Goal: Information Seeking & Learning: Check status

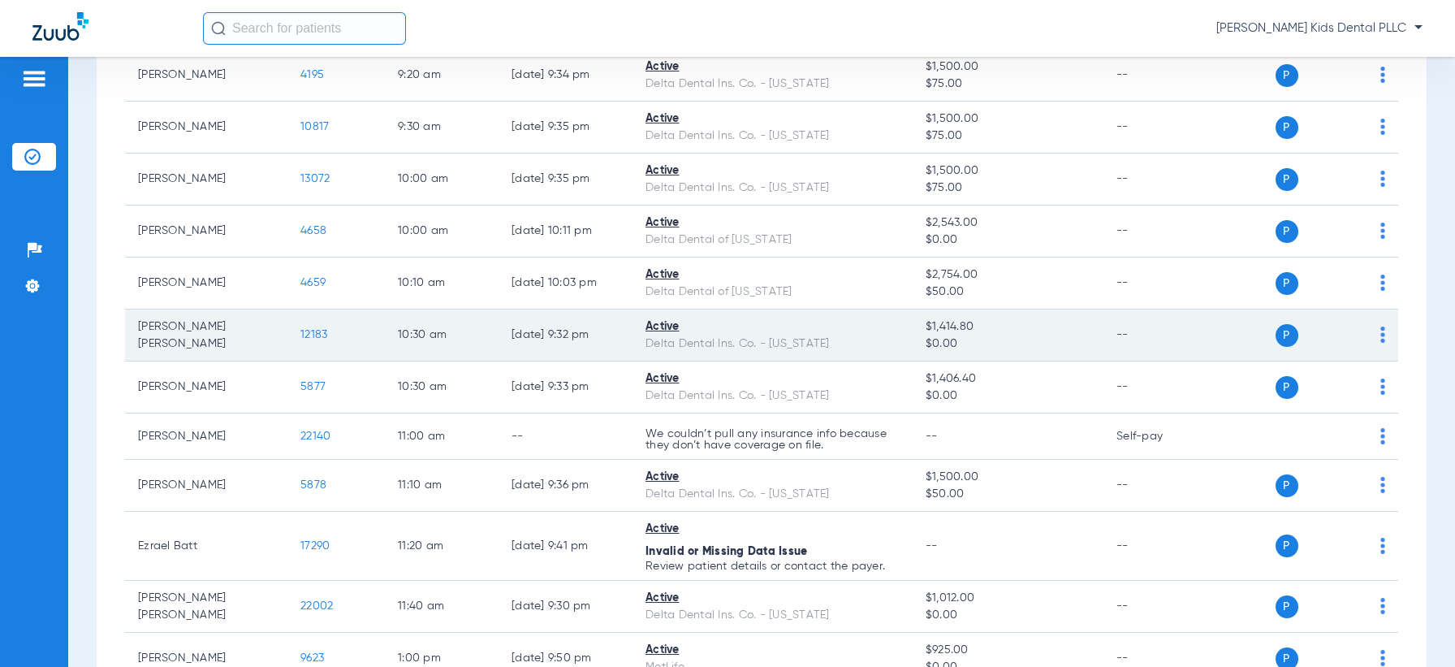
scroll to position [711, 0]
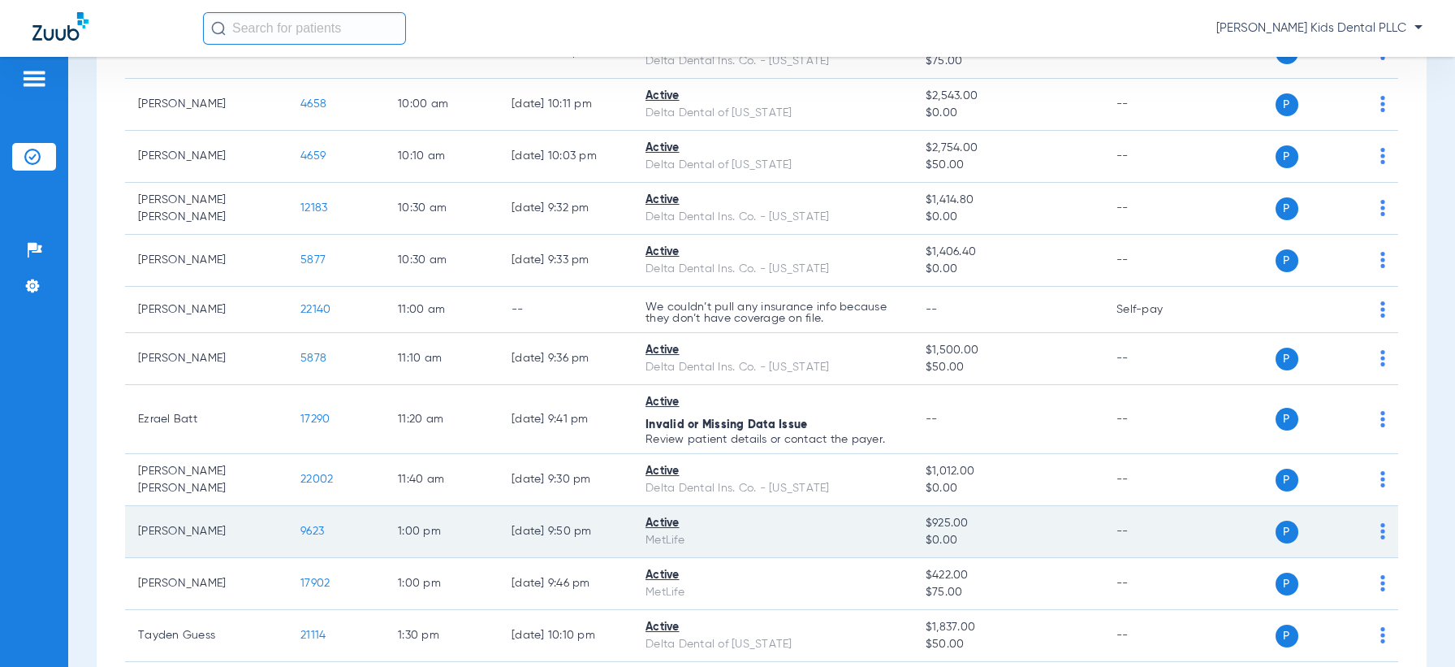
click at [308, 527] on span "9623" at bounding box center [312, 530] width 24 height 11
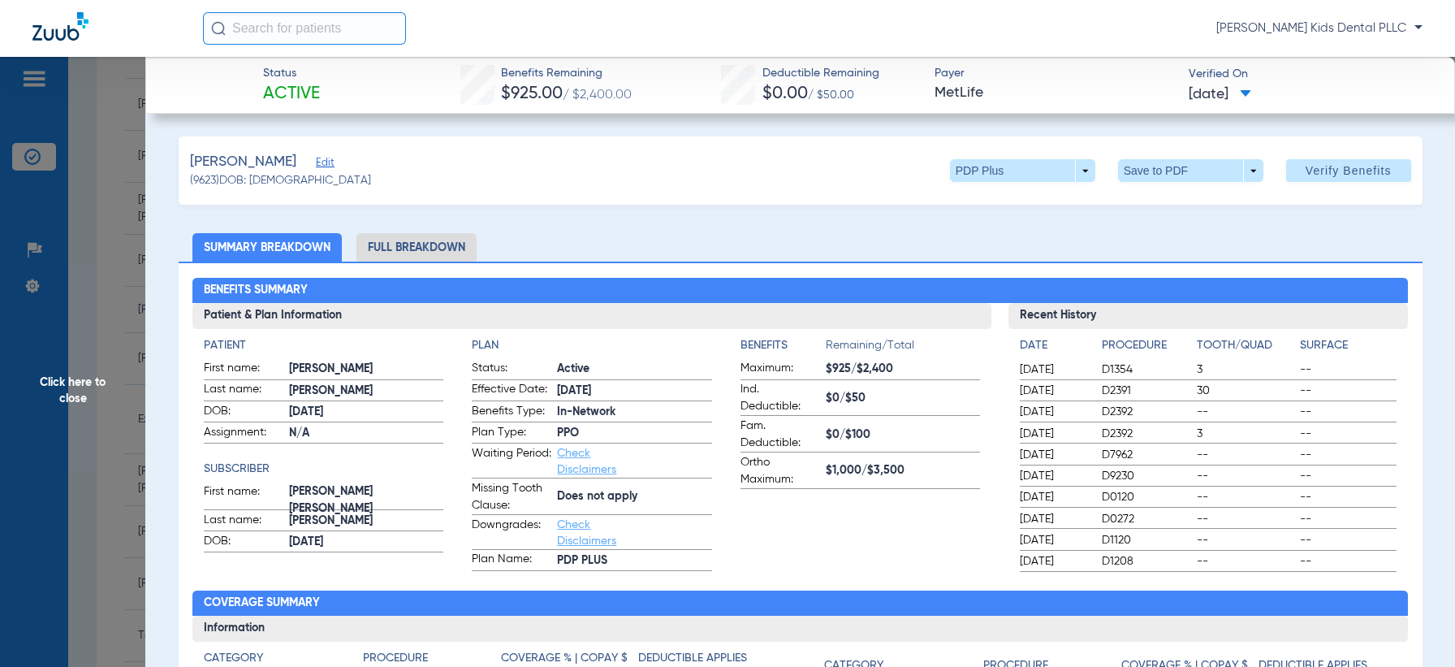
click at [84, 386] on span "Click here to close" at bounding box center [72, 390] width 145 height 667
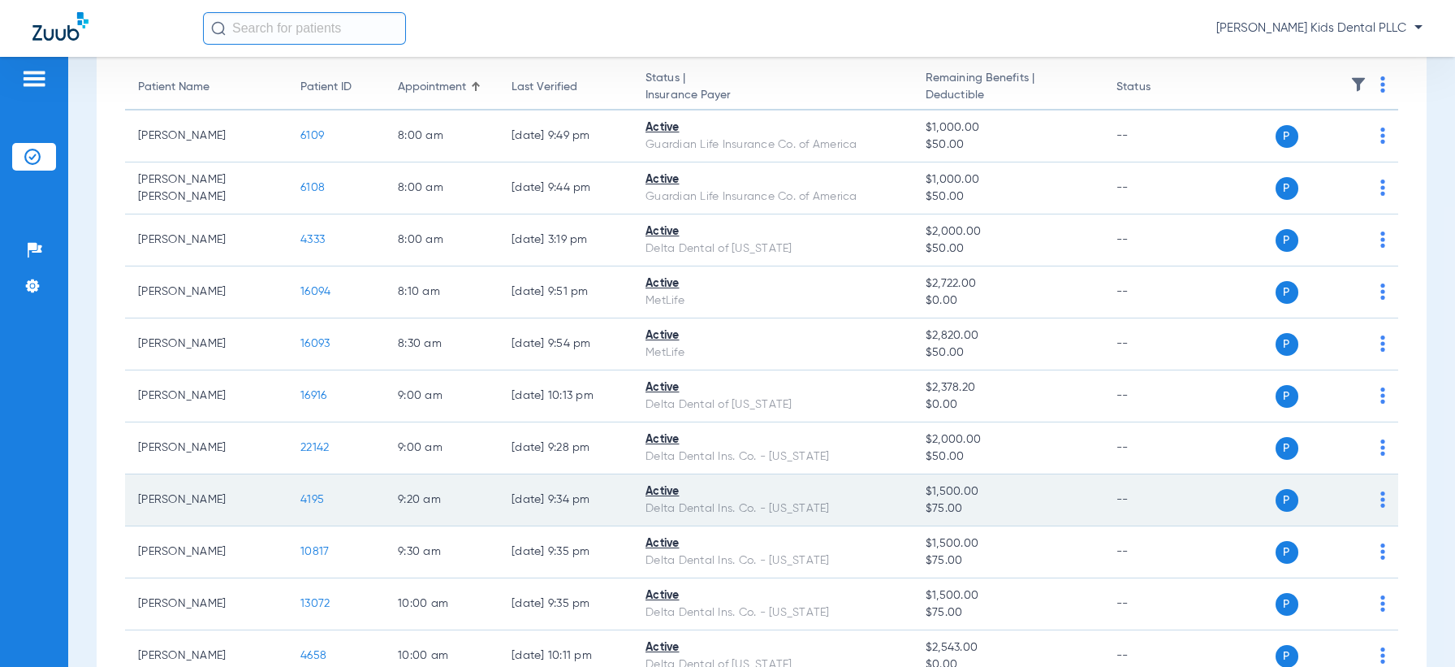
scroll to position [0, 0]
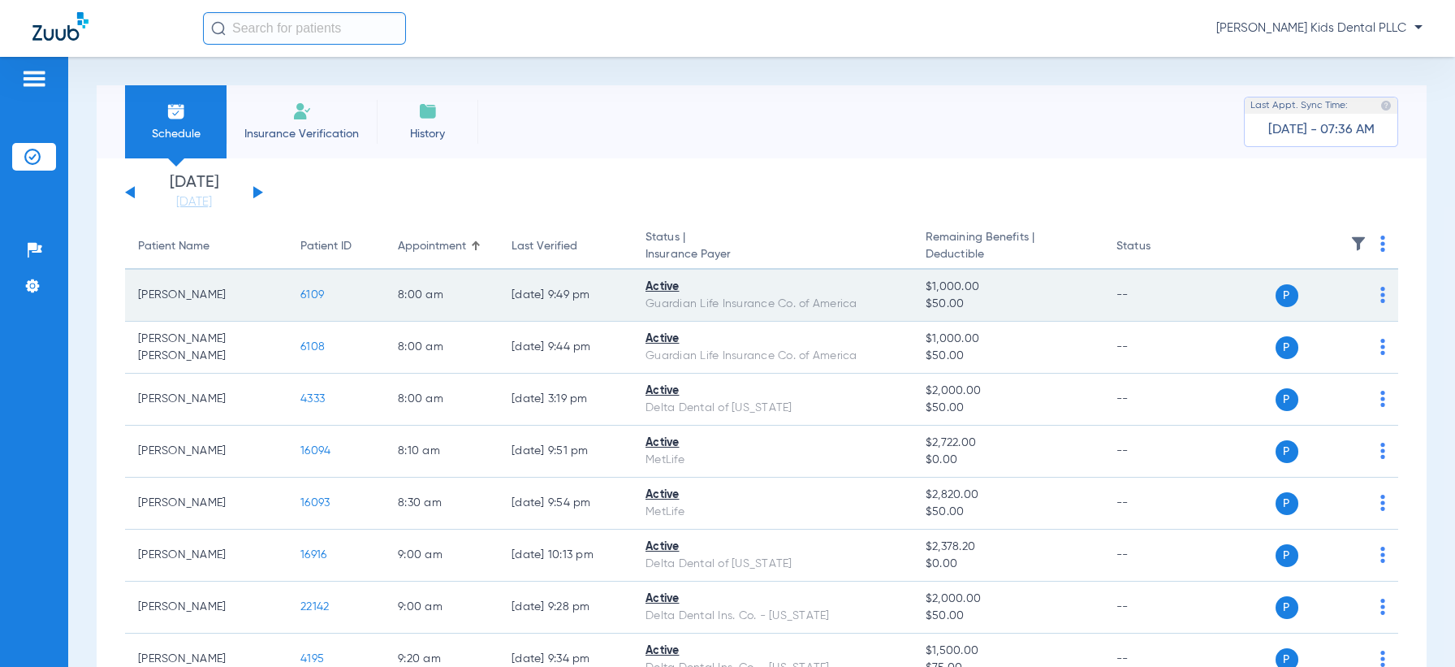
click at [315, 296] on span "6109" at bounding box center [312, 294] width 24 height 11
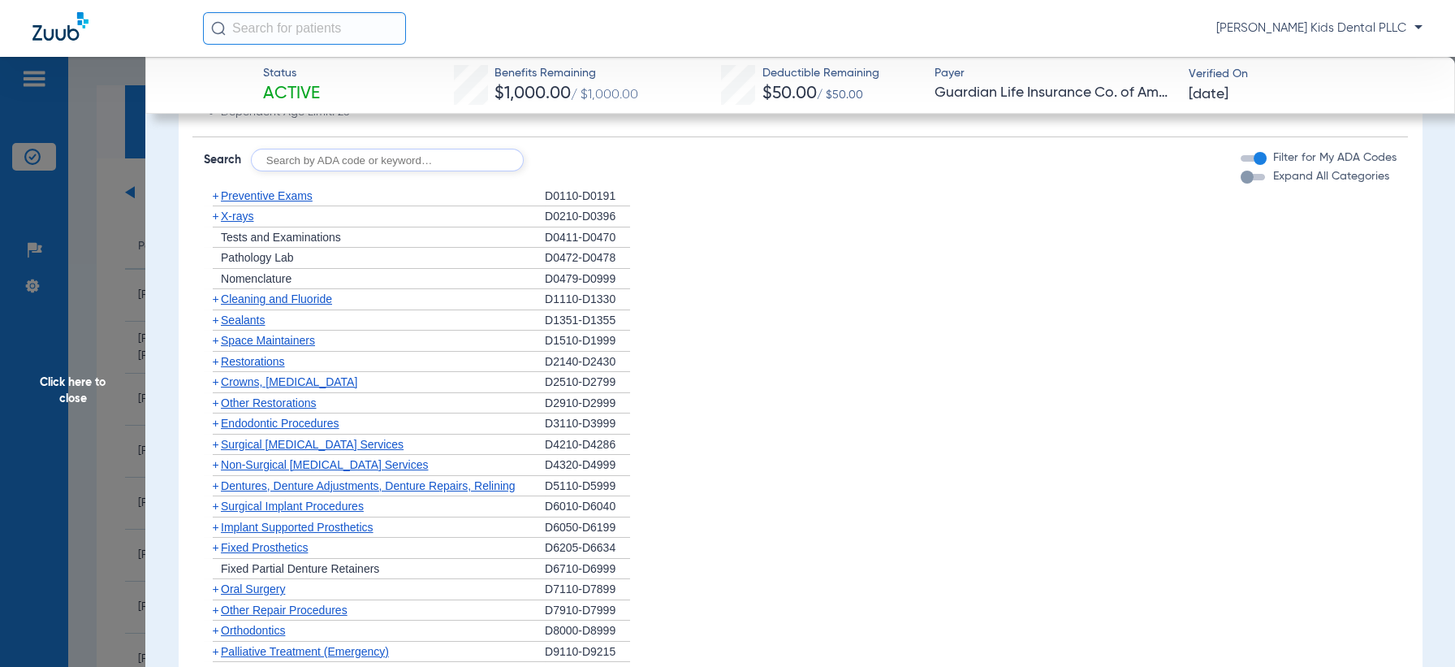
scroll to position [1827, 0]
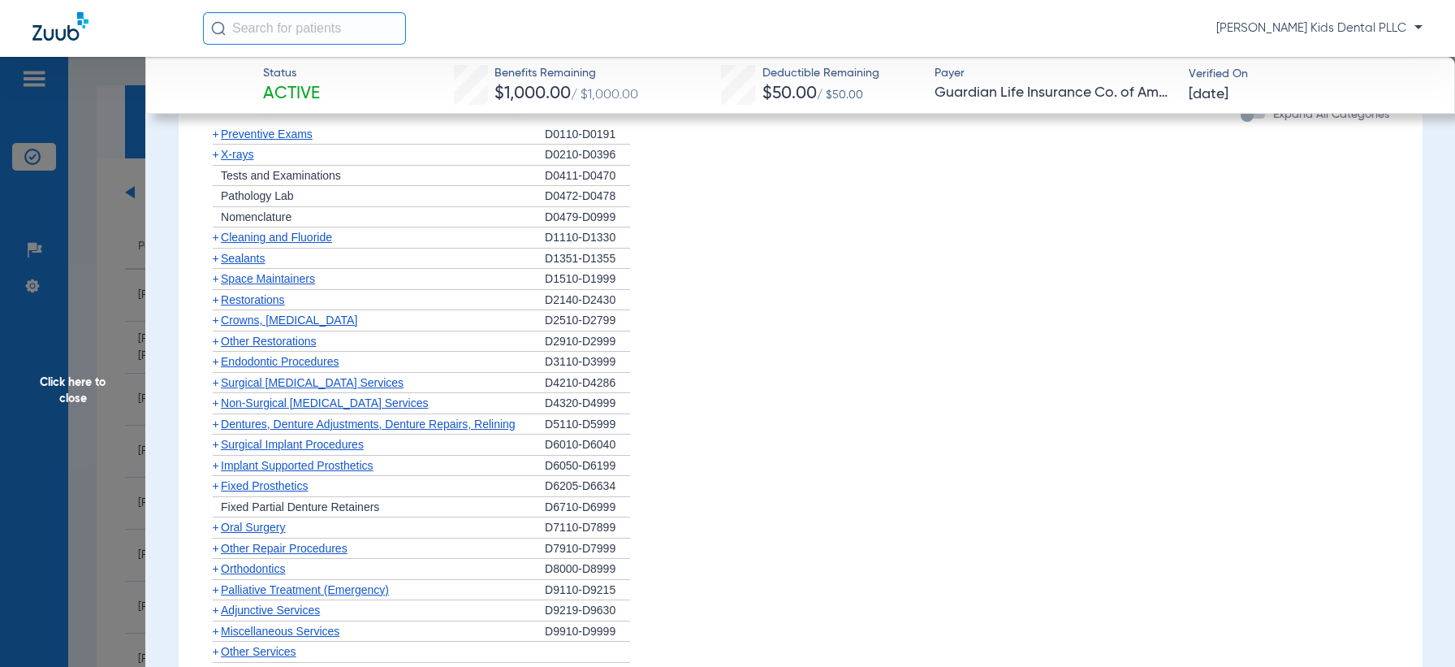
click at [216, 521] on span "+" at bounding box center [216, 527] width 6 height 13
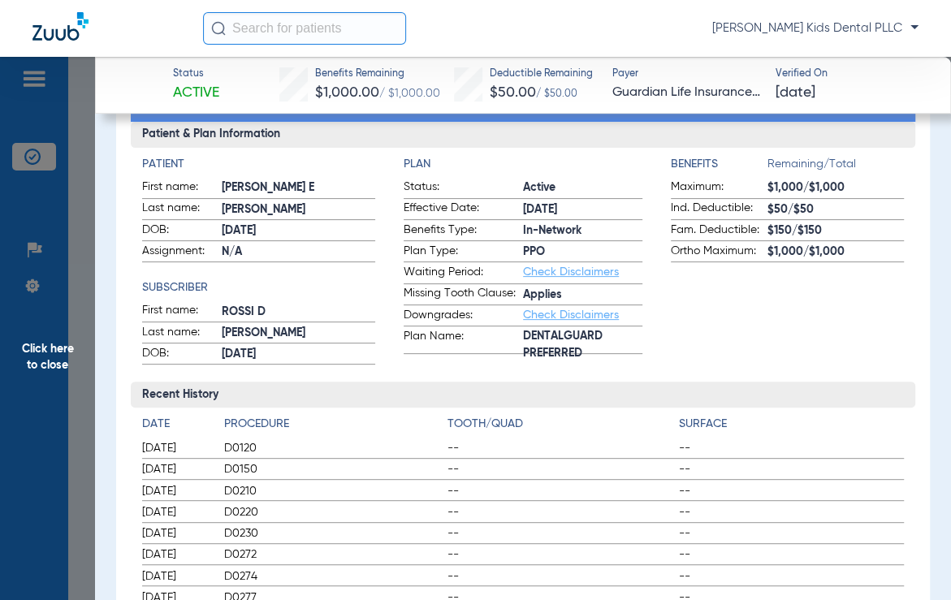
scroll to position [0, 0]
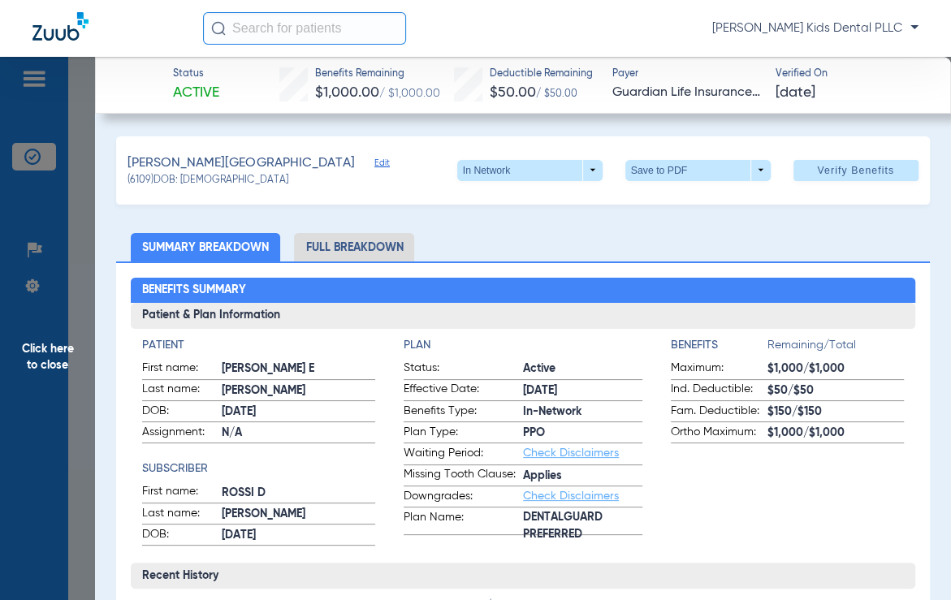
click at [53, 348] on span "Click here to close" at bounding box center [47, 357] width 95 height 600
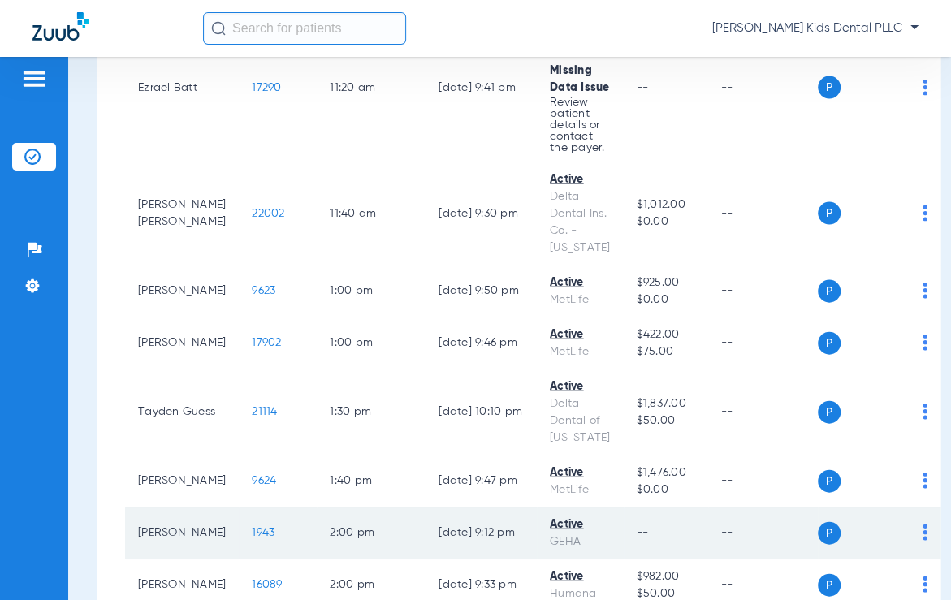
scroll to position [1929, 0]
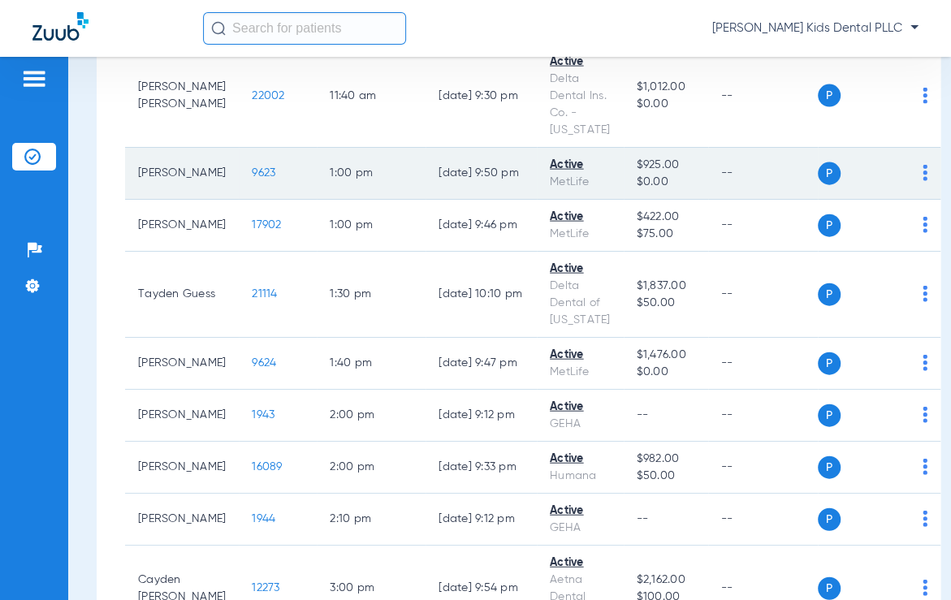
click at [252, 167] on span "9623" at bounding box center [264, 172] width 24 height 11
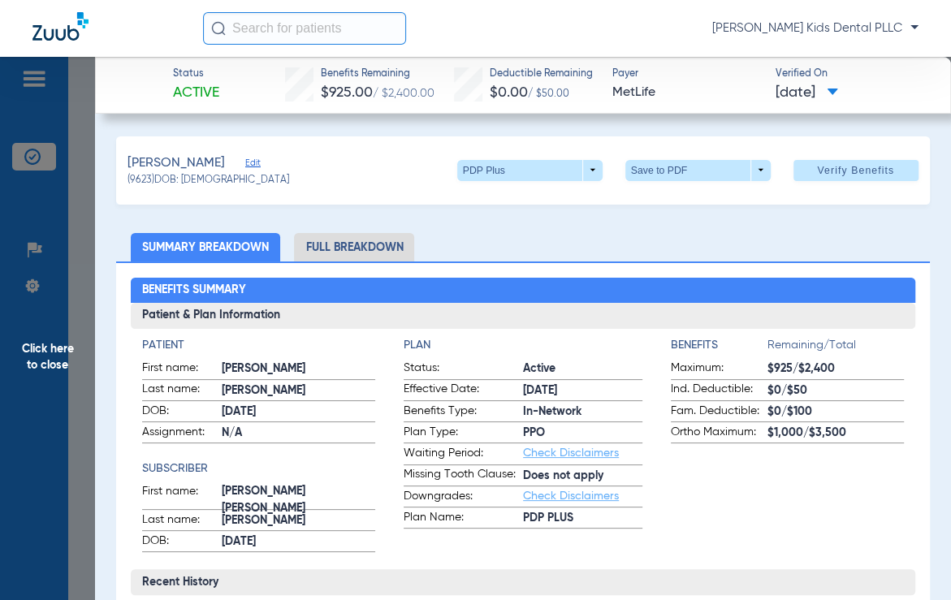
click at [326, 256] on li "Full Breakdown" at bounding box center [354, 247] width 120 height 28
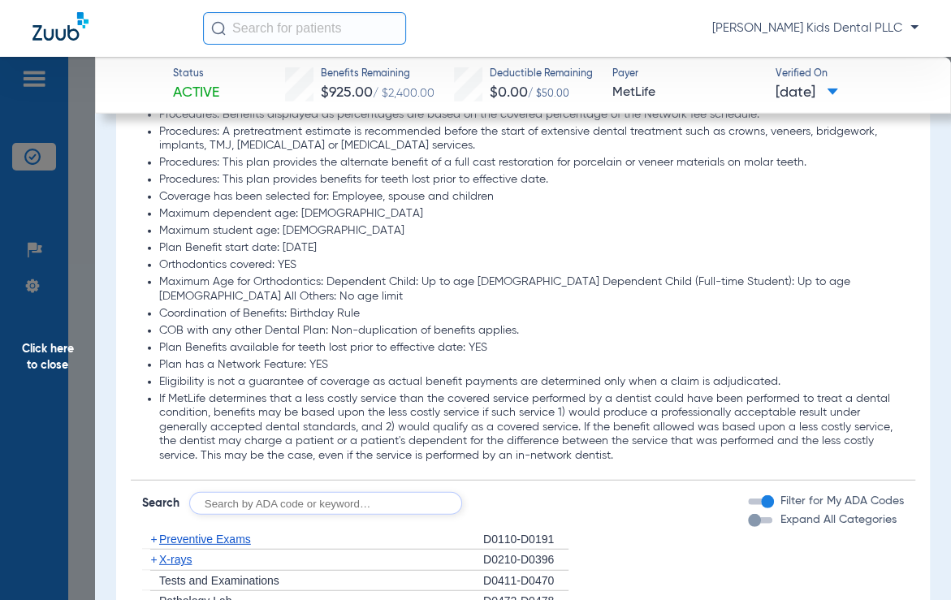
scroll to position [2436, 0]
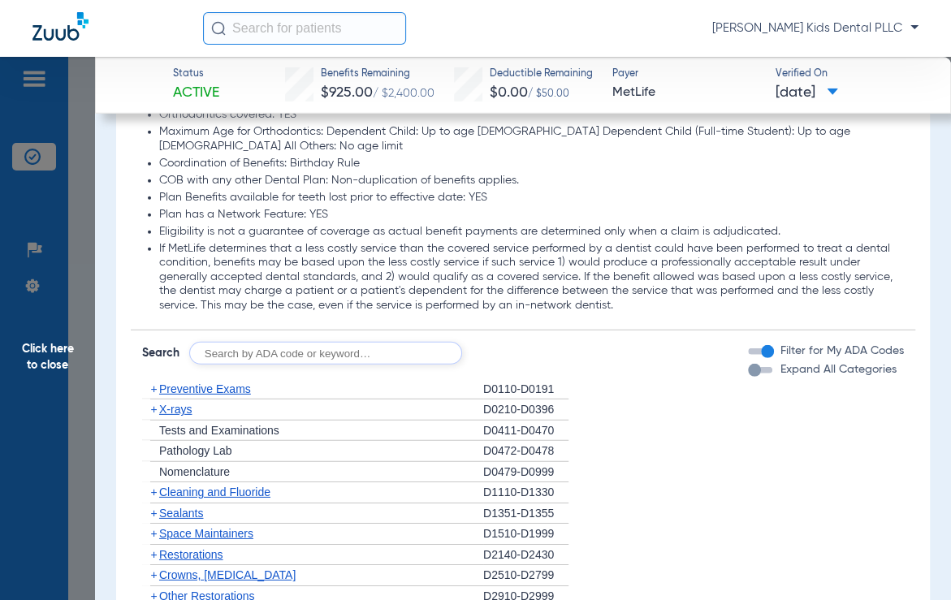
click at [250, 342] on input "text" at bounding box center [325, 353] width 273 height 23
type input "d7962"
click at [504, 342] on button "Search" at bounding box center [523, 353] width 64 height 23
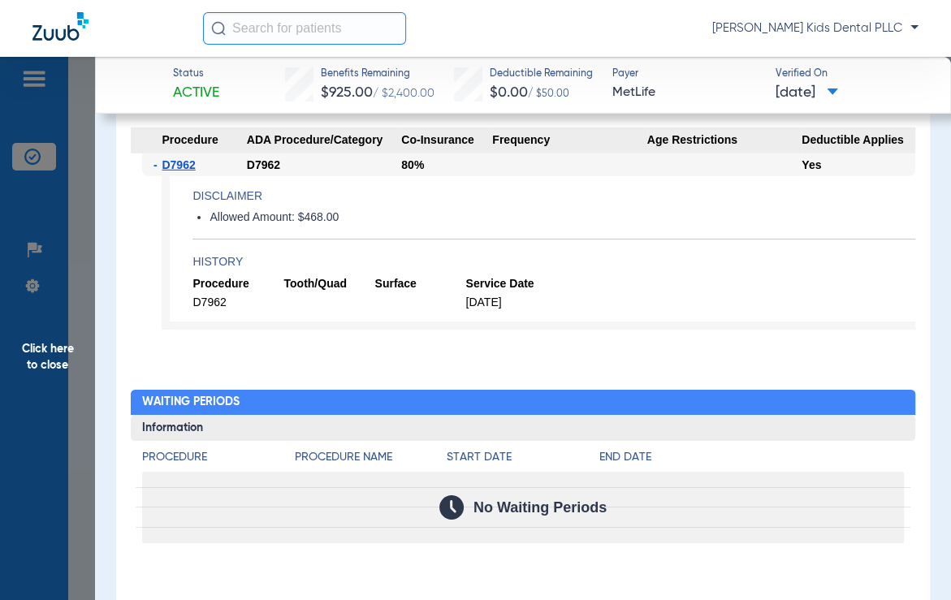
scroll to position [2741, 0]
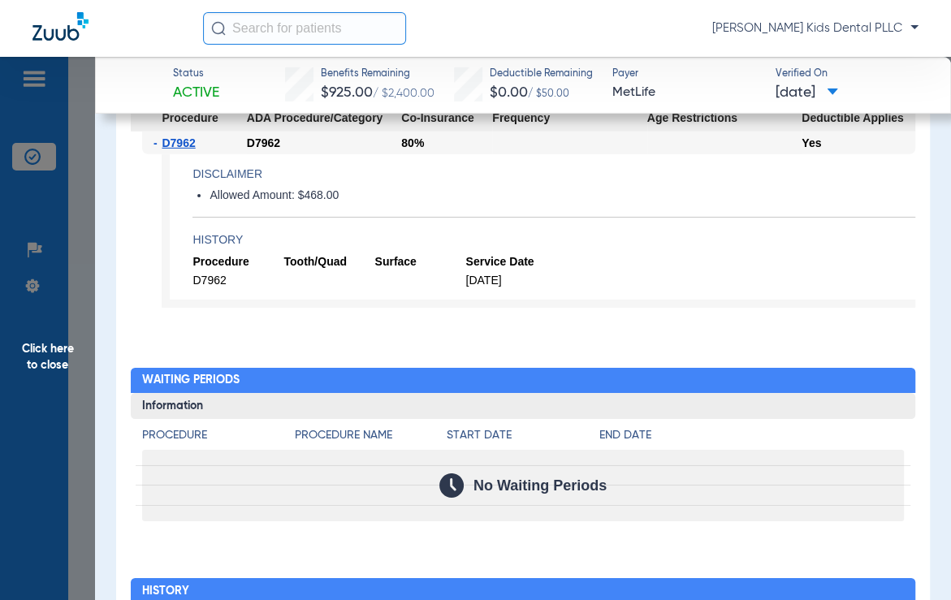
click at [67, 369] on span "Click here to close" at bounding box center [47, 357] width 95 height 600
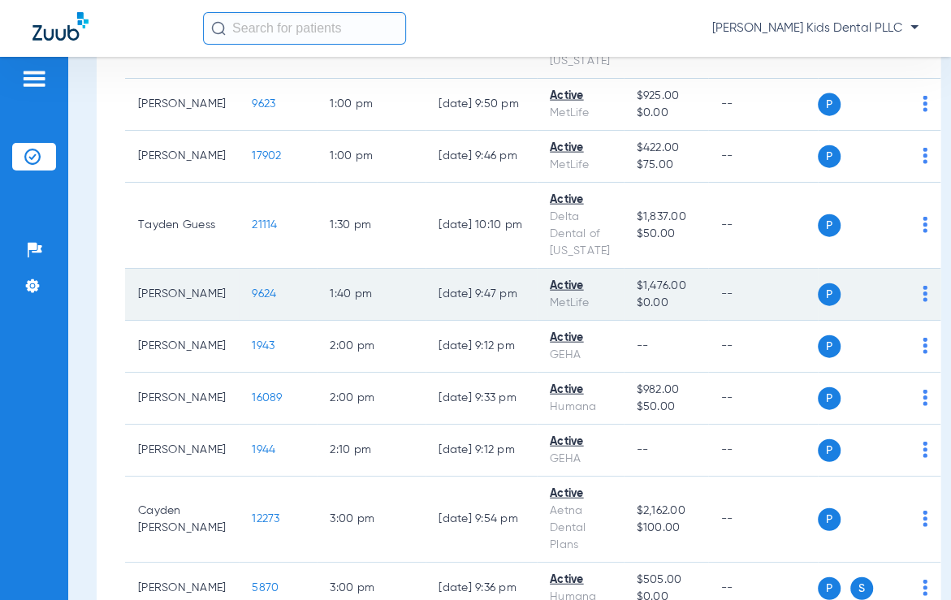
scroll to position [2030, 0]
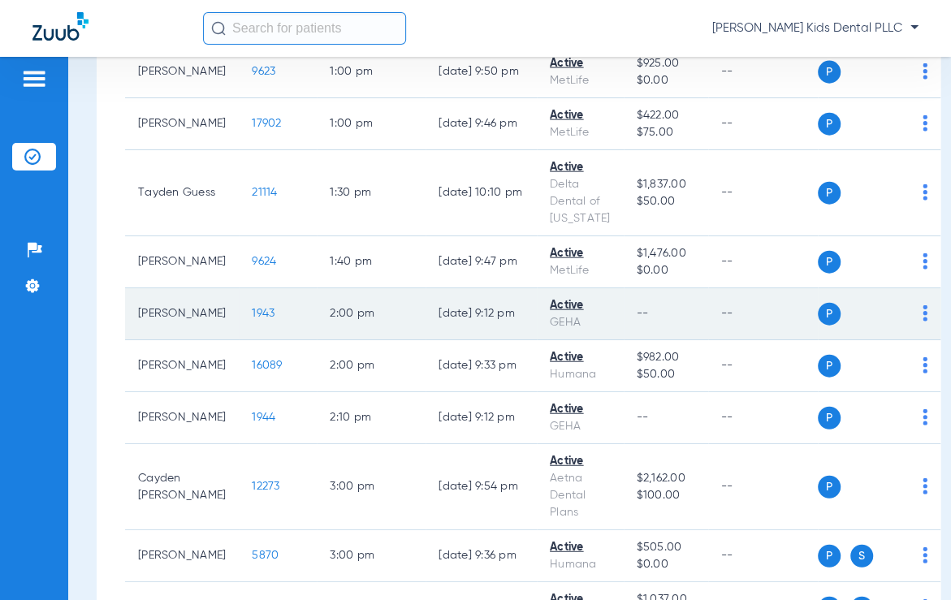
click at [252, 308] on span "1943" at bounding box center [263, 313] width 23 height 11
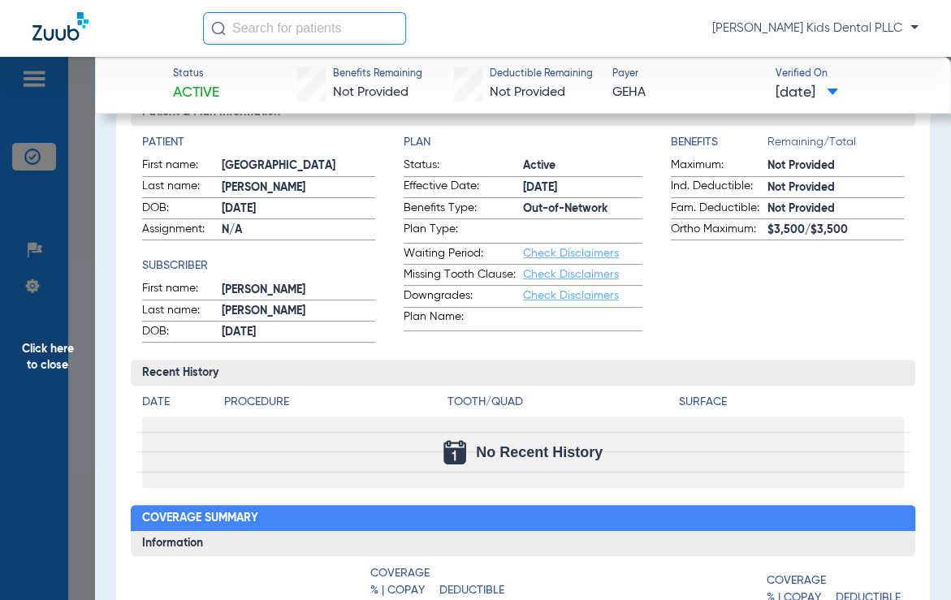
scroll to position [0, 0]
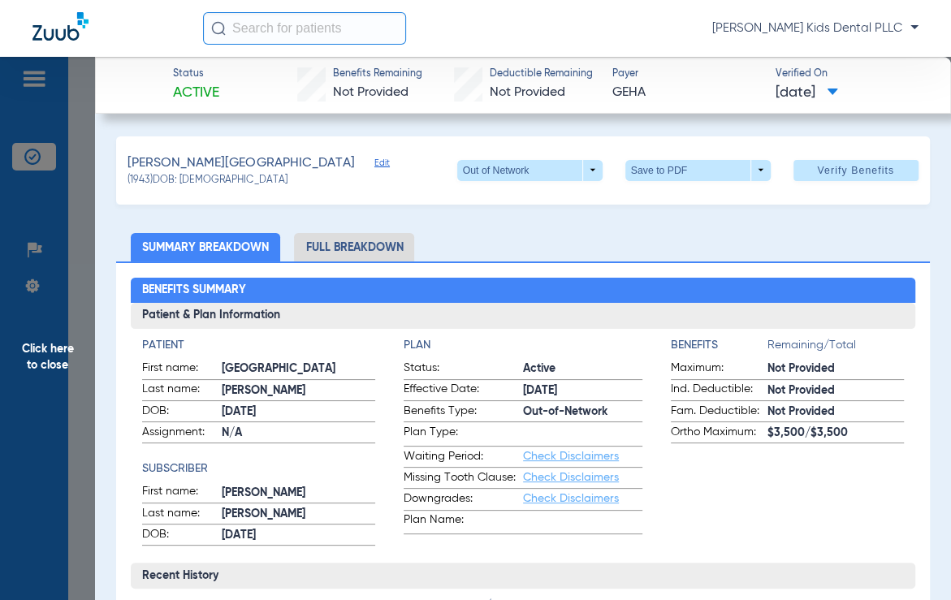
click at [331, 238] on li "Full Breakdown" at bounding box center [354, 247] width 120 height 28
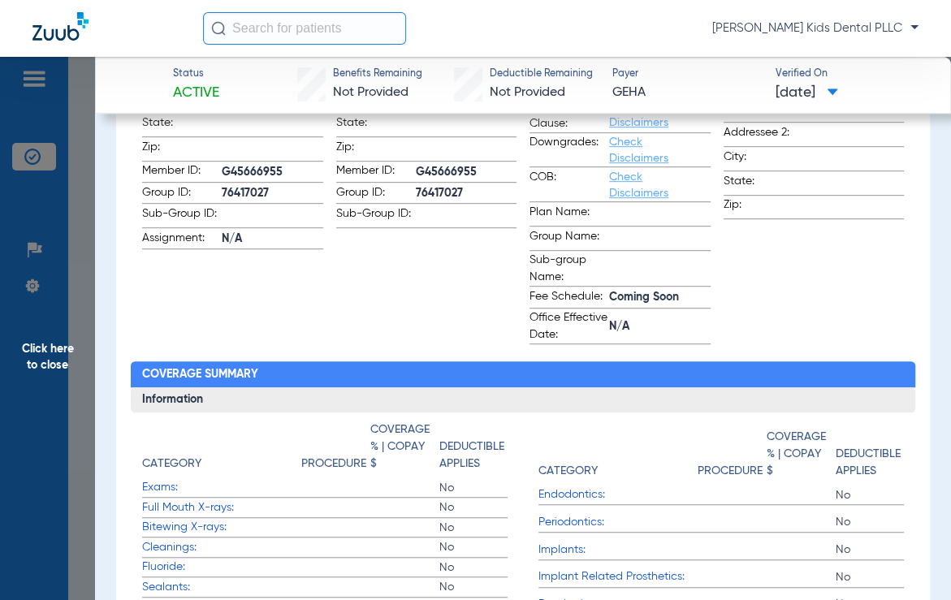
scroll to position [102, 0]
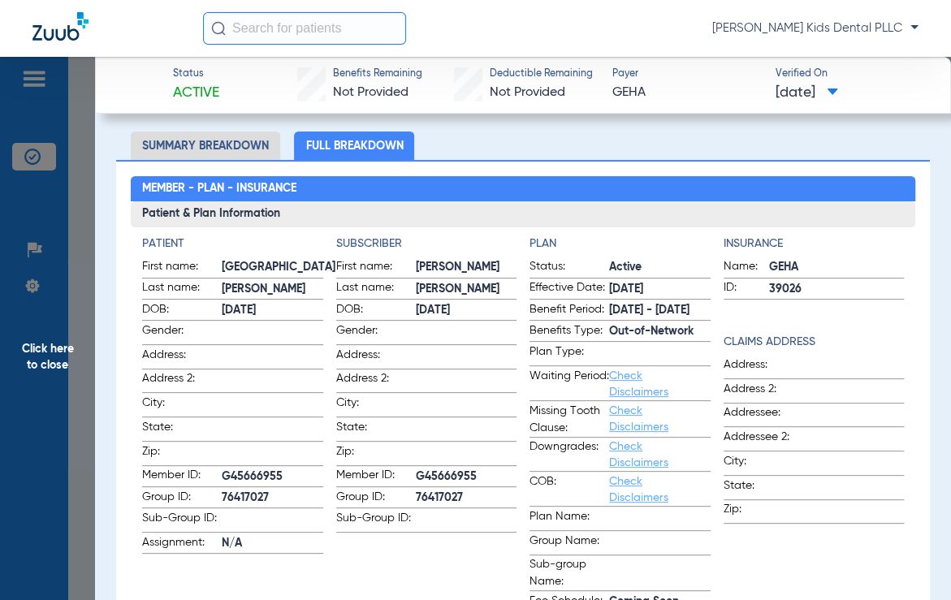
click at [55, 361] on span "Click here to close" at bounding box center [47, 357] width 95 height 600
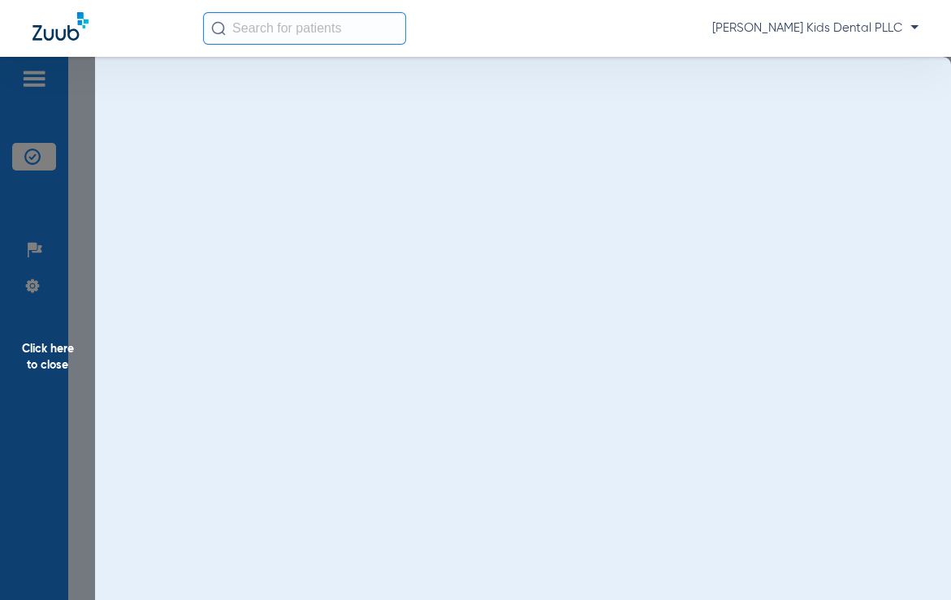
scroll to position [0, 0]
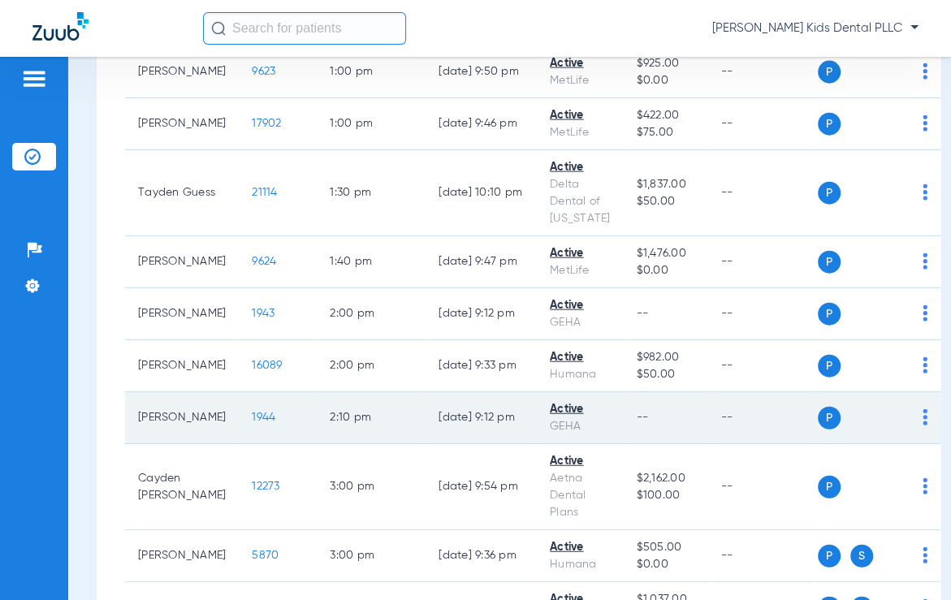
click at [252, 412] on span "1944" at bounding box center [264, 417] width 24 height 11
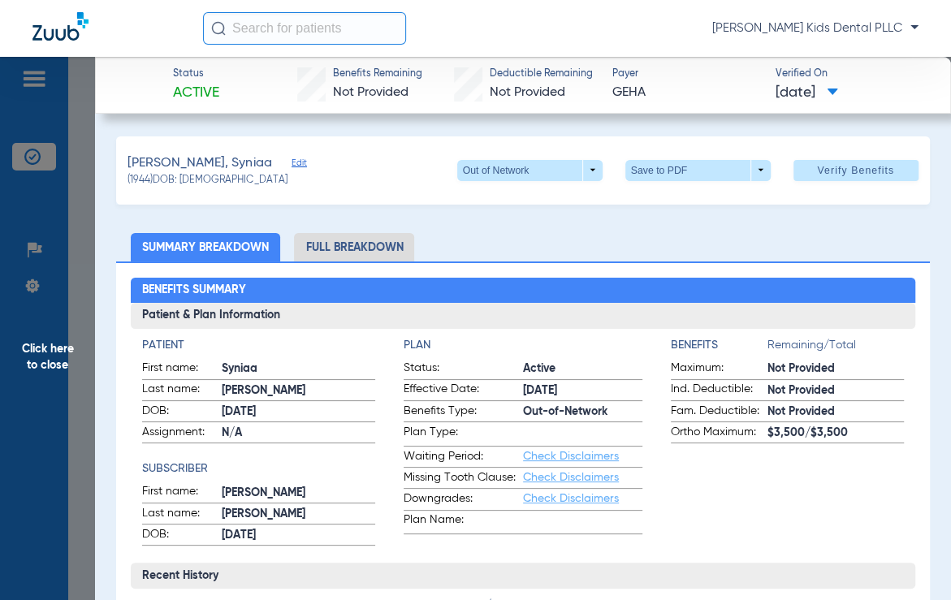
click at [348, 250] on li "Full Breakdown" at bounding box center [354, 247] width 120 height 28
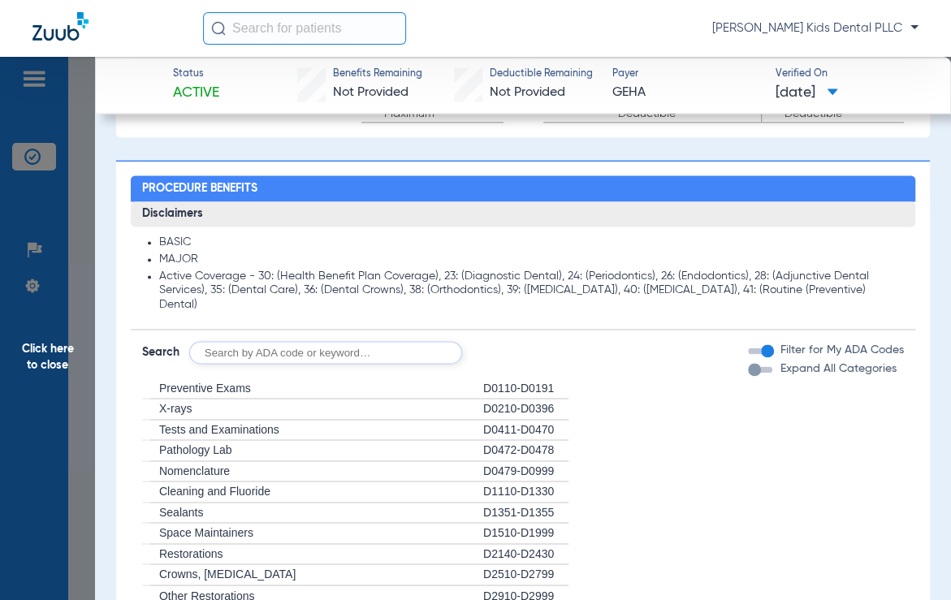
scroll to position [1117, 0]
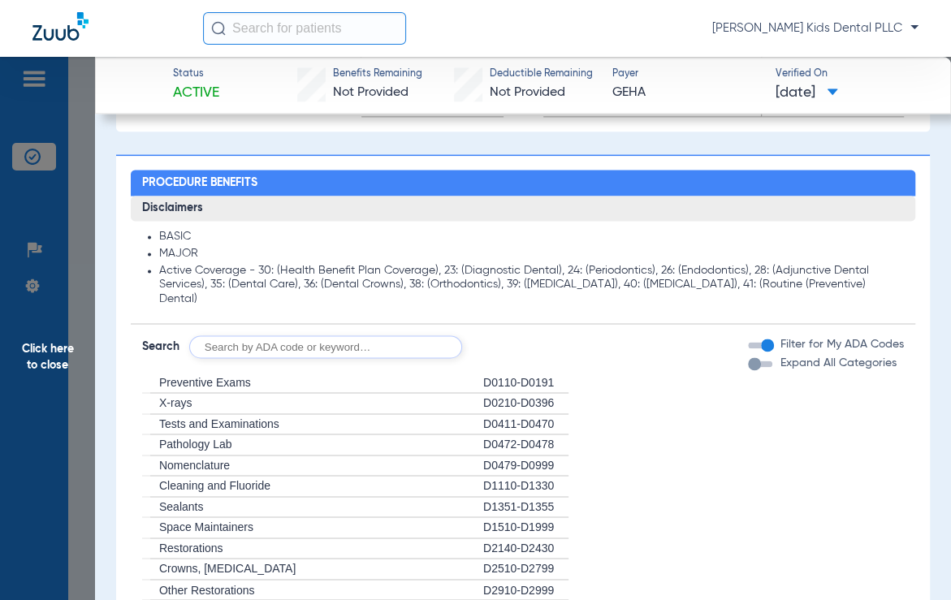
click at [54, 348] on span "Click here to close" at bounding box center [47, 357] width 95 height 600
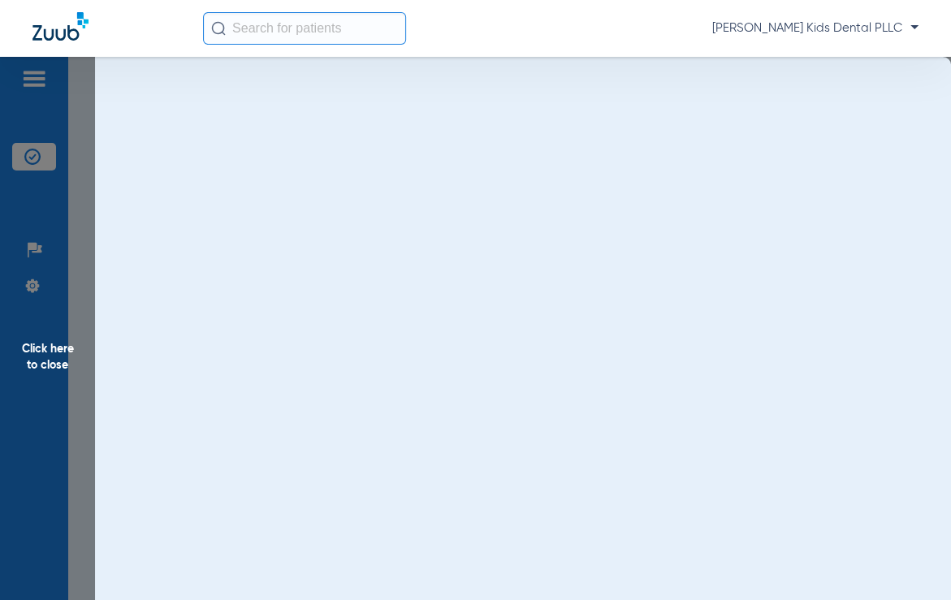
scroll to position [0, 0]
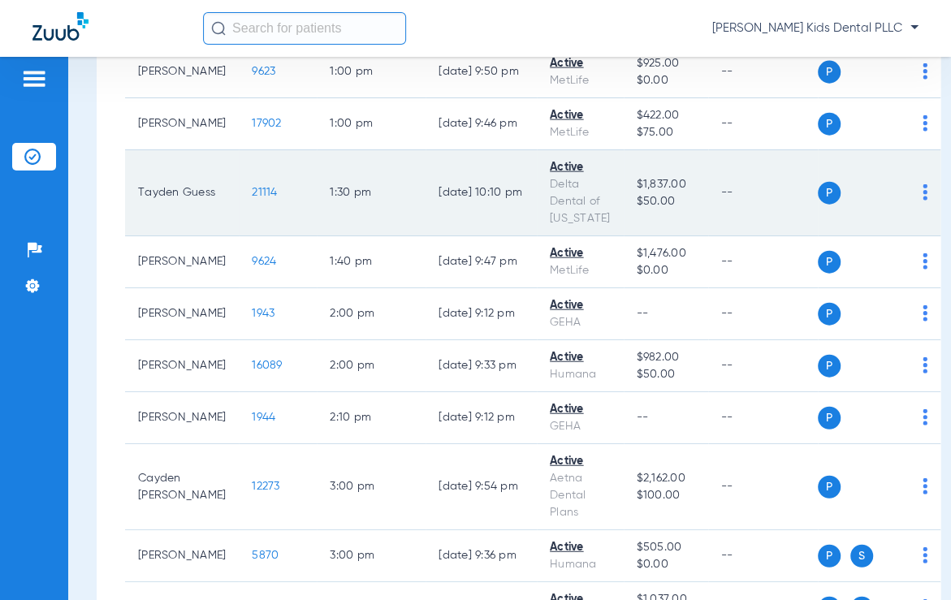
click at [252, 187] on span "21114" at bounding box center [264, 192] width 25 height 11
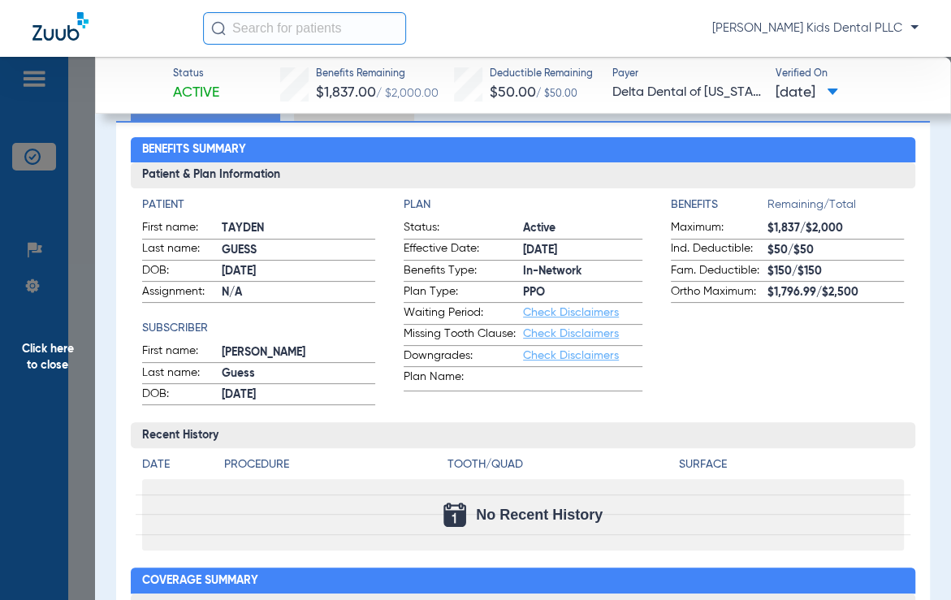
scroll to position [102, 0]
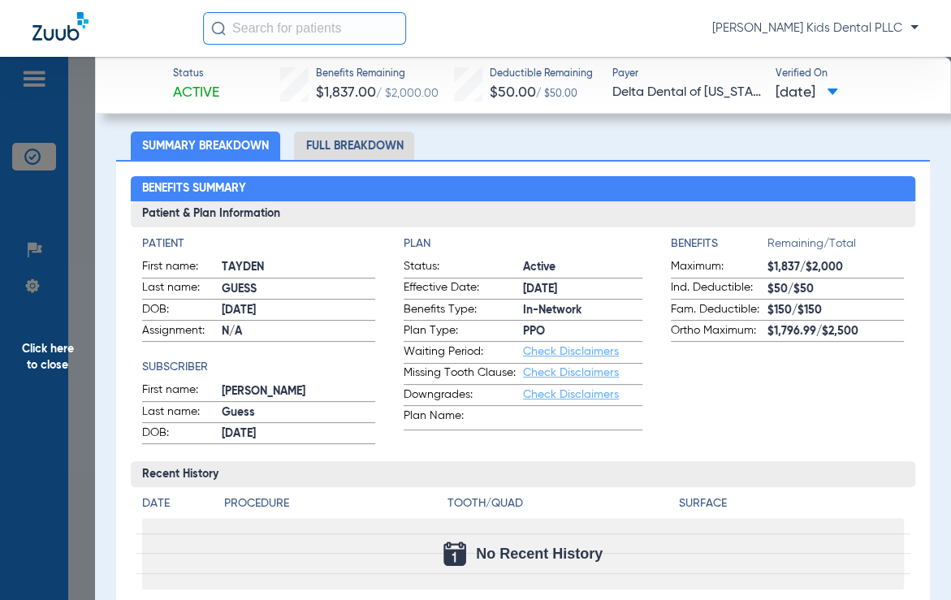
click at [314, 152] on li "Full Breakdown" at bounding box center [354, 146] width 120 height 28
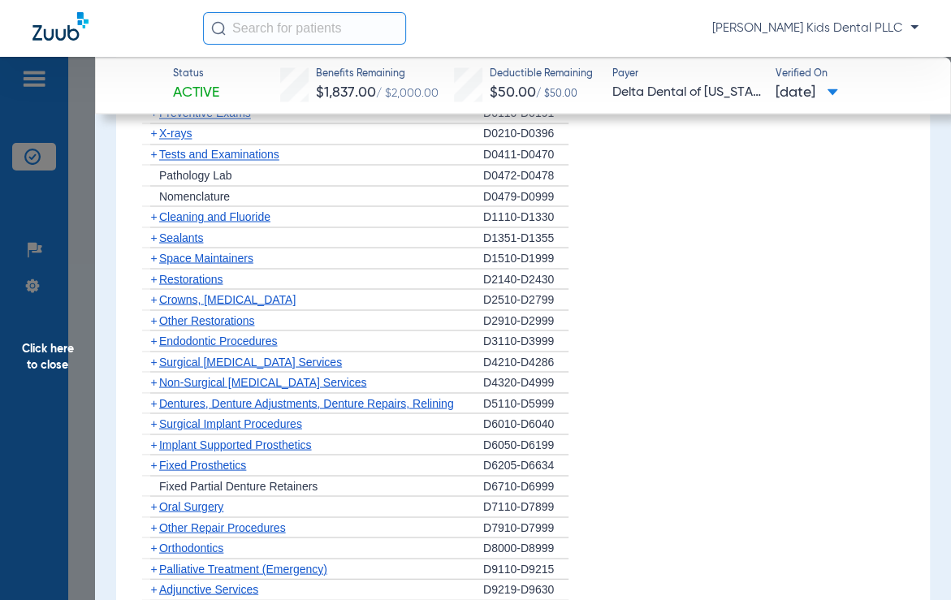
scroll to position [1320, 0]
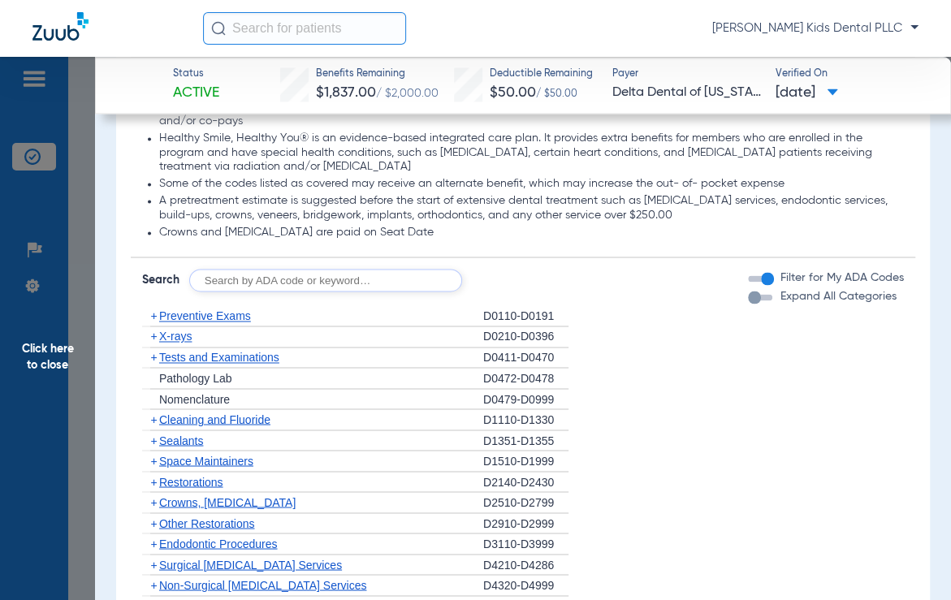
click at [152, 315] on span "+" at bounding box center [153, 315] width 6 height 13
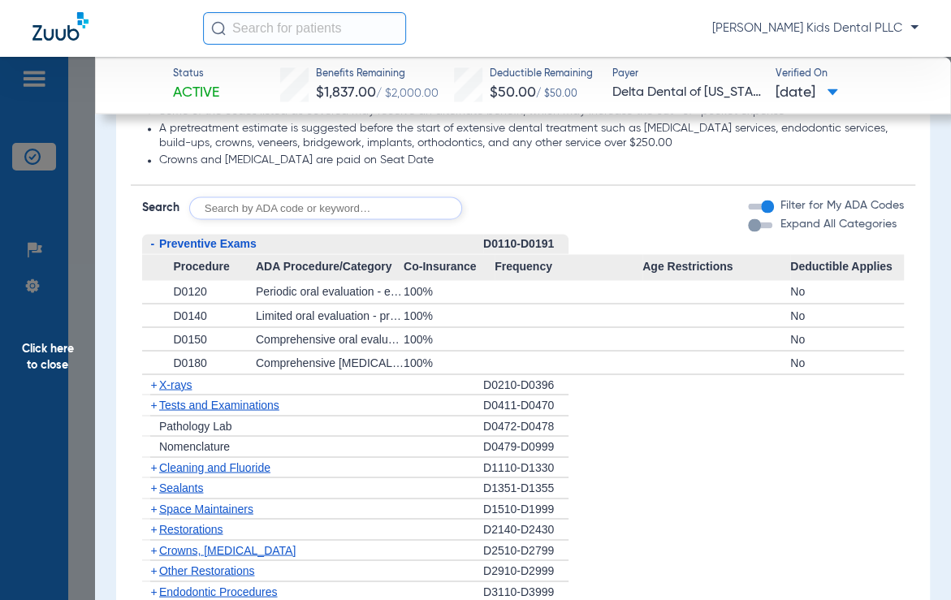
scroll to position [1421, 0]
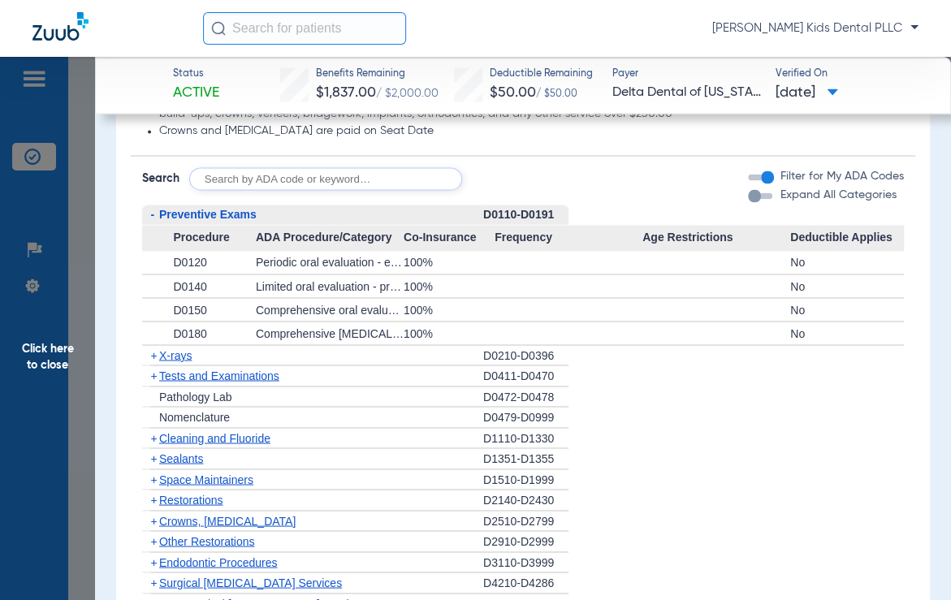
drag, startPoint x: 153, startPoint y: 348, endPoint x: 228, endPoint y: 357, distance: 75.2
click at [152, 348] on span "+" at bounding box center [153, 354] width 6 height 13
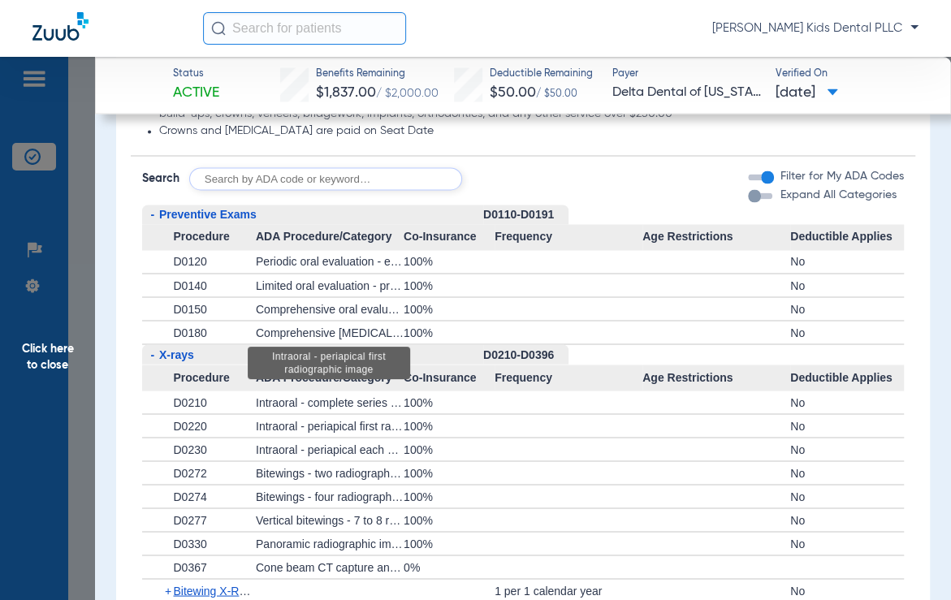
scroll to position [1624, 0]
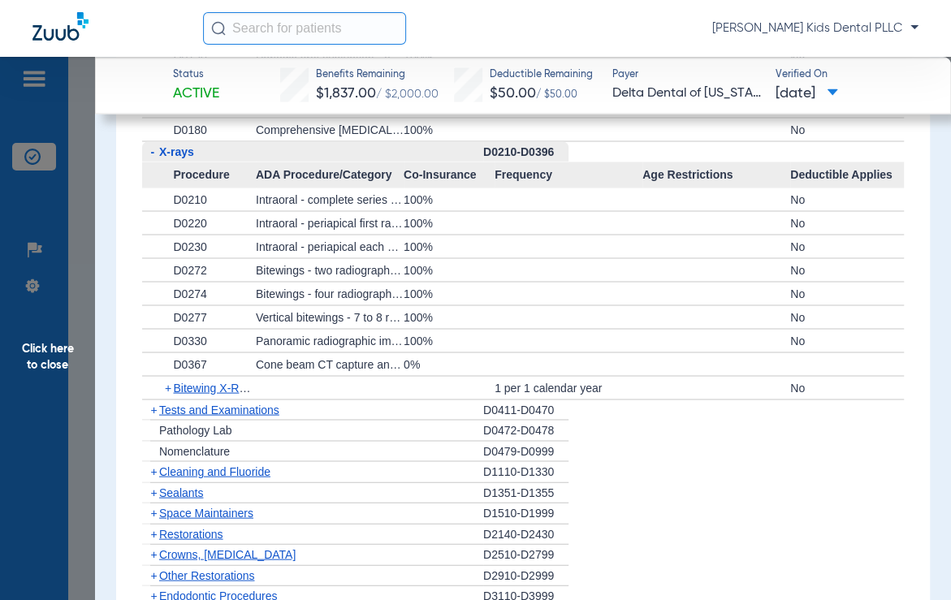
click at [167, 386] on span "+" at bounding box center [169, 387] width 9 height 23
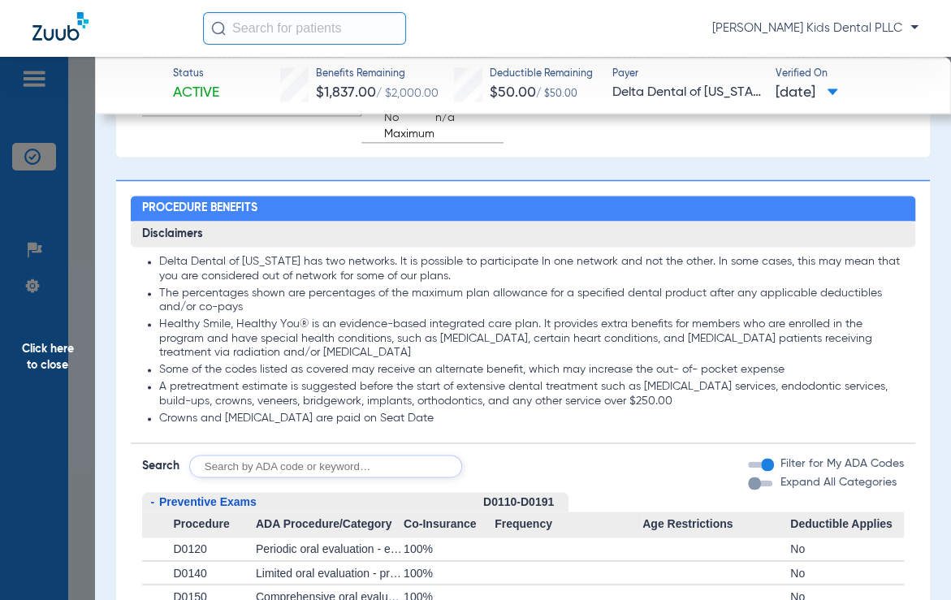
scroll to position [1128, 0]
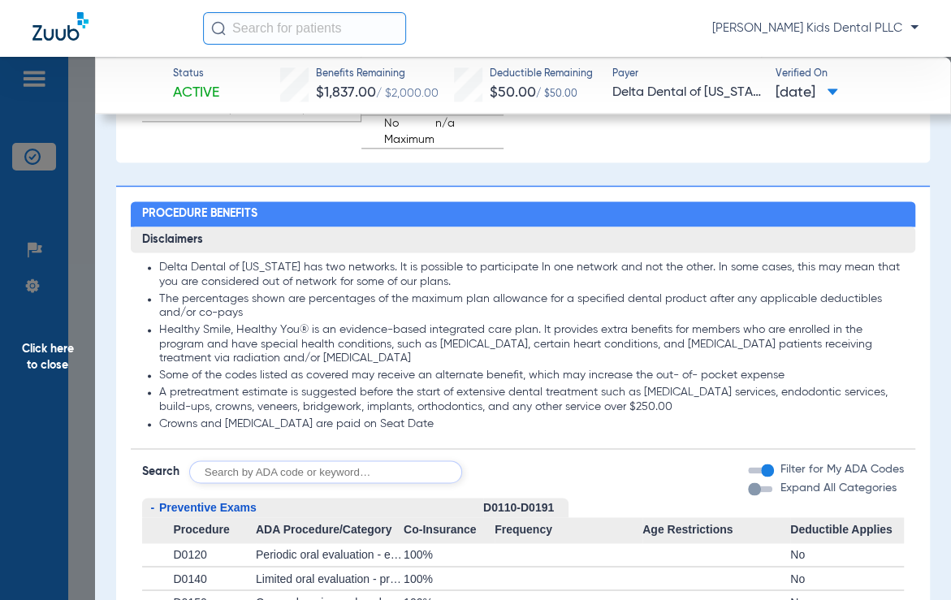
click at [346, 477] on input "text" at bounding box center [325, 471] width 273 height 23
type input "d2930"
click at [530, 476] on button "Search" at bounding box center [523, 471] width 64 height 23
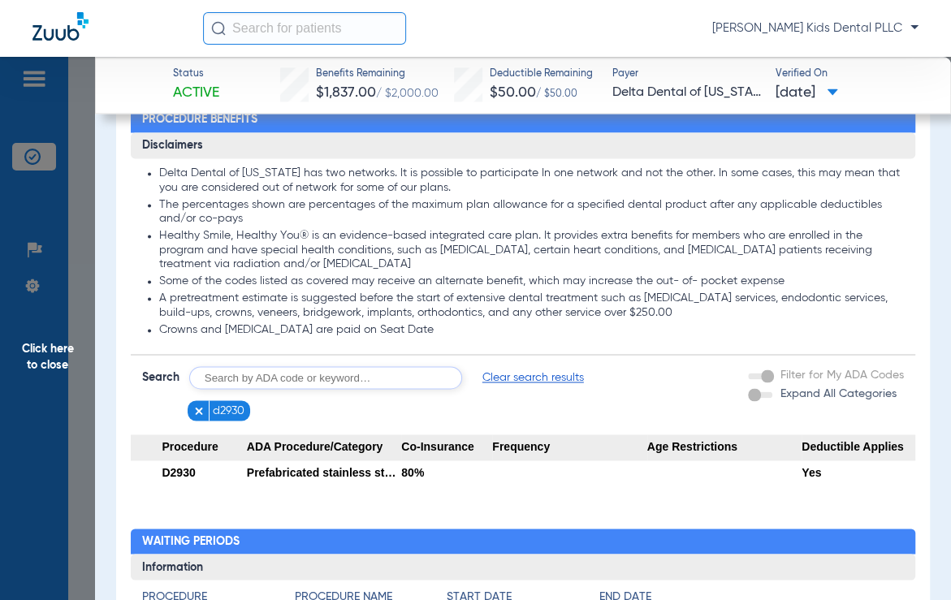
scroll to position [1331, 0]
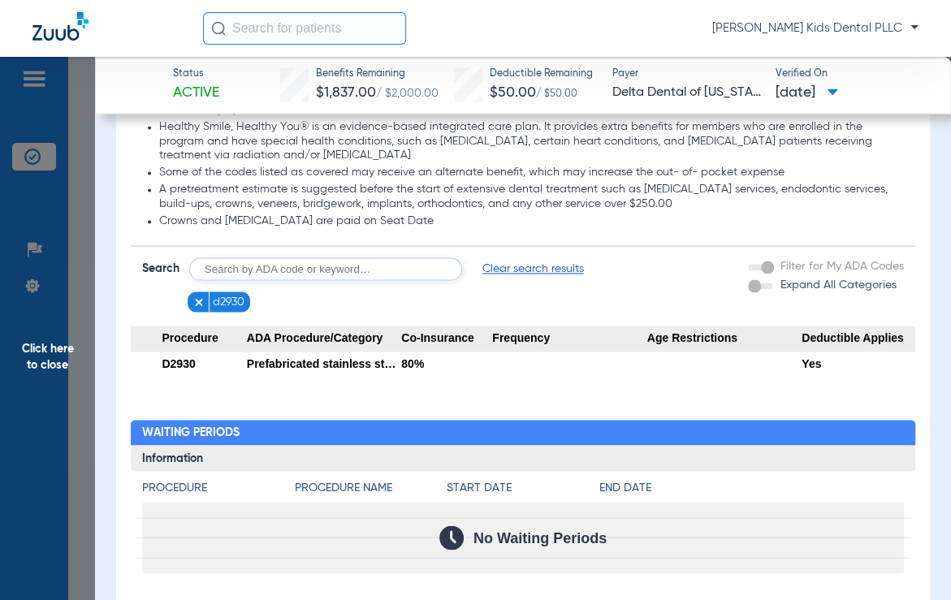
click at [236, 257] on input "text" at bounding box center [325, 268] width 273 height 23
type input "d2929"
click at [505, 270] on button "Search" at bounding box center [523, 268] width 64 height 23
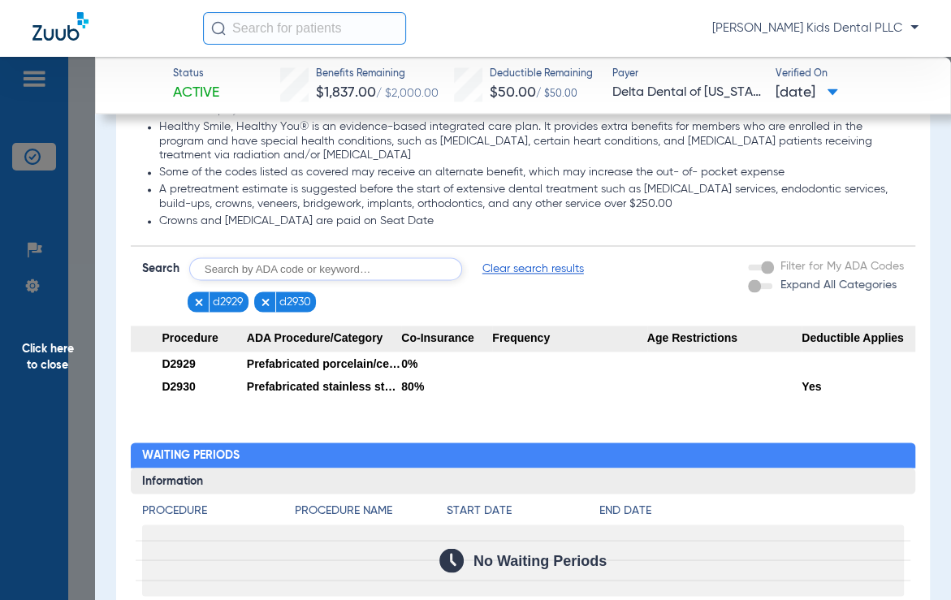
click at [268, 267] on input "text" at bounding box center [325, 268] width 273 height 23
type input "d1354"
click at [556, 266] on form "Search d1354 Search Clear search results" at bounding box center [409, 268] width 534 height 23
click at [537, 262] on button "Search" at bounding box center [523, 268] width 64 height 23
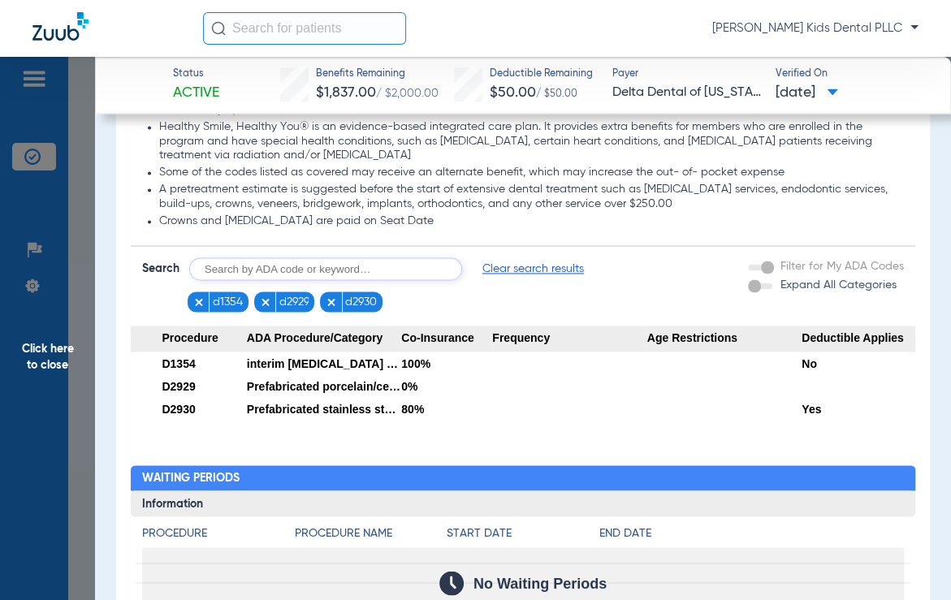
click at [287, 272] on input "text" at bounding box center [325, 268] width 273 height 23
type input "d7961"
click at [541, 268] on button "Search" at bounding box center [523, 268] width 64 height 23
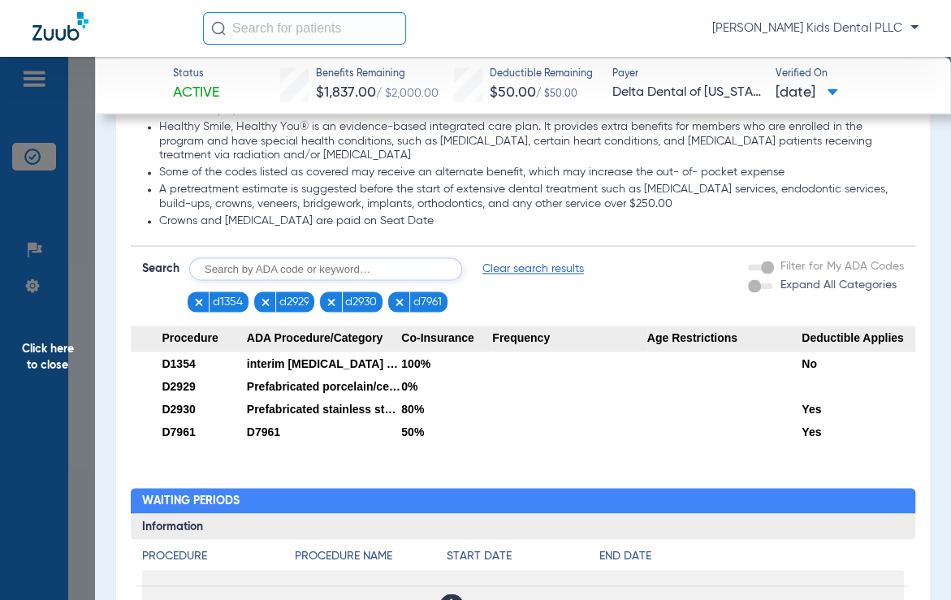
click at [308, 270] on input "text" at bounding box center [325, 268] width 273 height 23
type input "d7962"
click at [502, 261] on button "Search" at bounding box center [523, 268] width 64 height 23
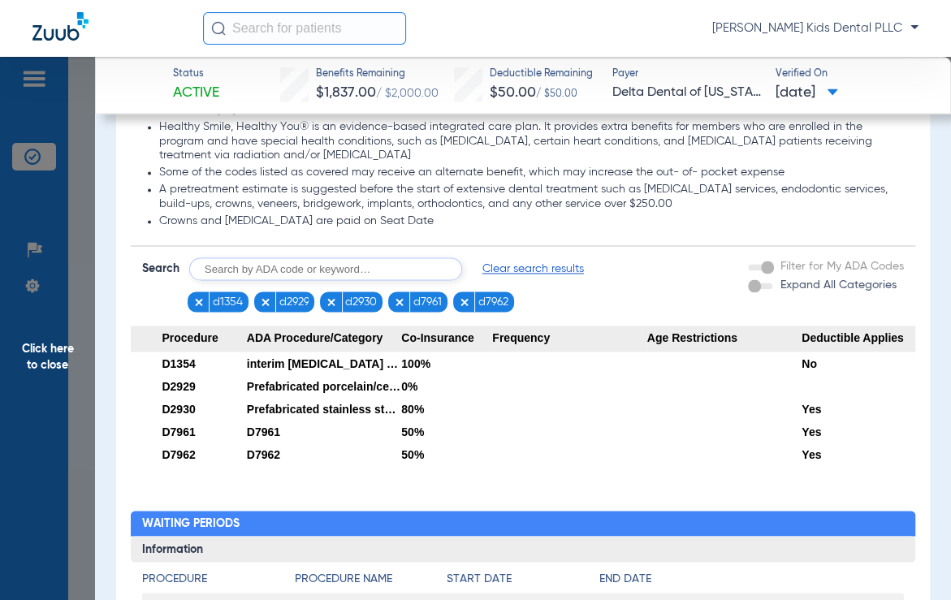
click at [39, 358] on span "Click here to close" at bounding box center [47, 357] width 95 height 600
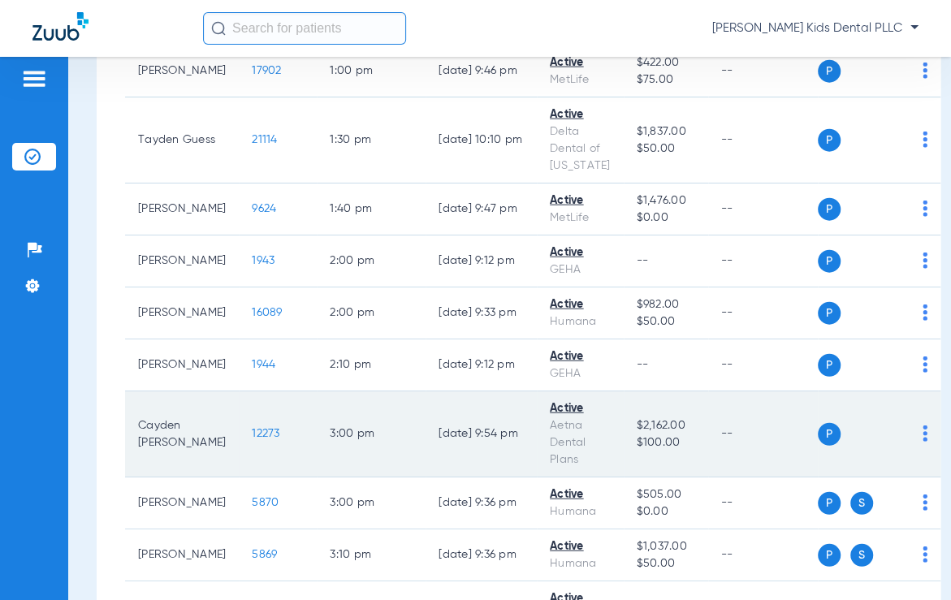
scroll to position [2132, 0]
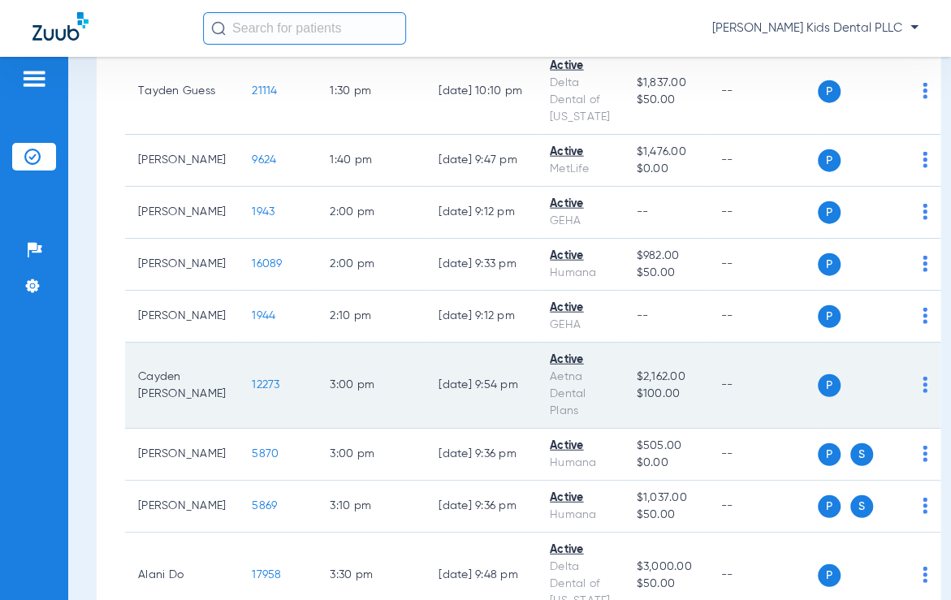
click at [252, 379] on span "12273" at bounding box center [266, 384] width 28 height 11
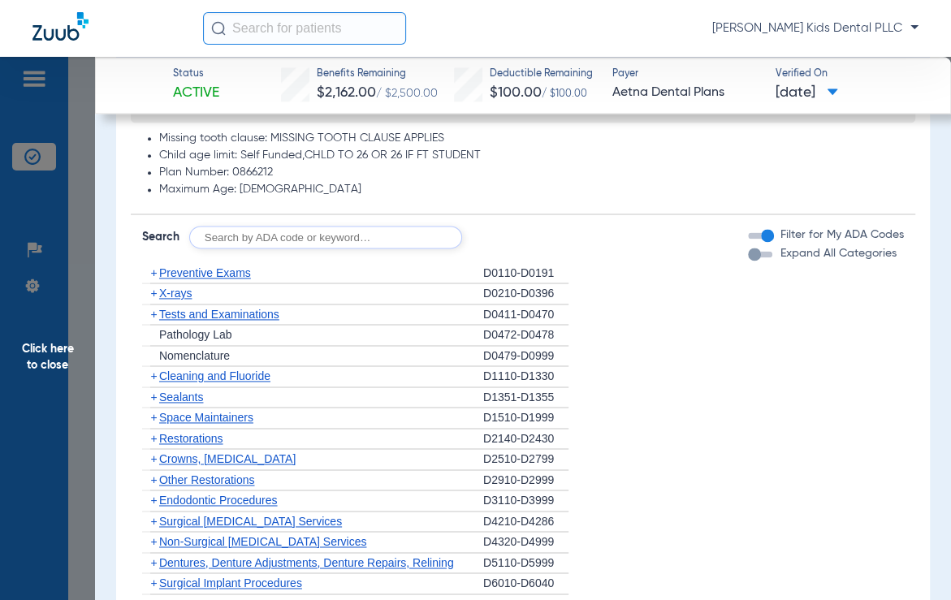
scroll to position [1117, 0]
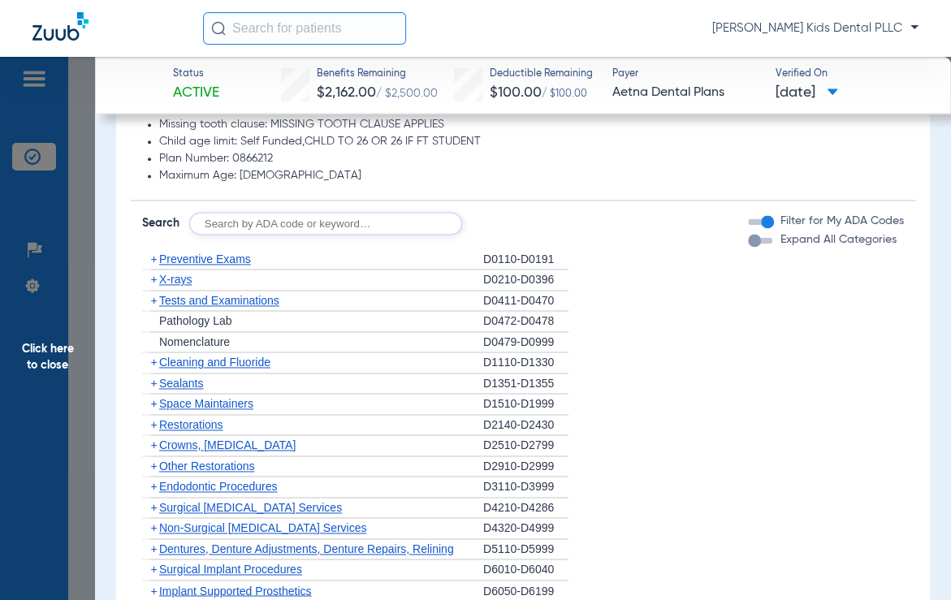
click at [148, 361] on span "+" at bounding box center [150, 362] width 17 height 20
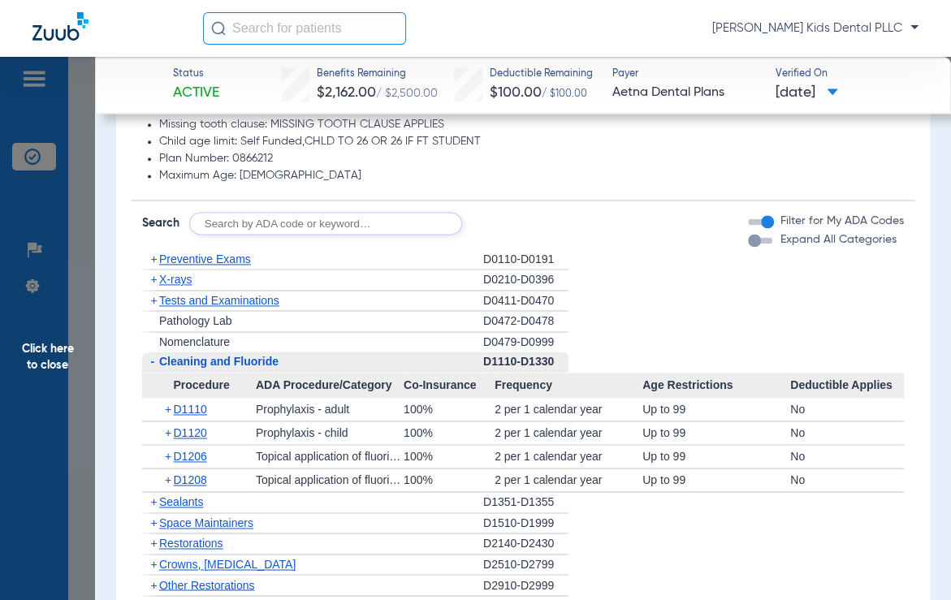
click at [152, 362] on span "-" at bounding box center [152, 361] width 4 height 13
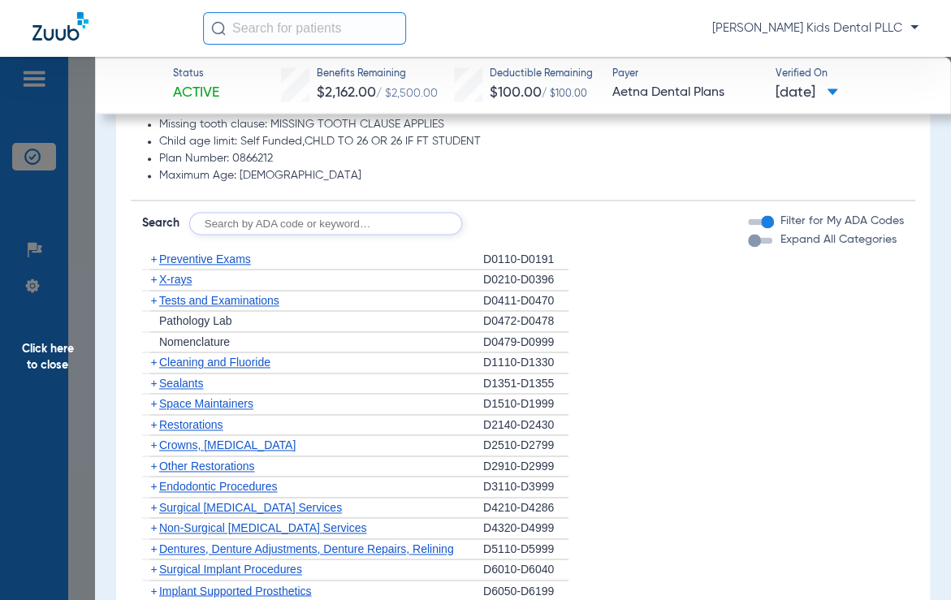
click at [155, 357] on span "+" at bounding box center [153, 362] width 6 height 13
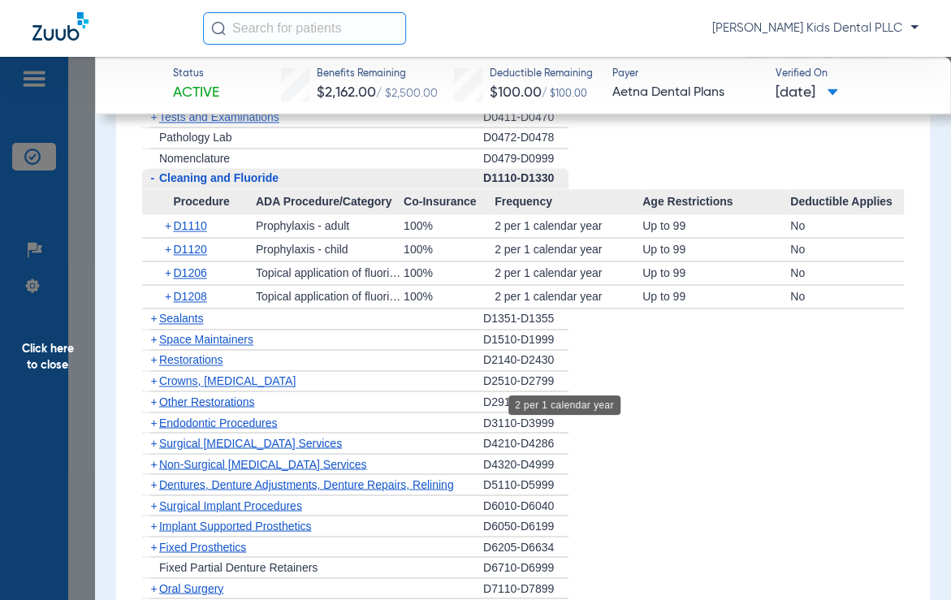
scroll to position [1421, 0]
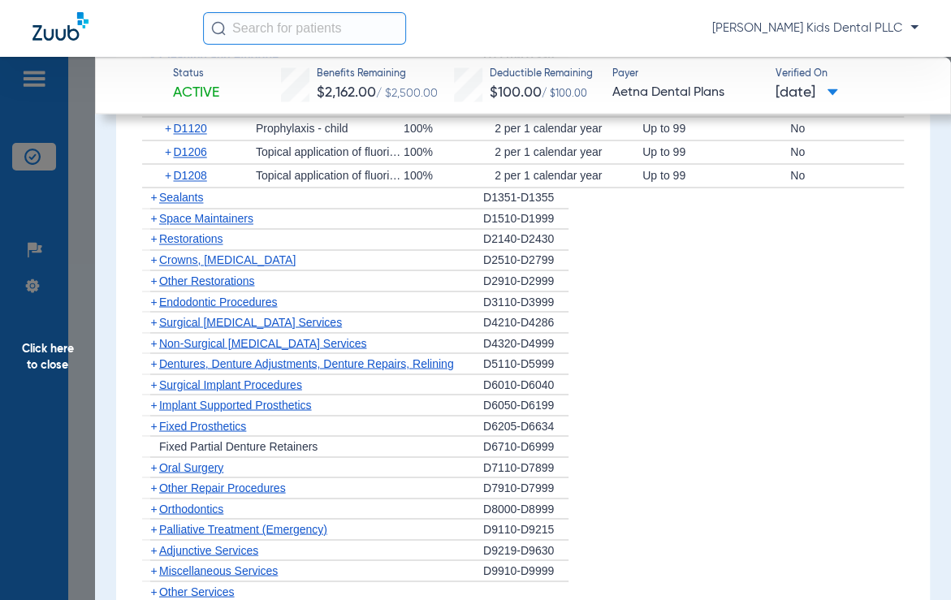
click at [149, 193] on span "+" at bounding box center [150, 198] width 17 height 20
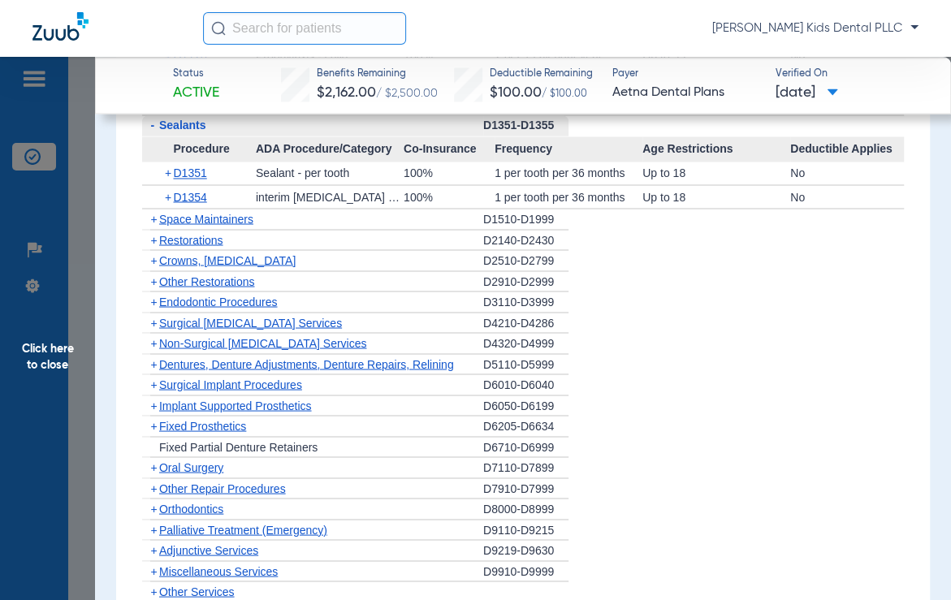
scroll to position [1523, 0]
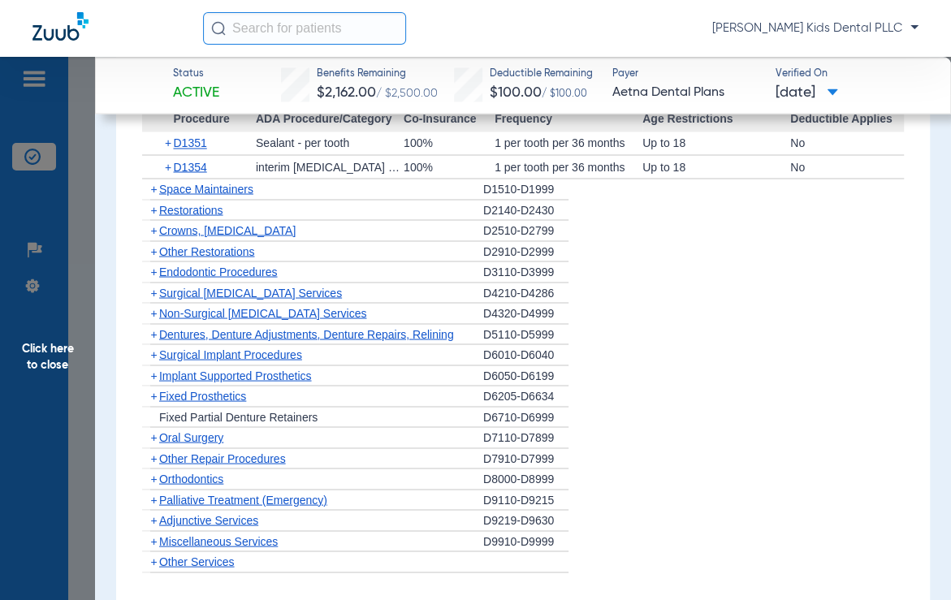
click at [54, 361] on span "Click here to close" at bounding box center [47, 357] width 95 height 600
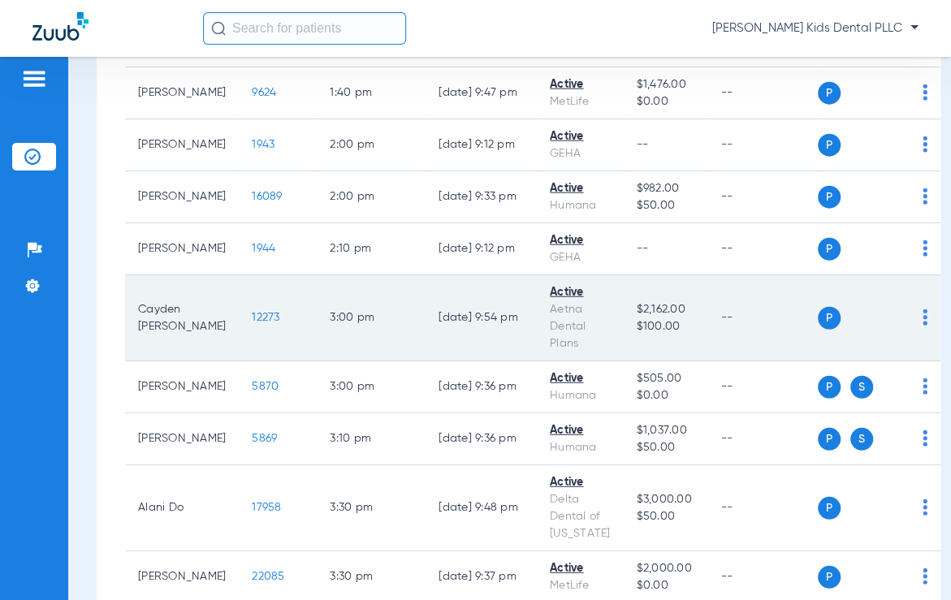
scroll to position [2233, 0]
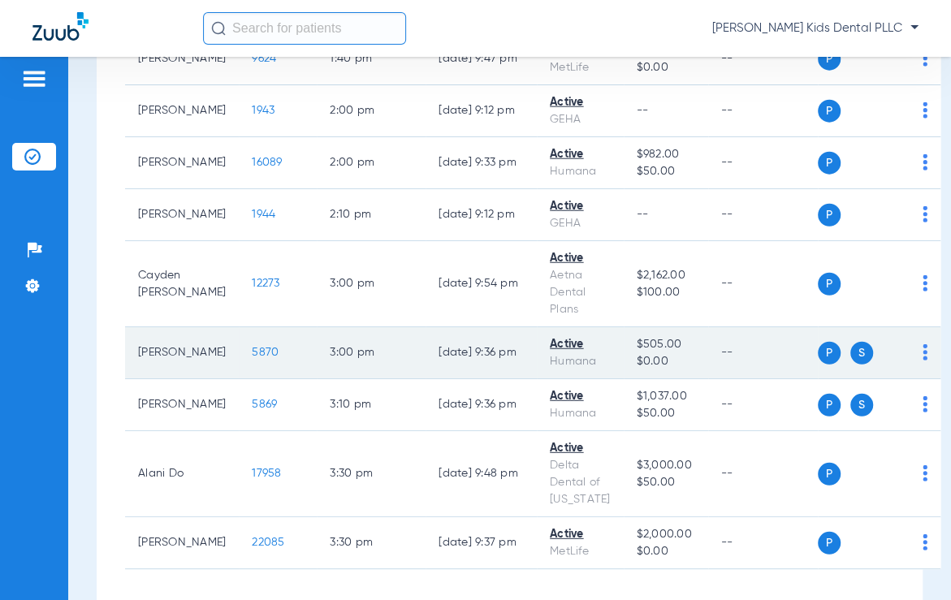
click at [239, 336] on td "5870" at bounding box center [278, 353] width 78 height 52
click at [252, 347] on span "5870" at bounding box center [265, 352] width 27 height 11
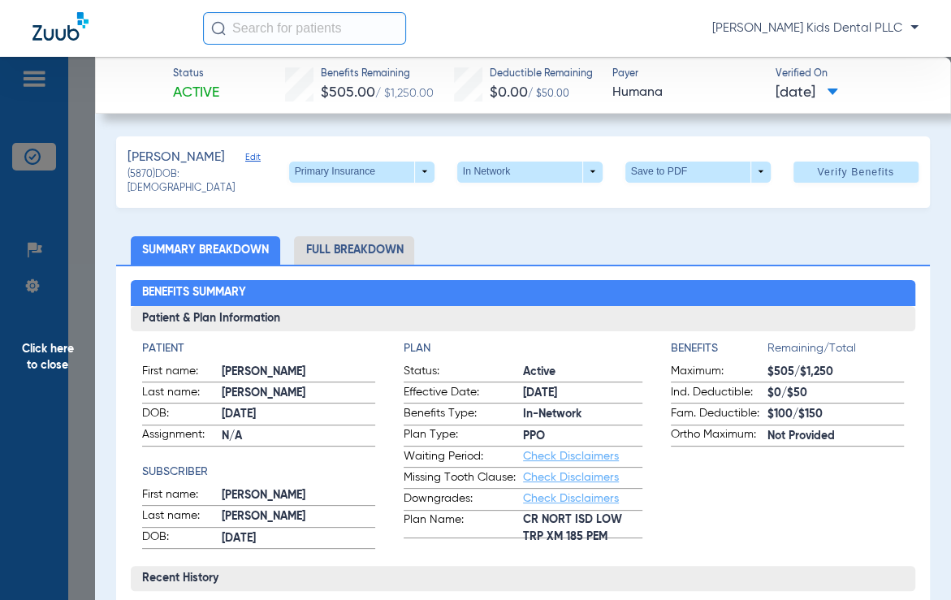
click at [360, 254] on li "Full Breakdown" at bounding box center [354, 250] width 120 height 28
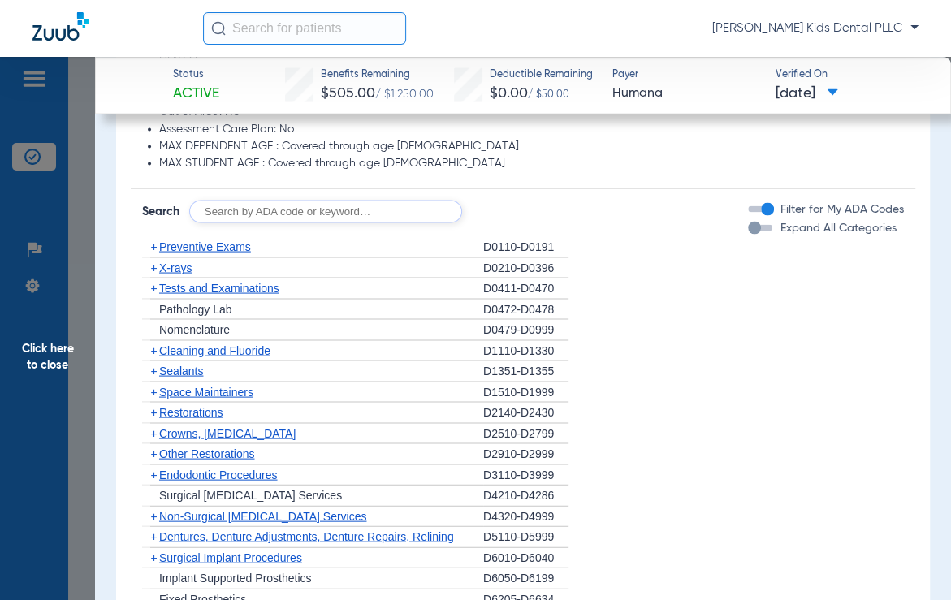
scroll to position [1726, 0]
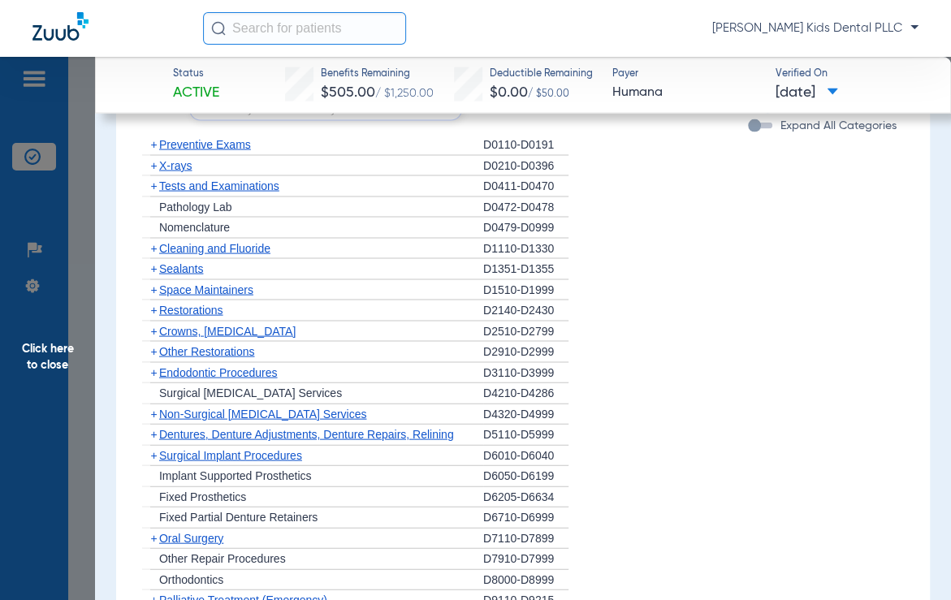
click at [153, 348] on span "+" at bounding box center [153, 351] width 6 height 13
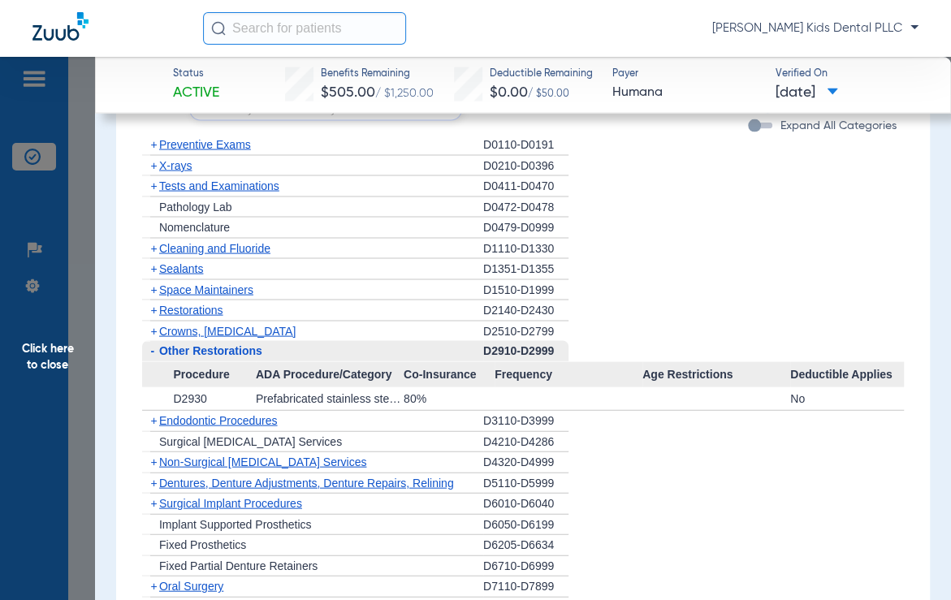
click at [153, 348] on span "-" at bounding box center [152, 350] width 4 height 13
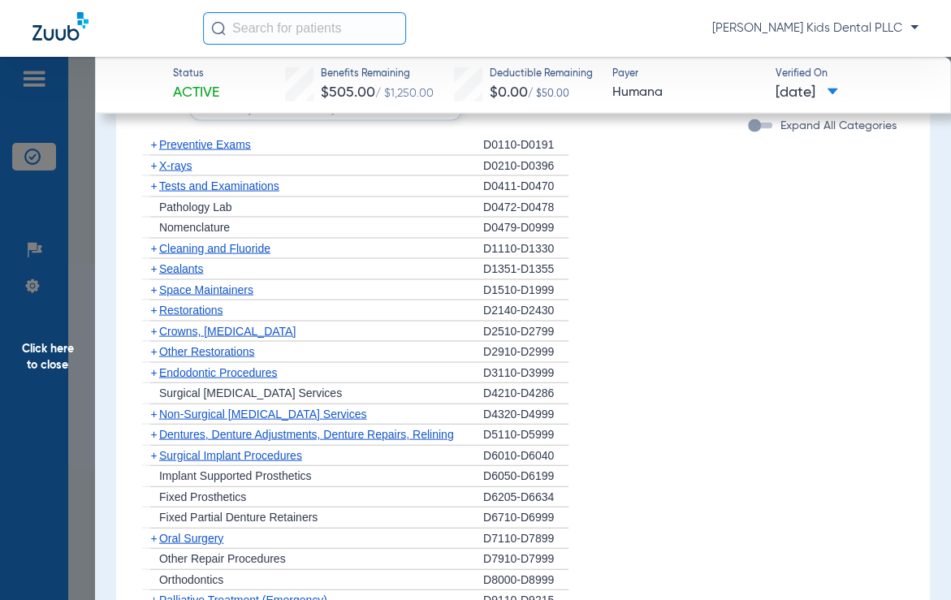
click at [153, 305] on span "+" at bounding box center [153, 310] width 6 height 13
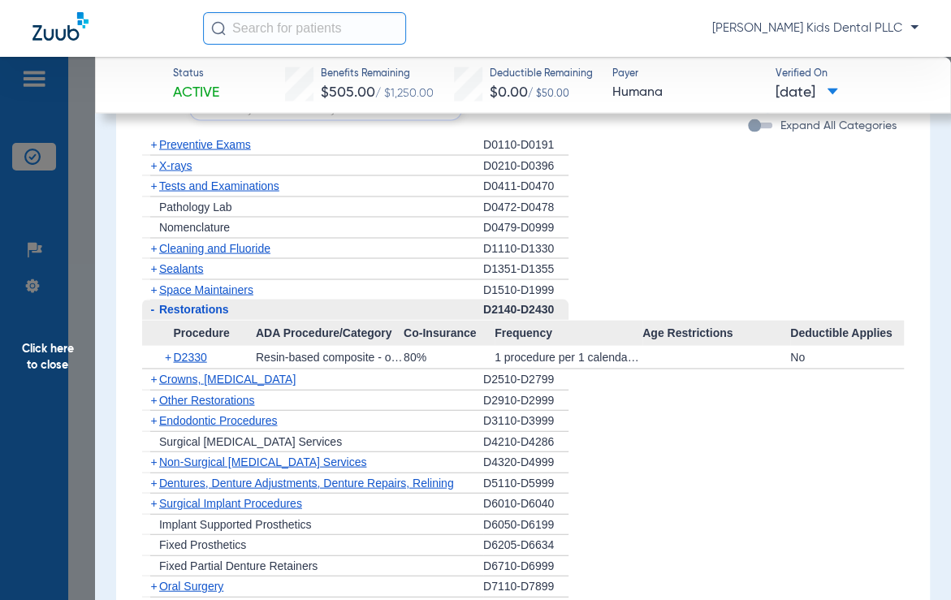
click at [153, 305] on span "-" at bounding box center [152, 309] width 4 height 13
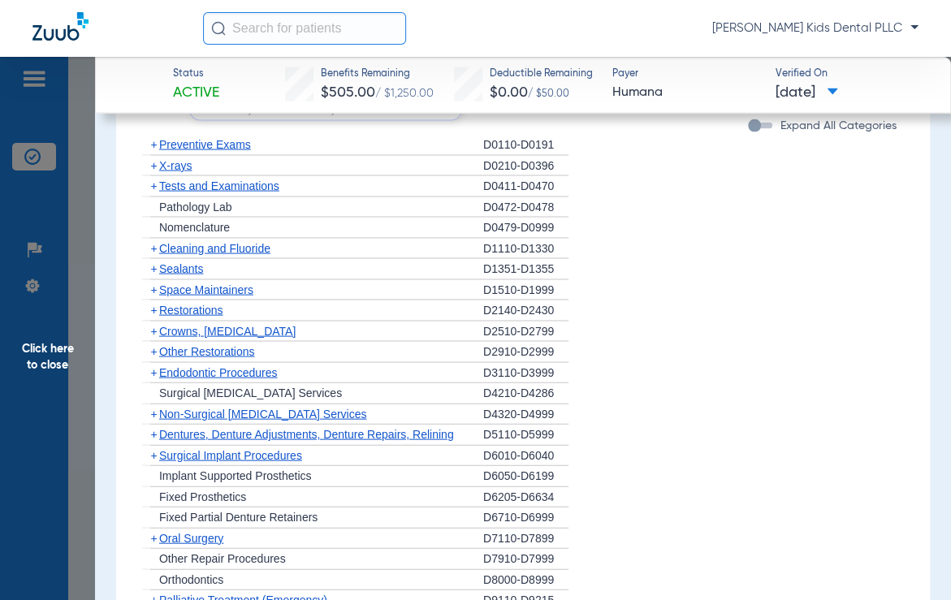
click at [155, 248] on span "+" at bounding box center [153, 248] width 6 height 13
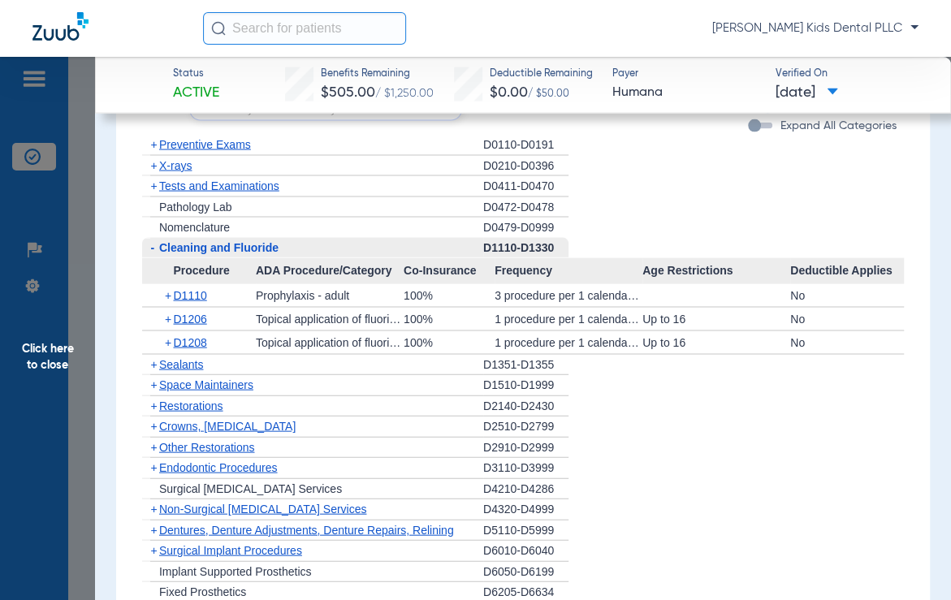
click at [153, 359] on span "+" at bounding box center [153, 364] width 6 height 13
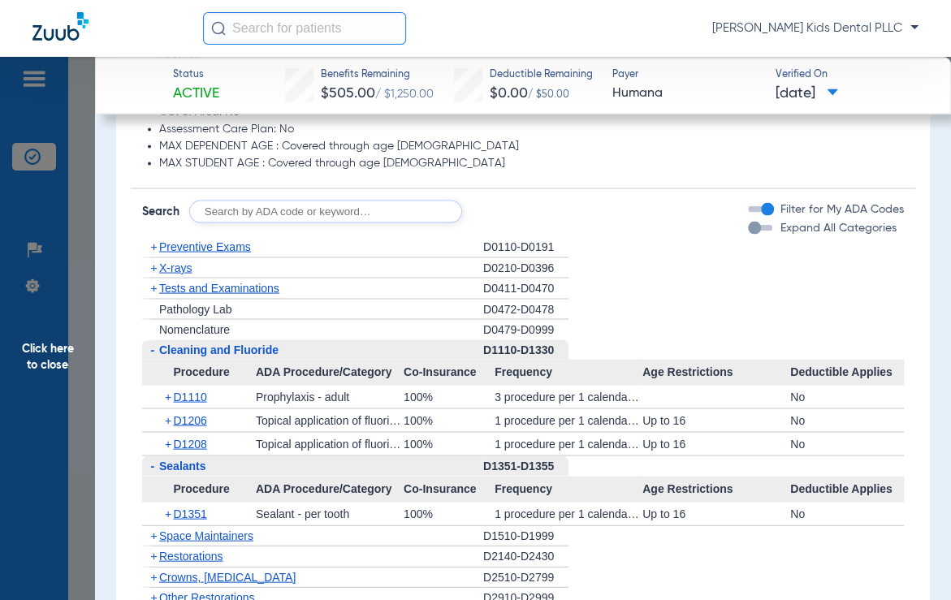
scroll to position [1929, 0]
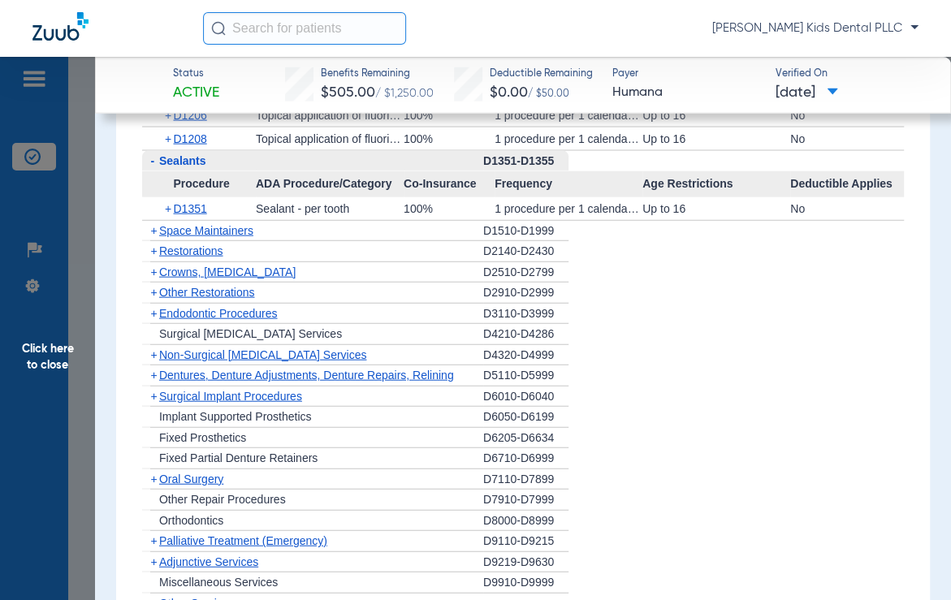
click at [150, 310] on span "+" at bounding box center [153, 313] width 6 height 13
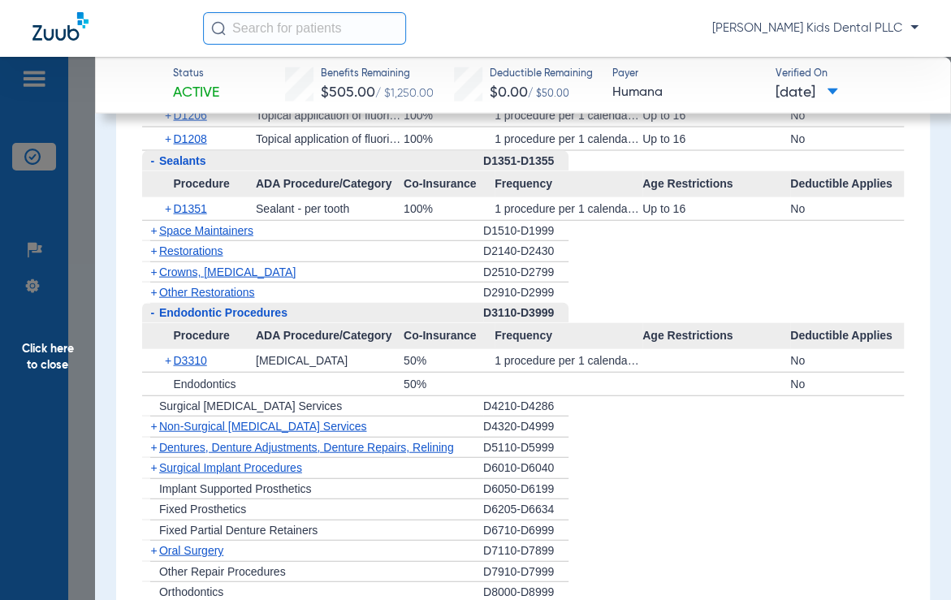
scroll to position [2030, 0]
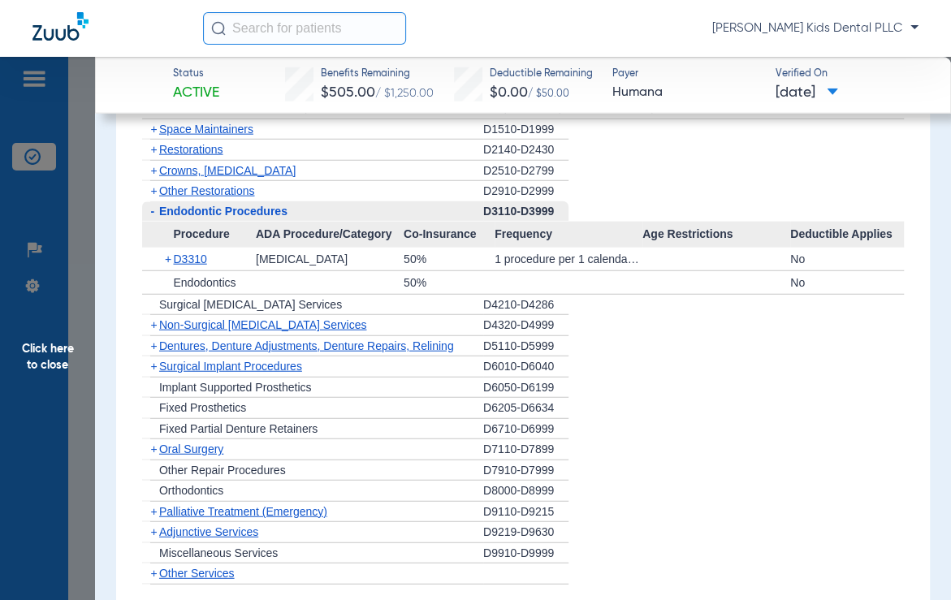
click at [155, 318] on span "+" at bounding box center [153, 324] width 6 height 13
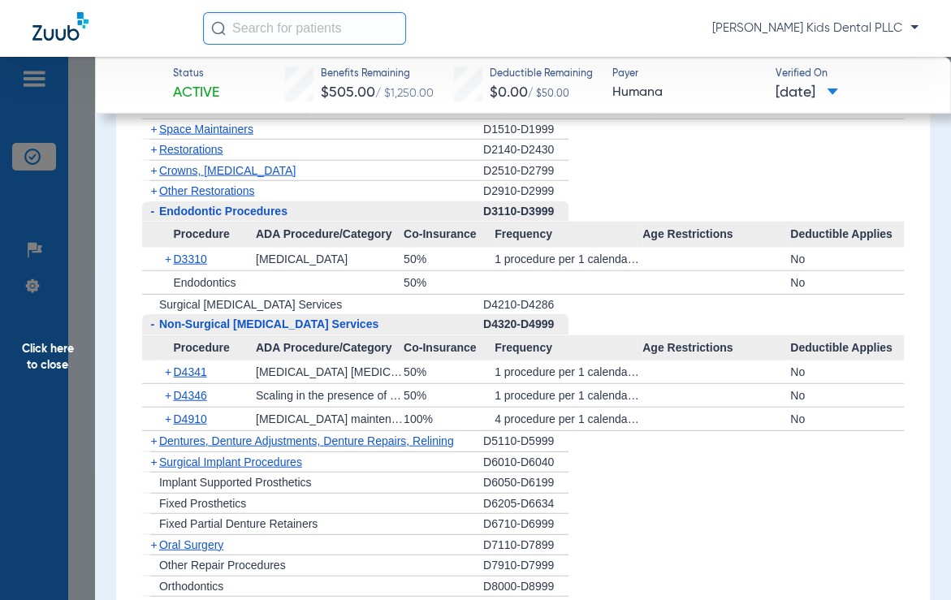
click at [155, 319] on span "-" at bounding box center [150, 324] width 17 height 20
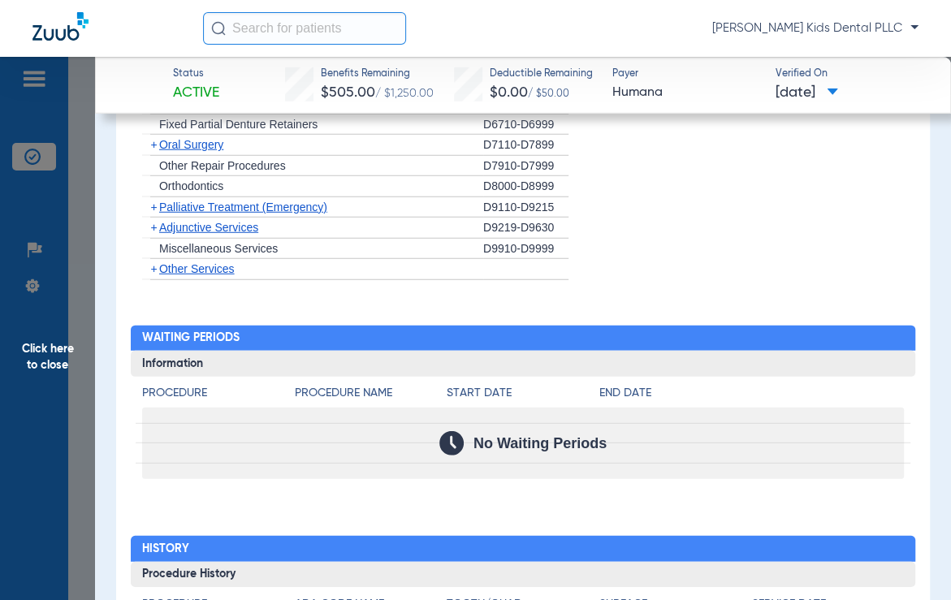
scroll to position [2233, 0]
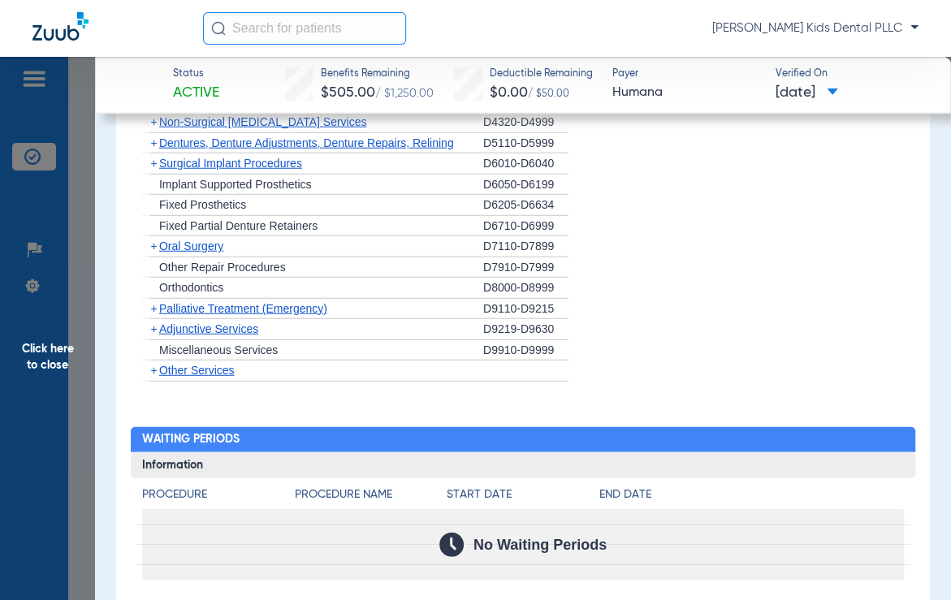
click at [152, 244] on span "+" at bounding box center [153, 246] width 6 height 13
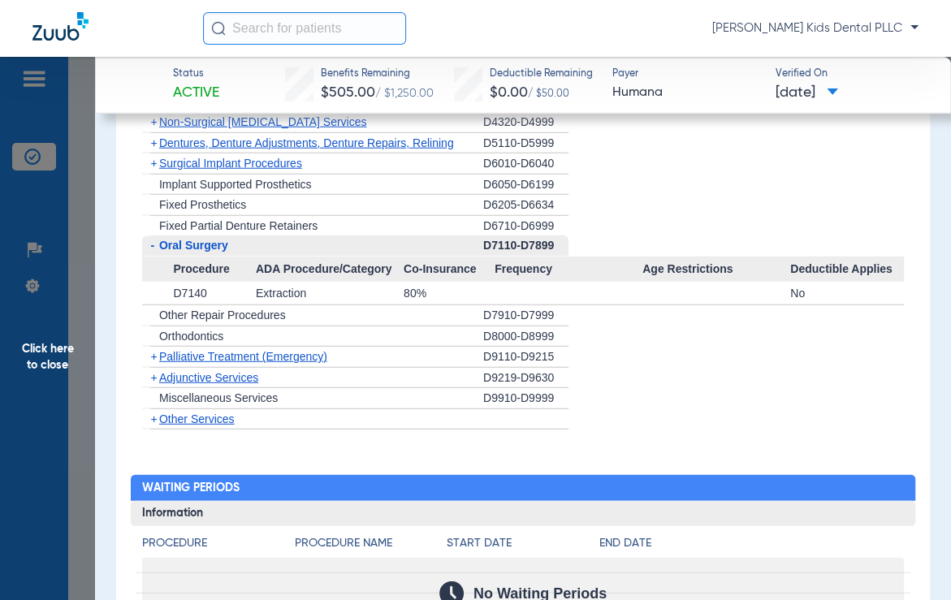
click at [152, 244] on span "-" at bounding box center [152, 245] width 4 height 13
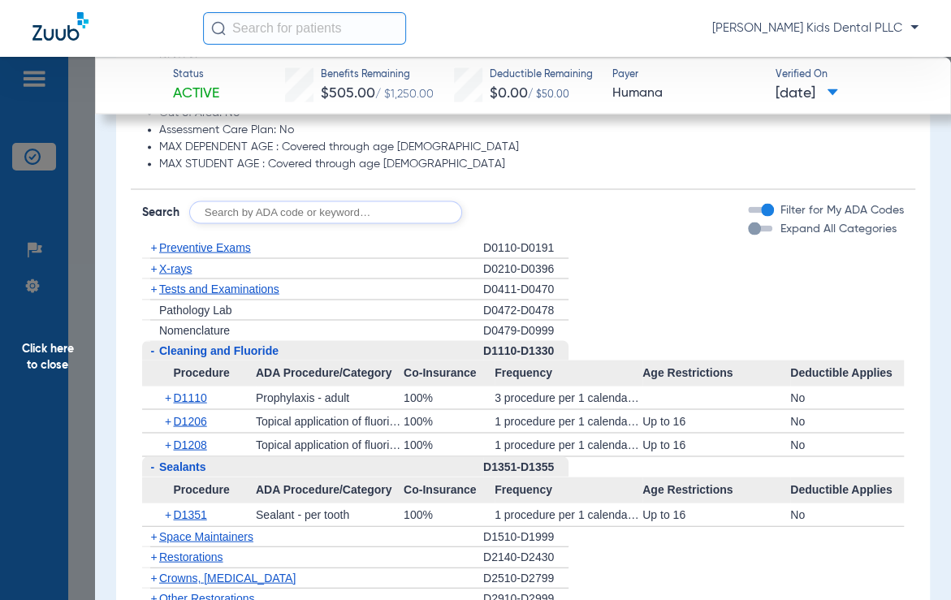
scroll to position [1624, 0]
click at [153, 266] on span "+" at bounding box center [153, 267] width 6 height 13
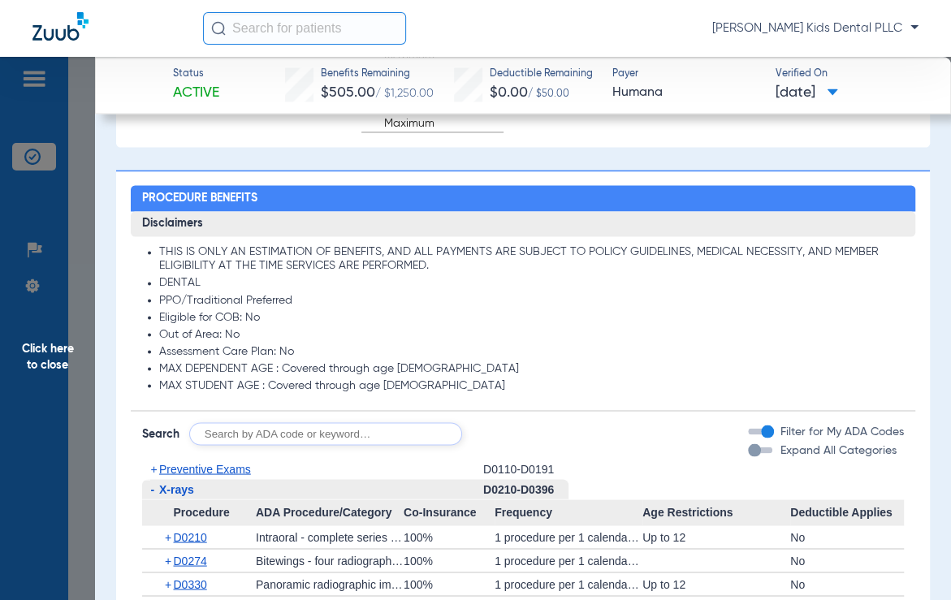
scroll to position [1421, 0]
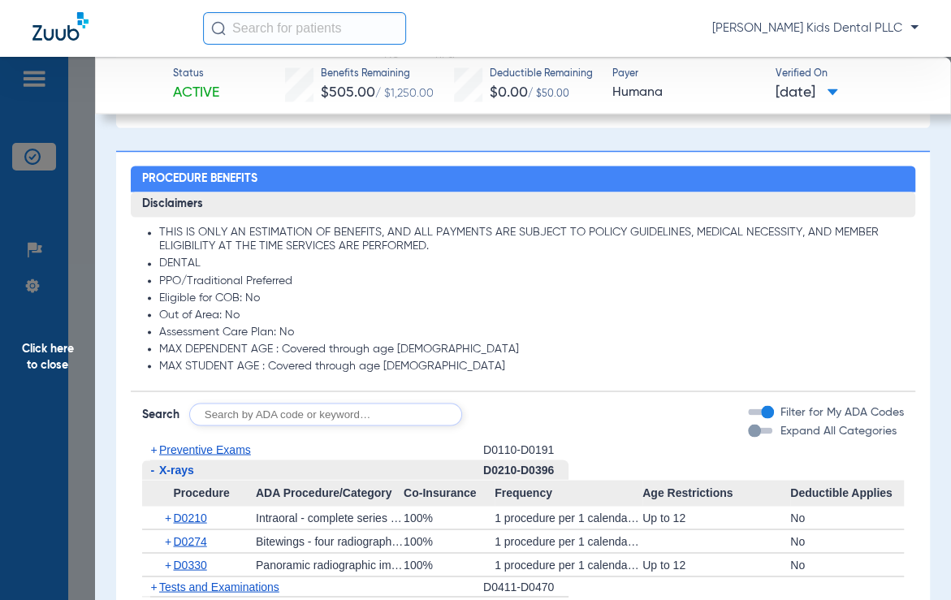
click at [293, 404] on input "text" at bounding box center [325, 414] width 273 height 23
type input "d1354"
click at [533, 409] on button "Search" at bounding box center [523, 414] width 64 height 23
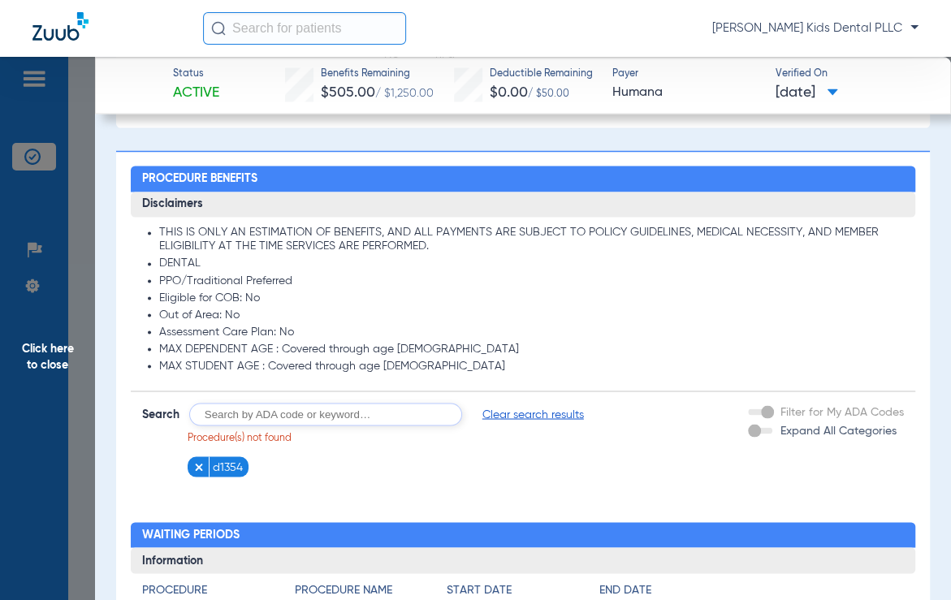
click at [333, 411] on input "text" at bounding box center [325, 414] width 273 height 23
type input "d7961"
click at [494, 413] on button "Search" at bounding box center [523, 414] width 64 height 23
click at [324, 406] on input "text" at bounding box center [325, 414] width 273 height 23
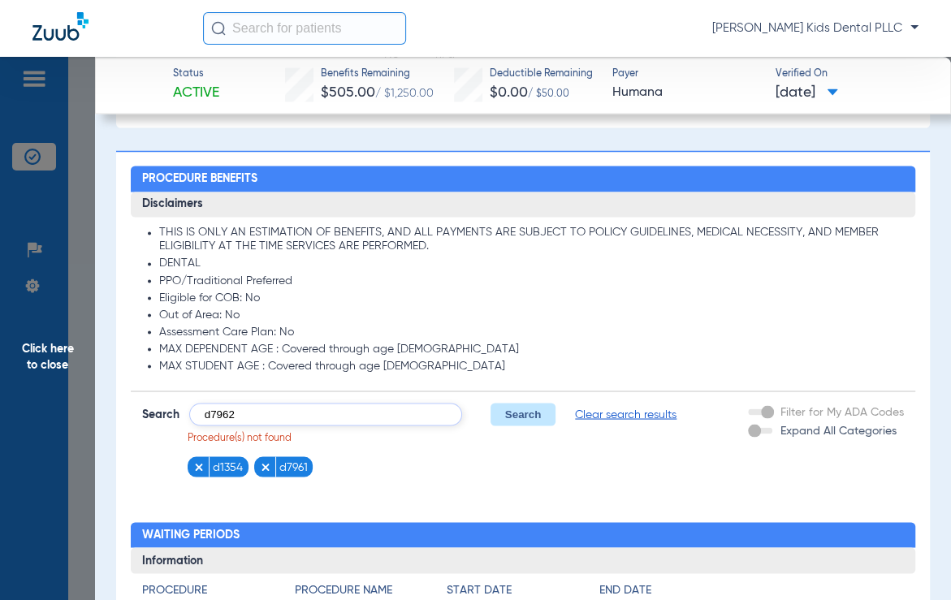
type input "d7962"
click at [522, 415] on button "Search" at bounding box center [523, 414] width 64 height 23
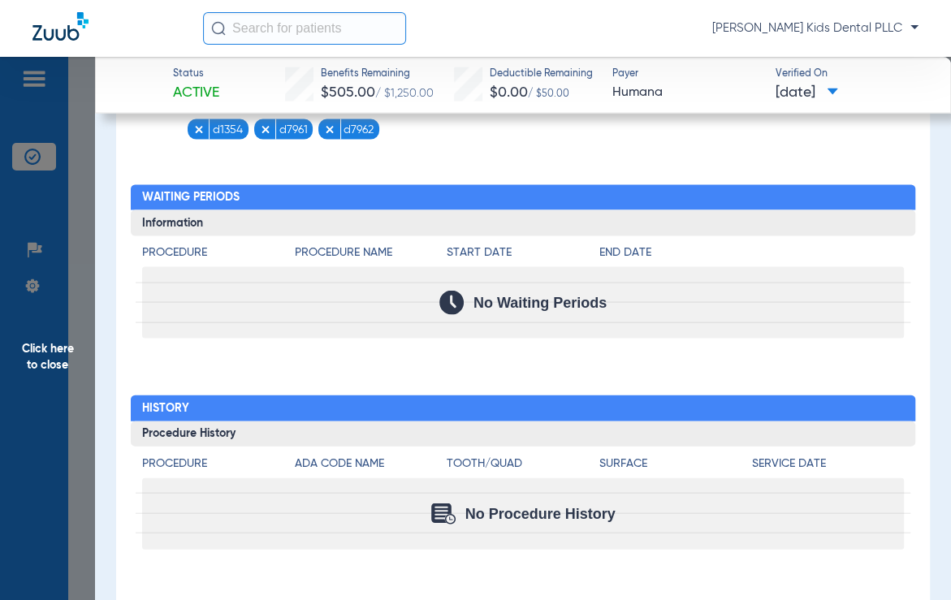
scroll to position [1352, 0]
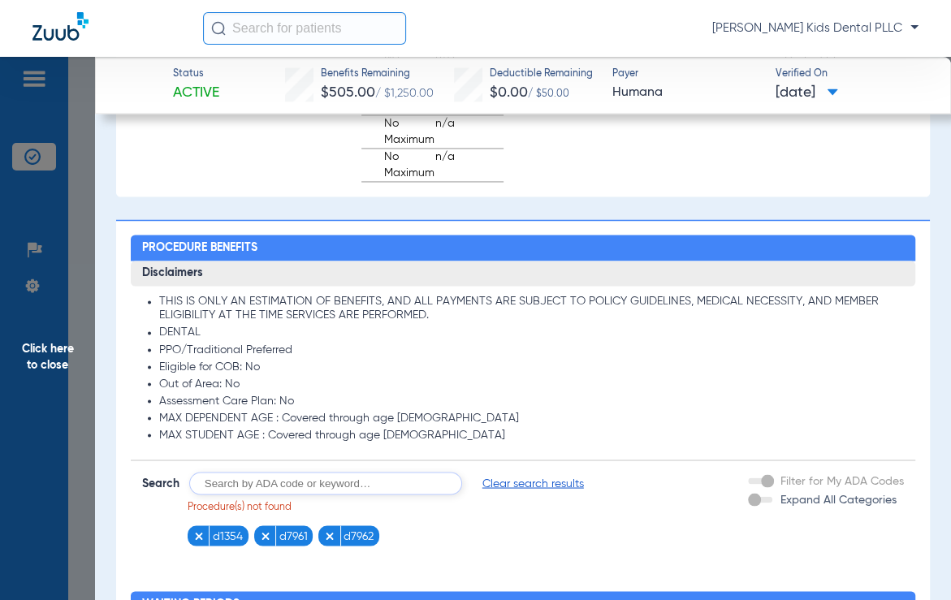
click at [193, 530] on img at bounding box center [198, 535] width 11 height 11
click at [202, 530] on img at bounding box center [198, 535] width 11 height 11
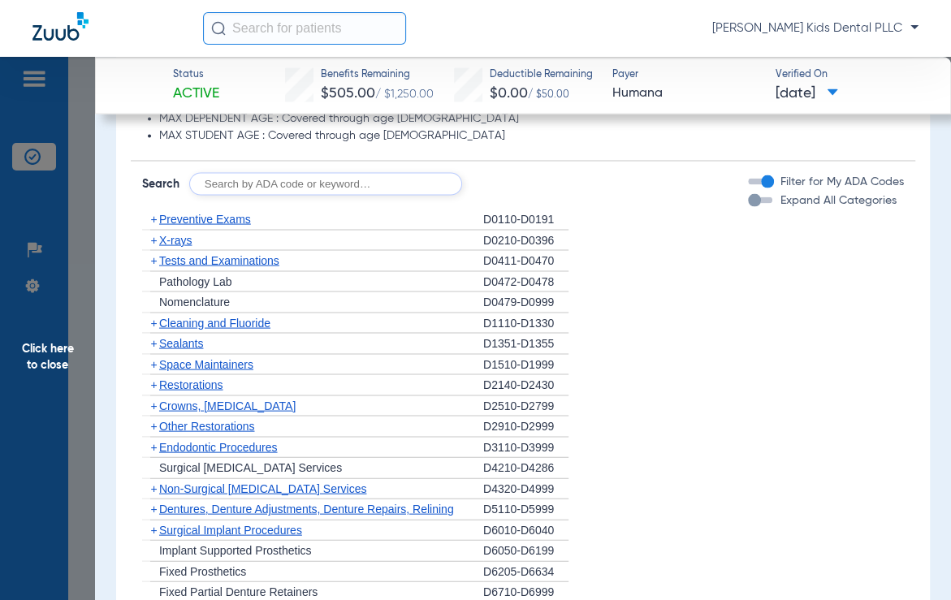
scroll to position [1657, 0]
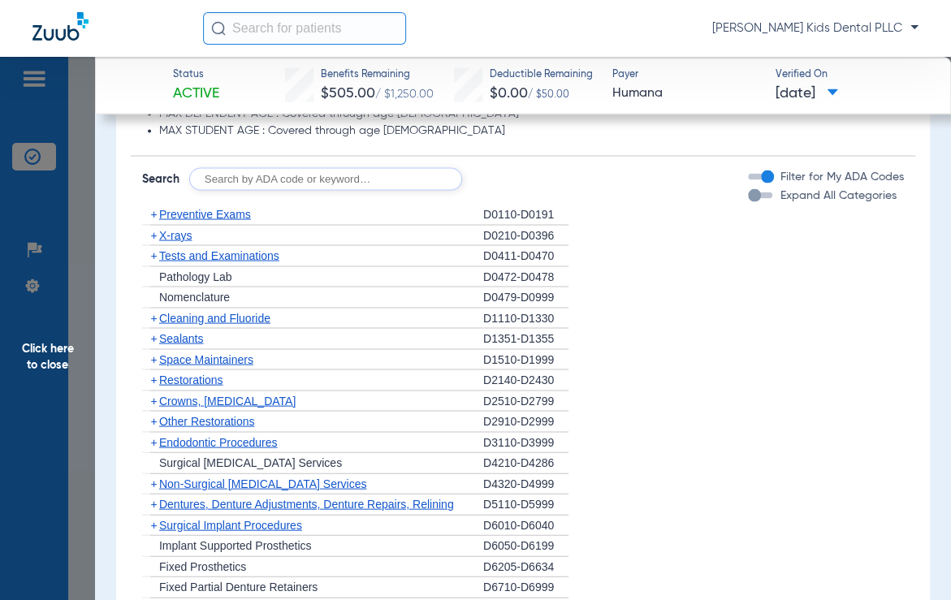
click at [156, 228] on span "+" at bounding box center [153, 234] width 6 height 13
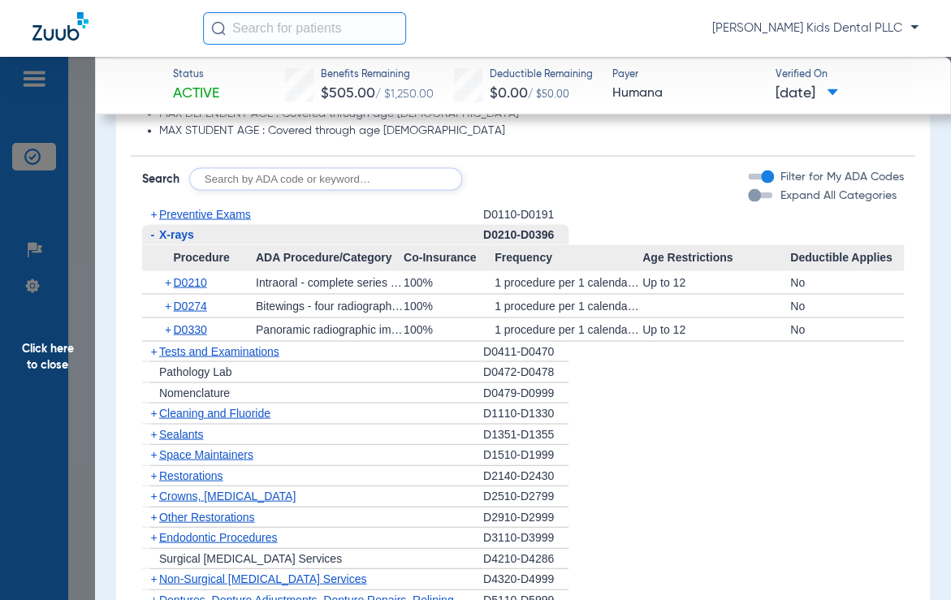
click at [138, 216] on app-category-list "+ Preventive Exams D0110-D0191 - X-rays D0210-D0396 Procedure ADA Procedure/Cat…" at bounding box center [523, 521] width 785 height 634
click at [151, 207] on span "+" at bounding box center [153, 213] width 6 height 13
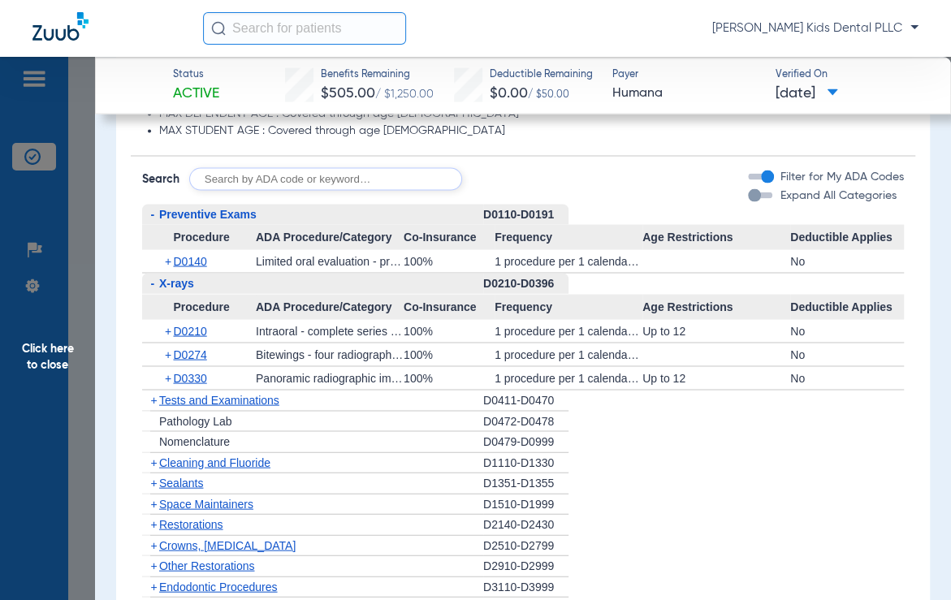
click at [146, 452] on span "+" at bounding box center [150, 462] width 17 height 20
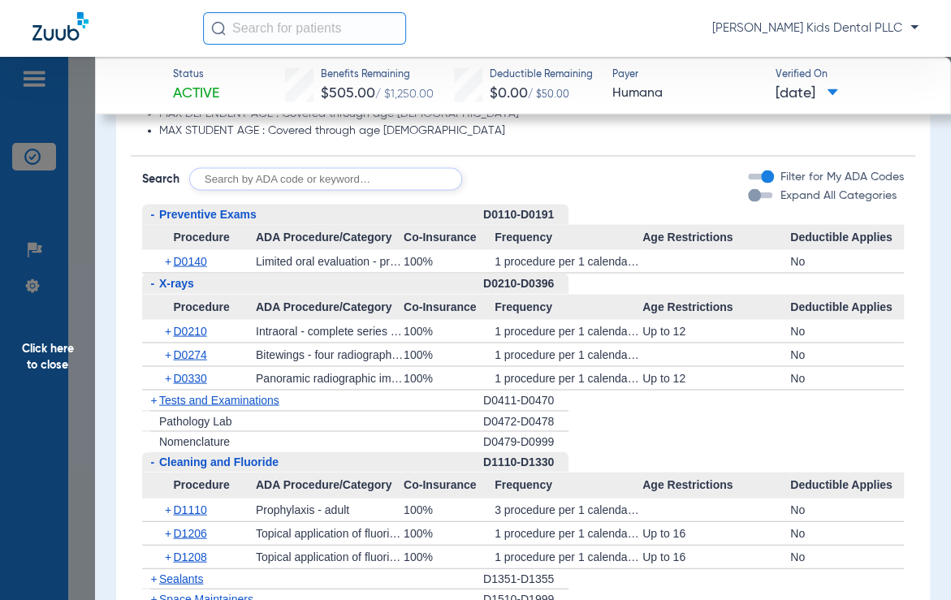
click at [152, 460] on span "-" at bounding box center [152, 461] width 4 height 13
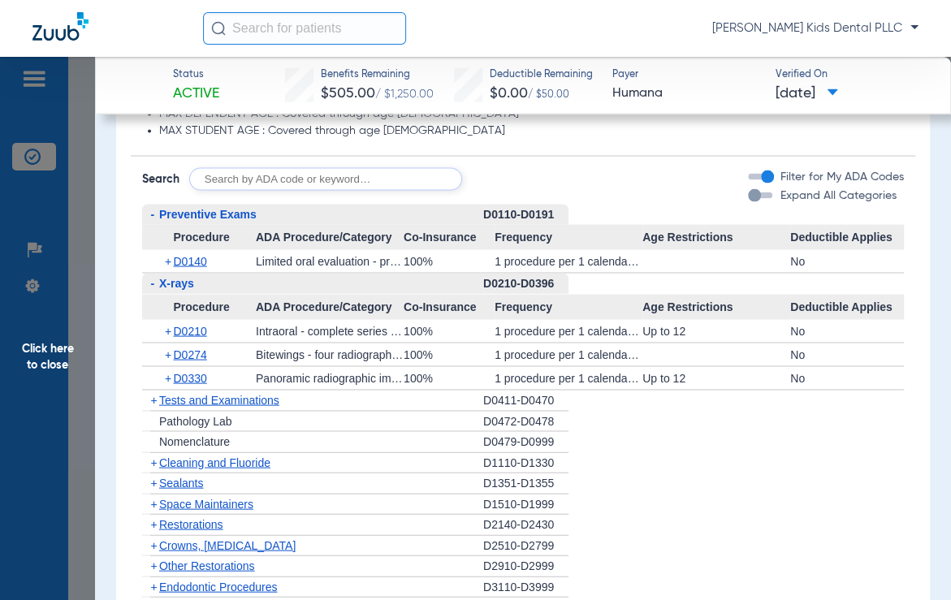
click at [153, 460] on span "+" at bounding box center [153, 462] width 6 height 13
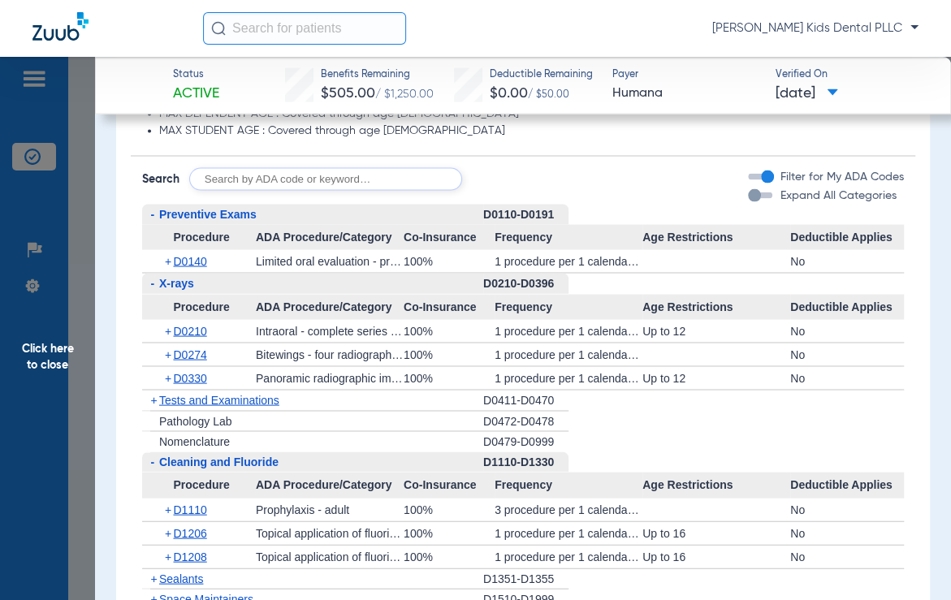
scroll to position [1860, 0]
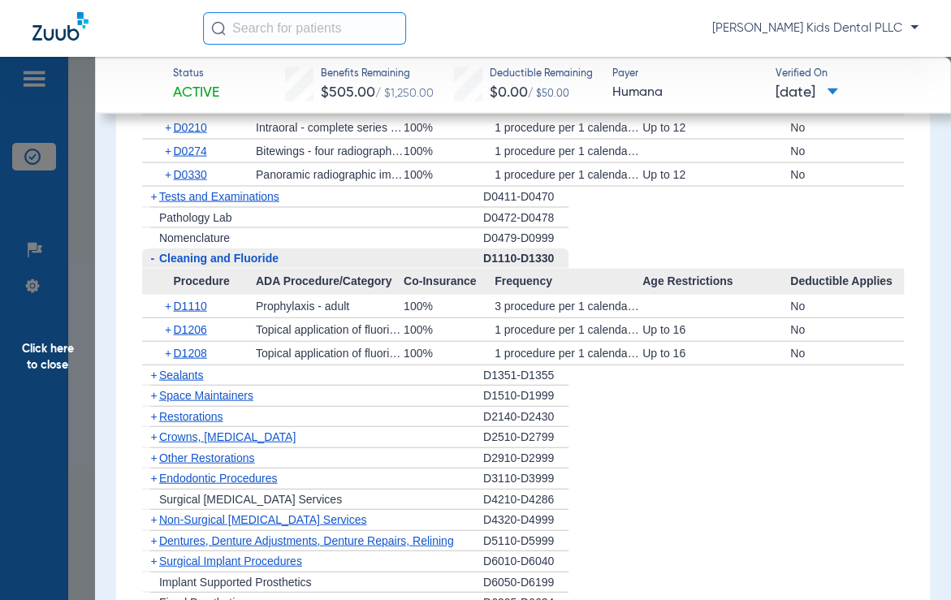
click at [151, 369] on span "+" at bounding box center [153, 375] width 6 height 13
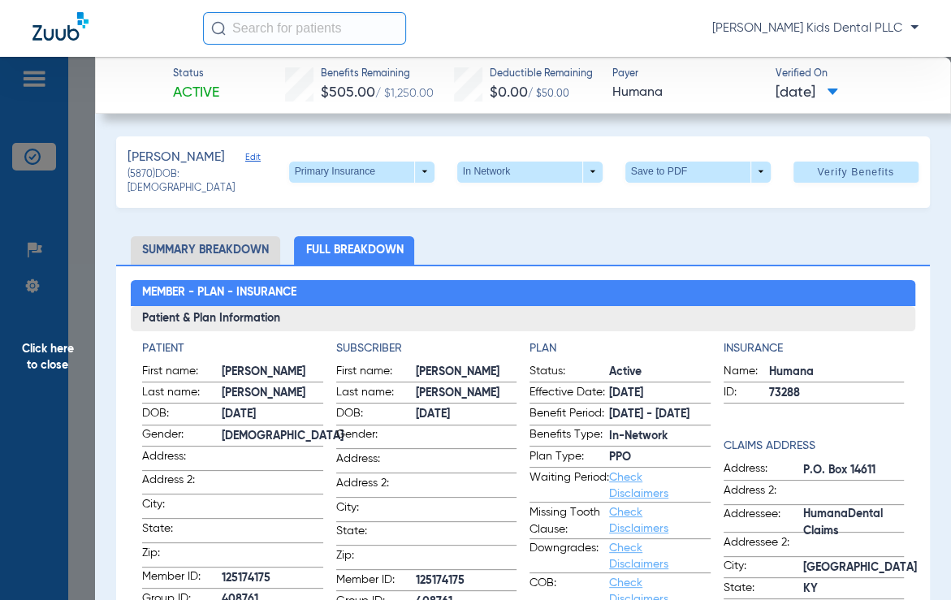
scroll to position [0, 0]
click at [361, 170] on span at bounding box center [361, 172] width 39 height 39
click at [364, 237] on span "Secondary Insurance" at bounding box center [340, 234] width 107 height 11
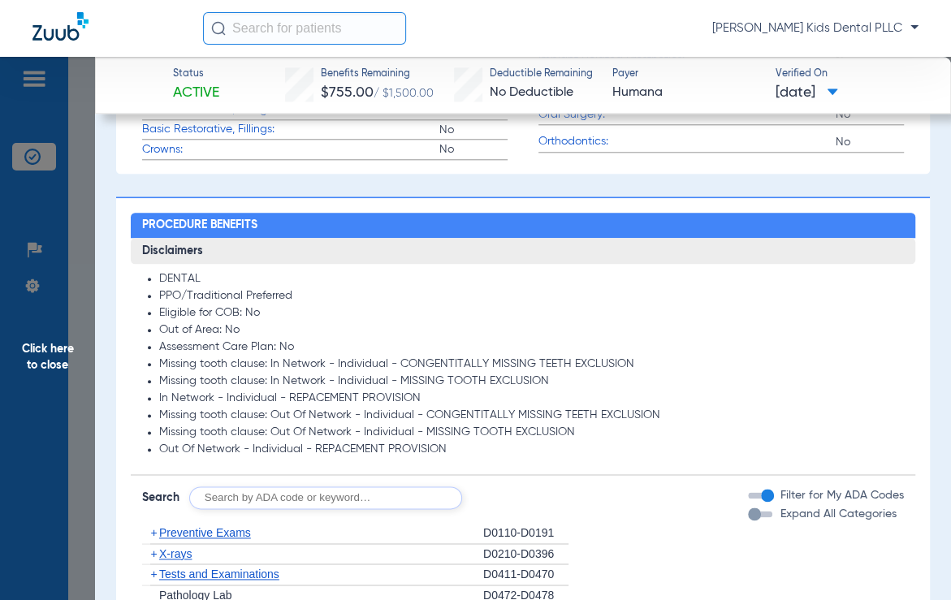
scroll to position [1015, 0]
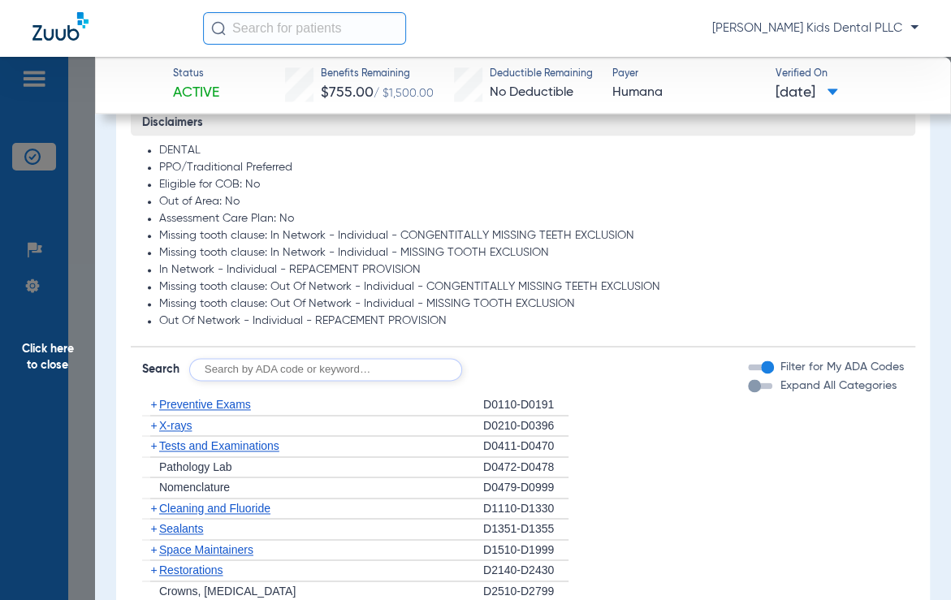
click at [275, 359] on input "text" at bounding box center [325, 369] width 273 height 23
type input "d7962"
click at [544, 365] on button "Search" at bounding box center [523, 369] width 64 height 23
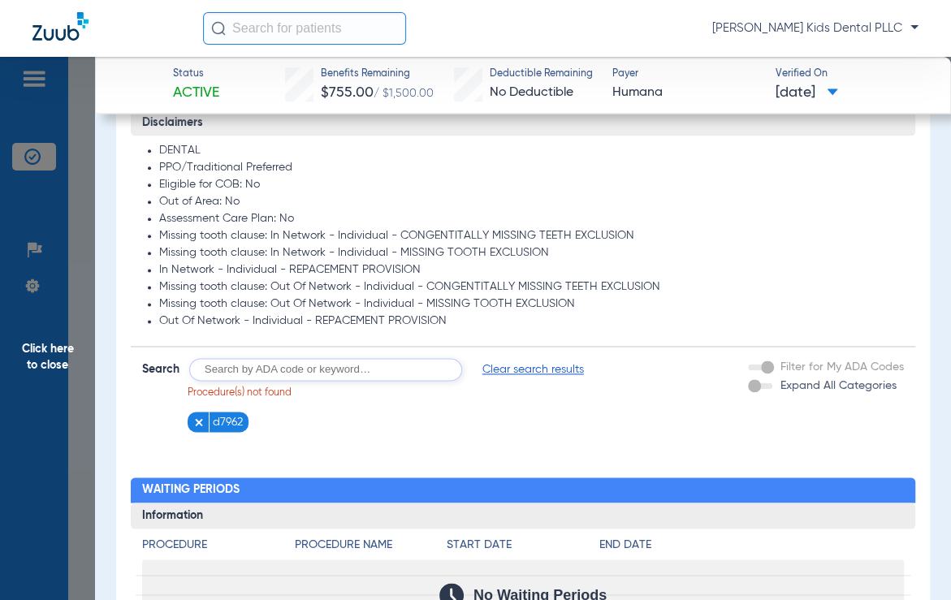
click at [250, 363] on input "text" at bounding box center [325, 369] width 273 height 23
type input "d7961"
click at [530, 365] on button "Search" at bounding box center [523, 369] width 64 height 23
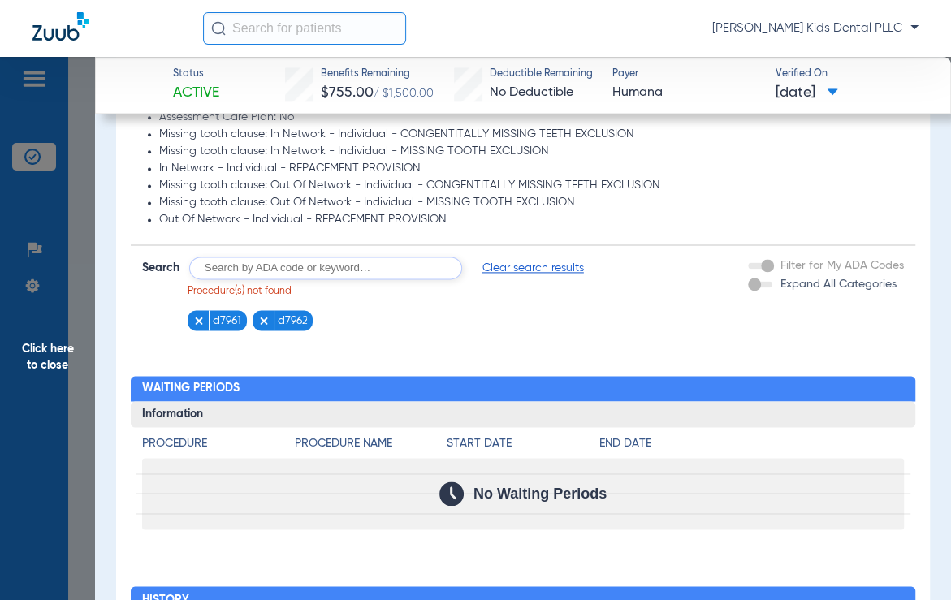
click at [272, 310] on figure at bounding box center [266, 320] width 16 height 20
click at [200, 310] on figure at bounding box center [201, 320] width 16 height 20
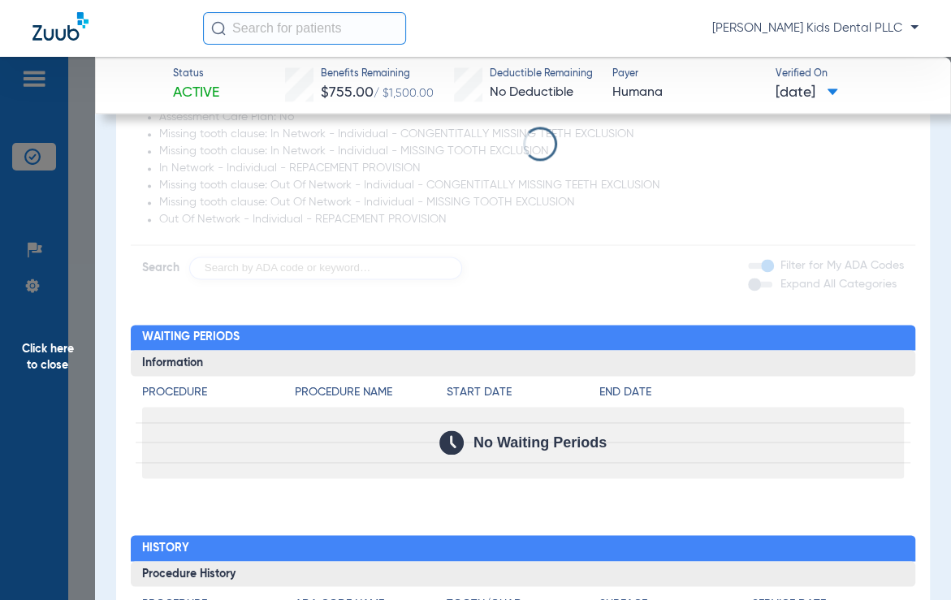
click at [58, 352] on span "Click here to close" at bounding box center [47, 357] width 95 height 600
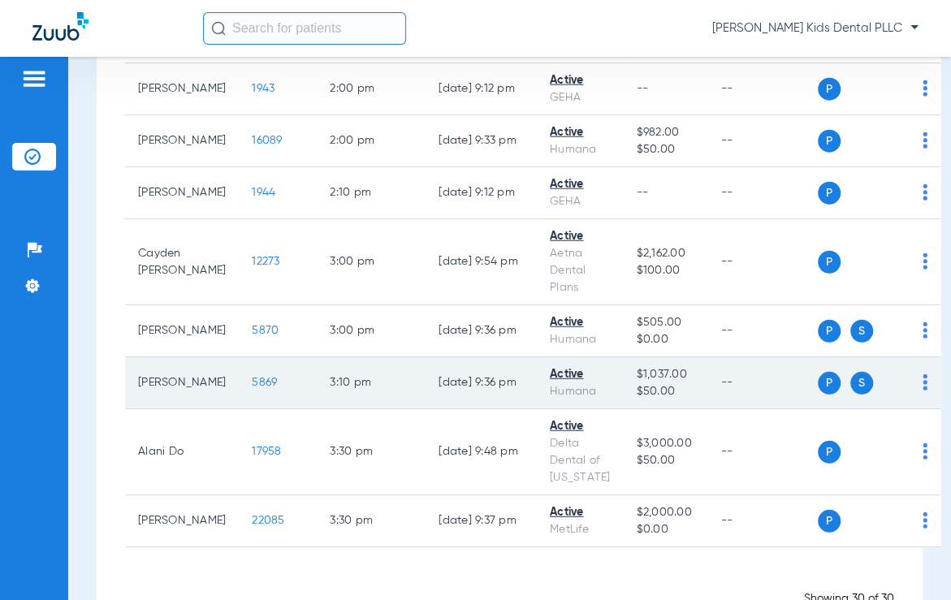
scroll to position [2293, 0]
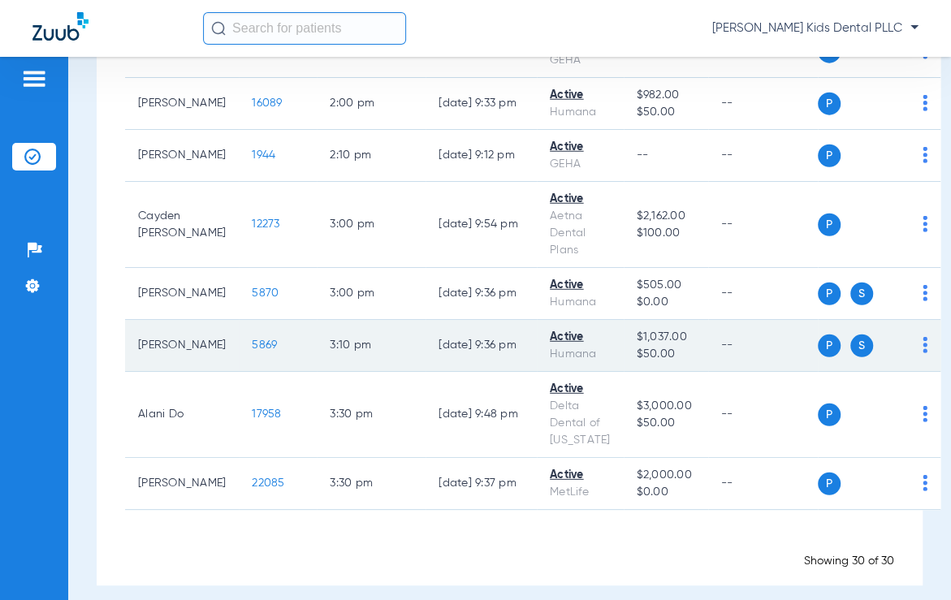
click at [252, 339] on span "5869" at bounding box center [264, 344] width 25 height 11
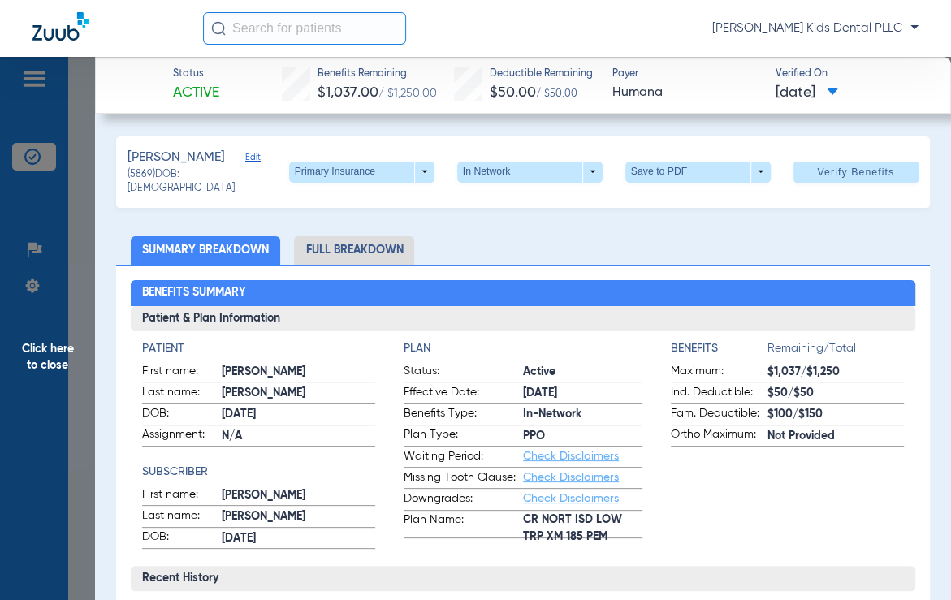
click at [54, 359] on span "Click here to close" at bounding box center [47, 357] width 95 height 600
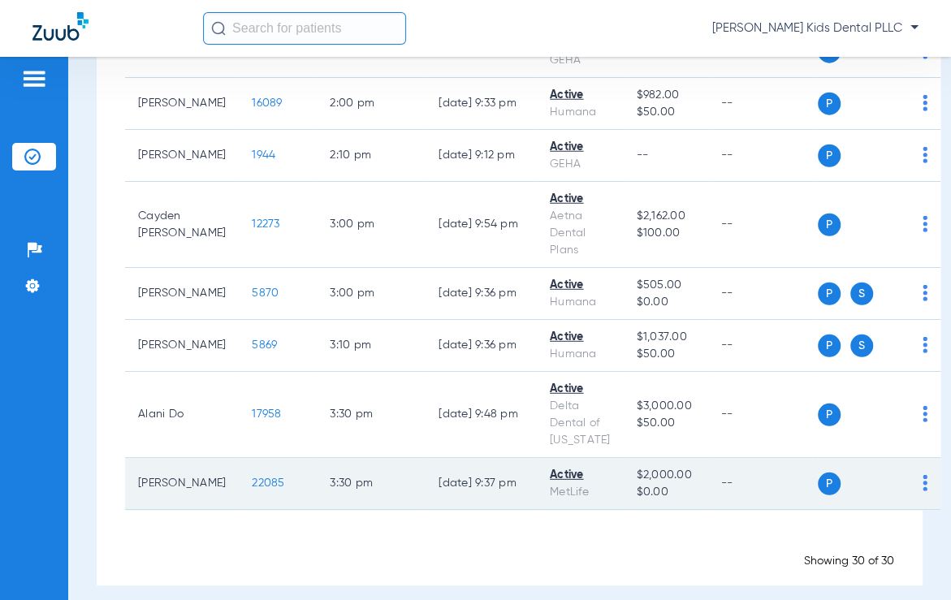
click at [252, 478] on span "22085" at bounding box center [268, 483] width 32 height 11
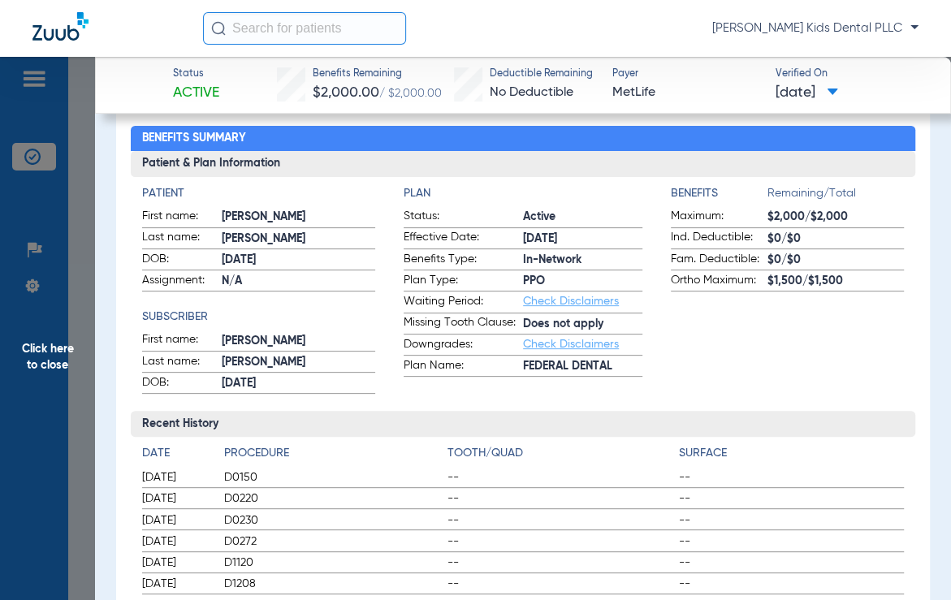
scroll to position [102, 0]
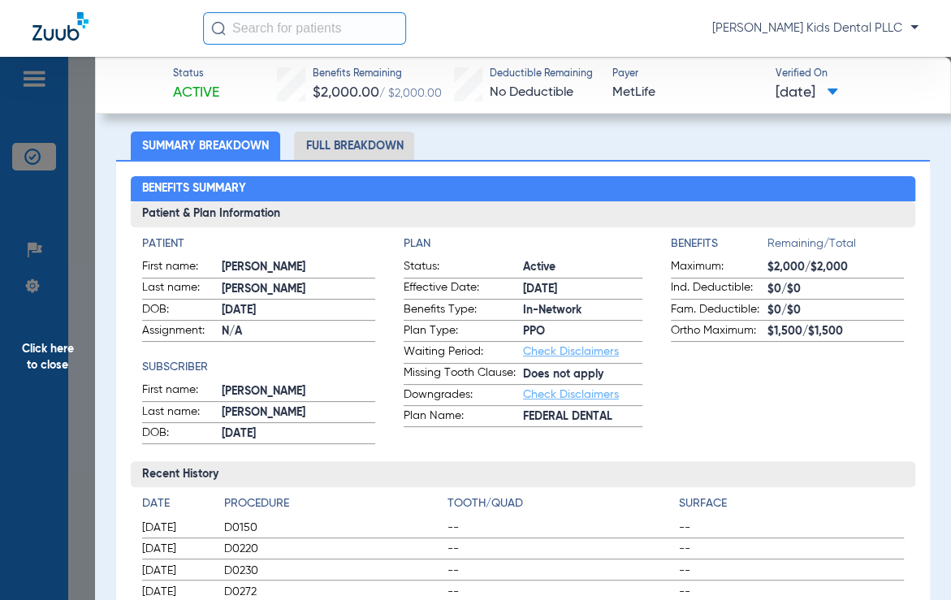
click at [349, 150] on li "Full Breakdown" at bounding box center [354, 146] width 120 height 28
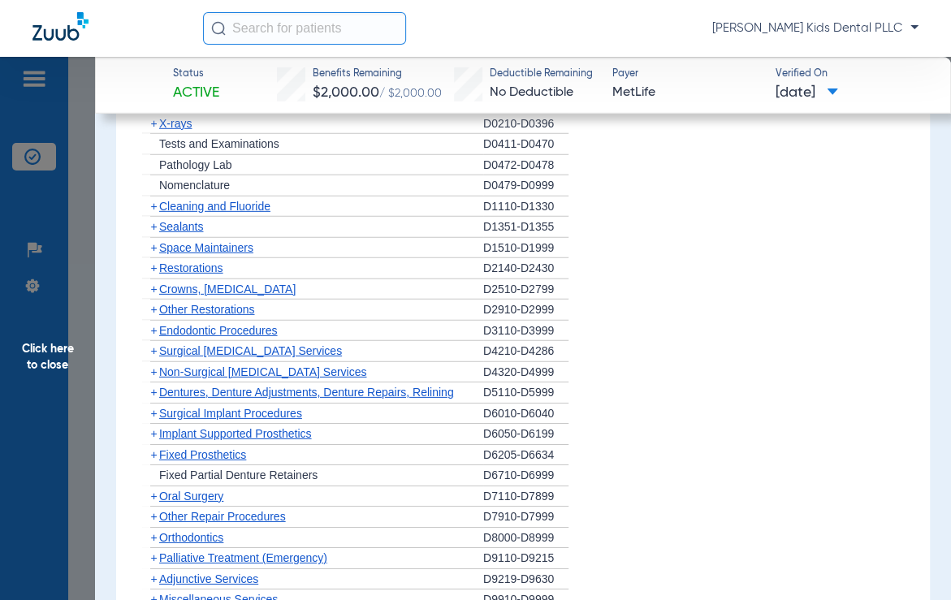
scroll to position [2436, 0]
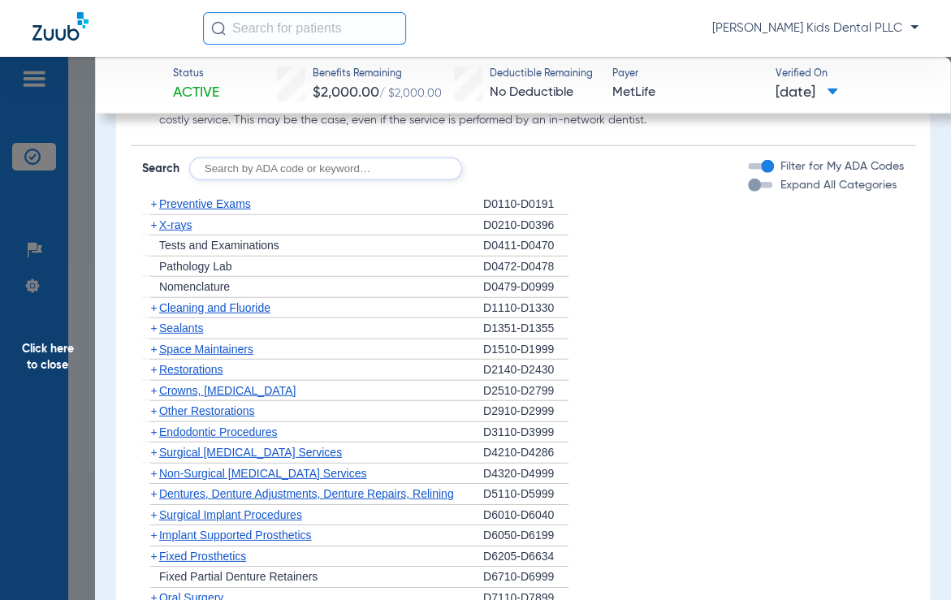
click at [157, 303] on span "+" at bounding box center [150, 308] width 17 height 20
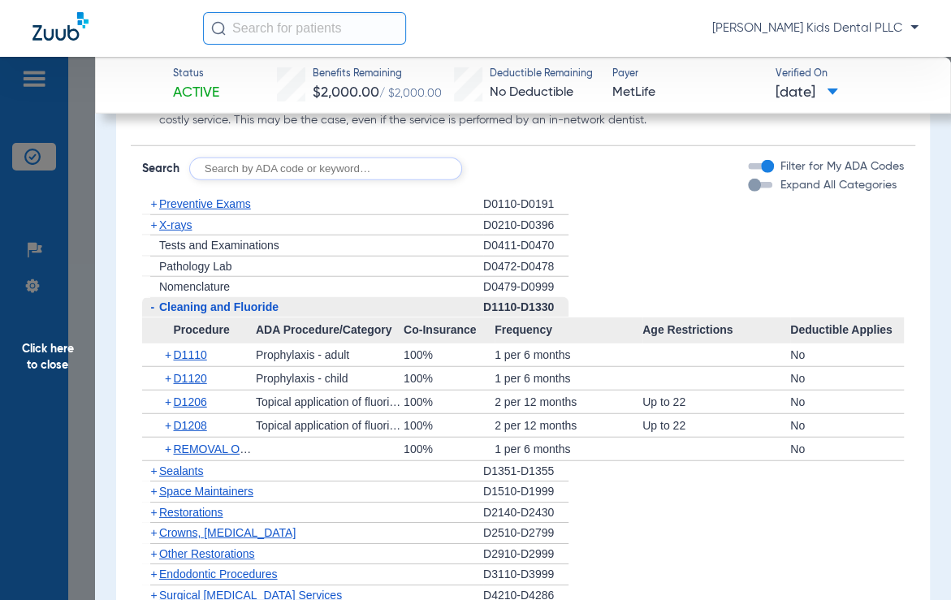
click at [154, 227] on span "+" at bounding box center [153, 224] width 6 height 13
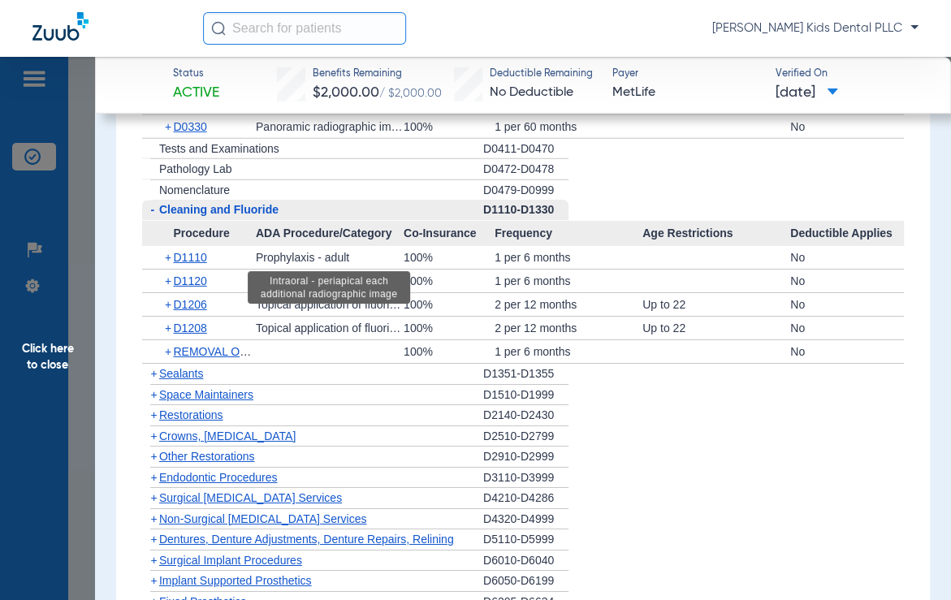
scroll to position [2842, 0]
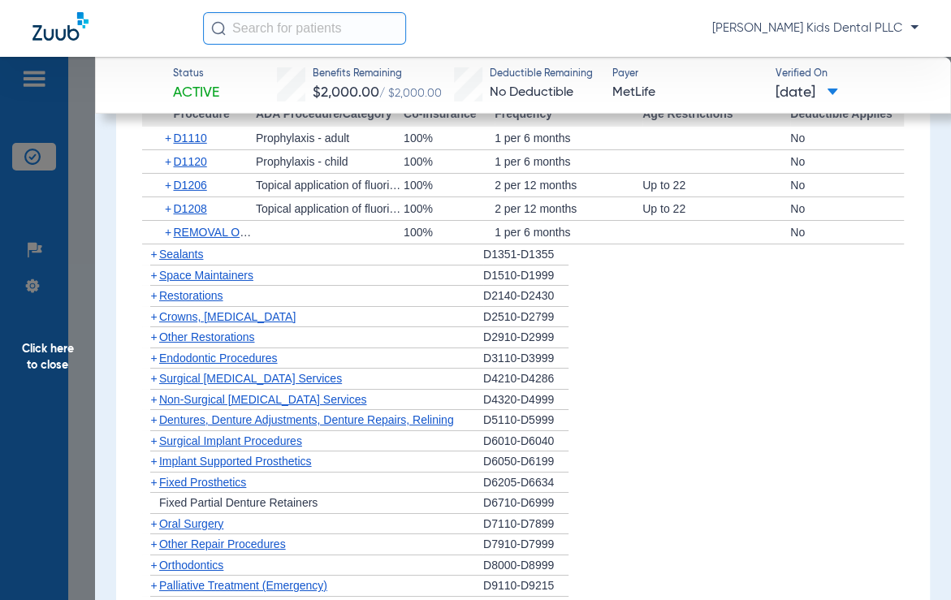
click at [159, 252] on span "Sealants" at bounding box center [181, 254] width 44 height 13
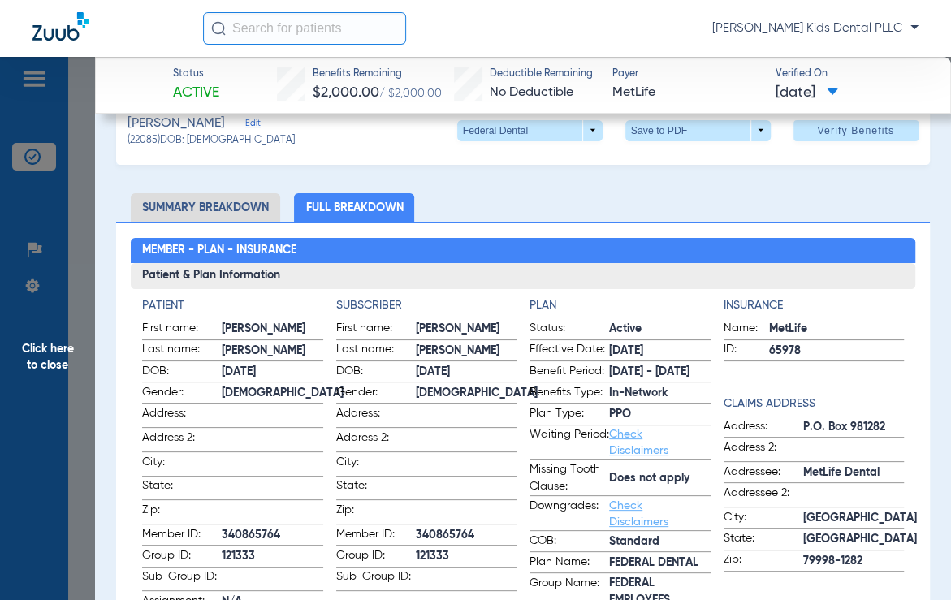
scroll to position [0, 0]
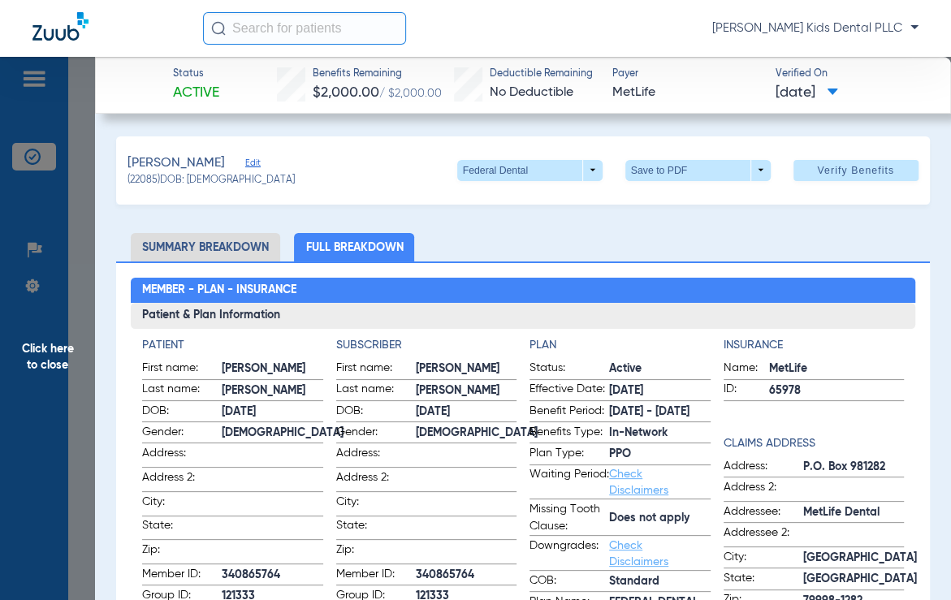
click at [55, 352] on span "Click here to close" at bounding box center [47, 357] width 95 height 600
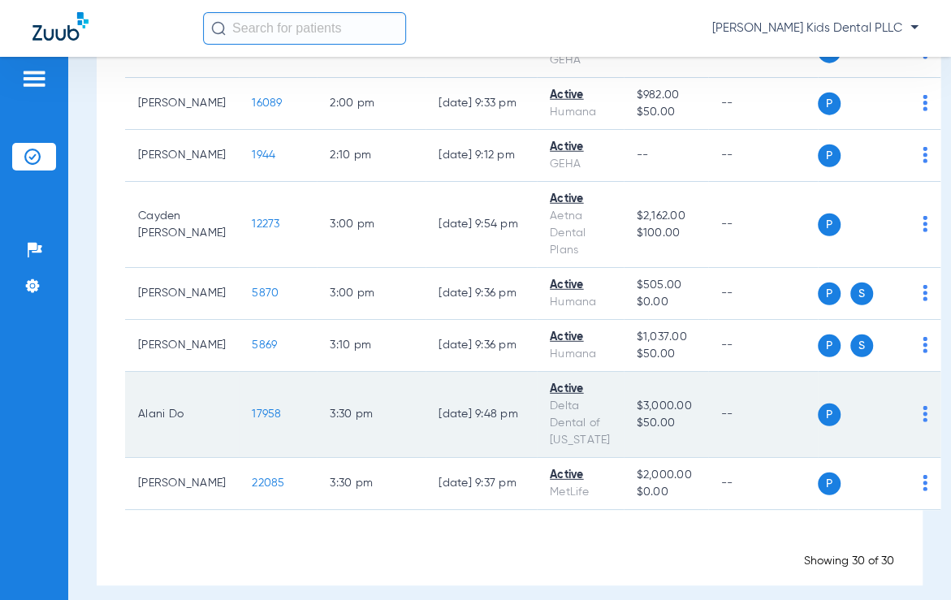
click at [256, 400] on td "17958" at bounding box center [278, 415] width 78 height 86
click at [252, 400] on td "17958" at bounding box center [278, 415] width 78 height 86
click at [252, 409] on span "17958" at bounding box center [266, 414] width 29 height 11
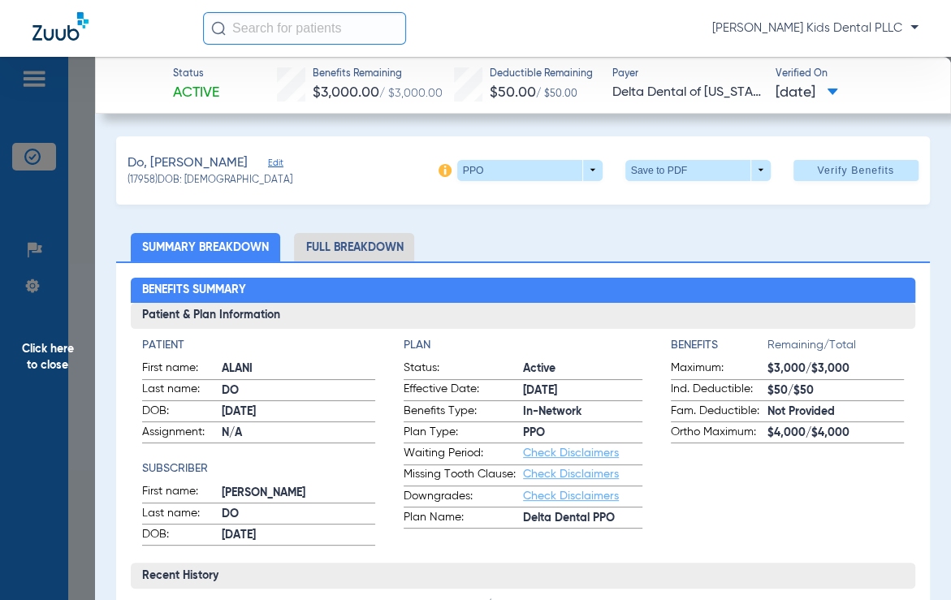
click at [349, 244] on li "Full Breakdown" at bounding box center [354, 247] width 120 height 28
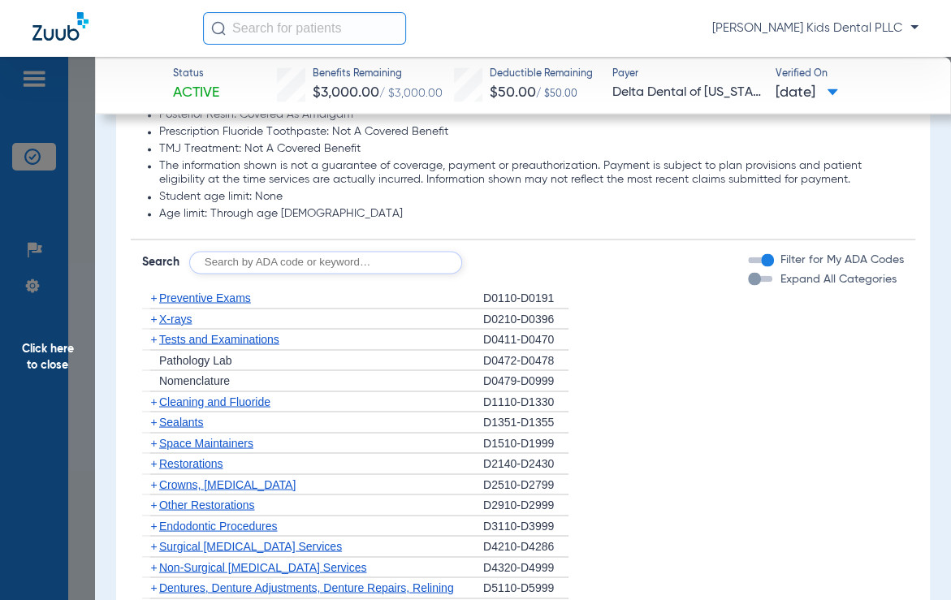
scroll to position [1421, 0]
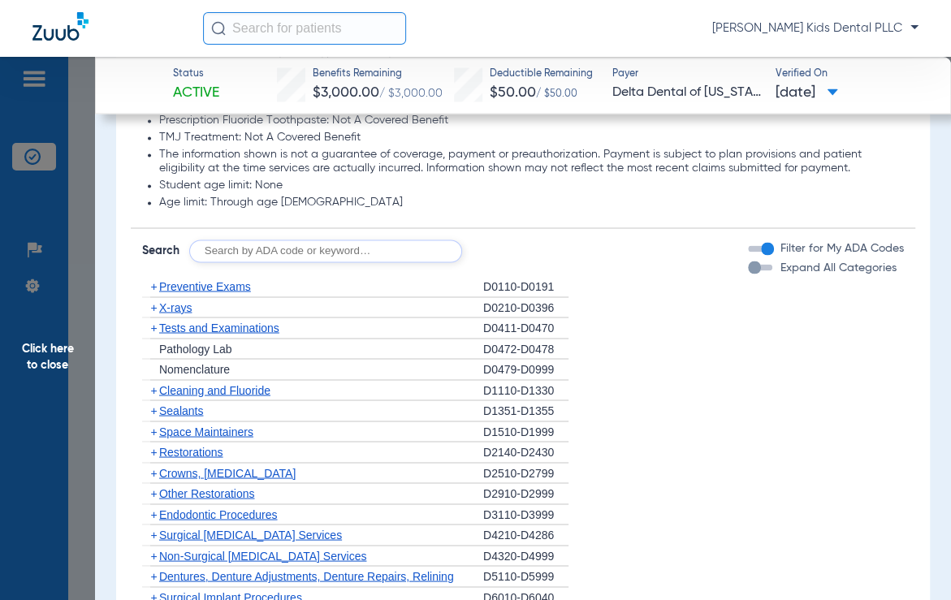
click at [151, 389] on span "+" at bounding box center [153, 389] width 6 height 13
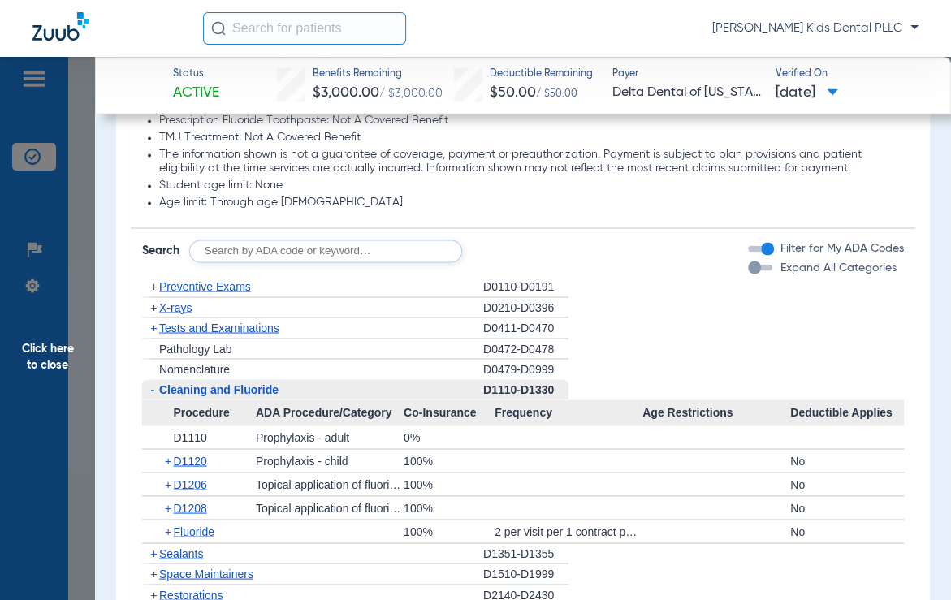
scroll to position [1523, 0]
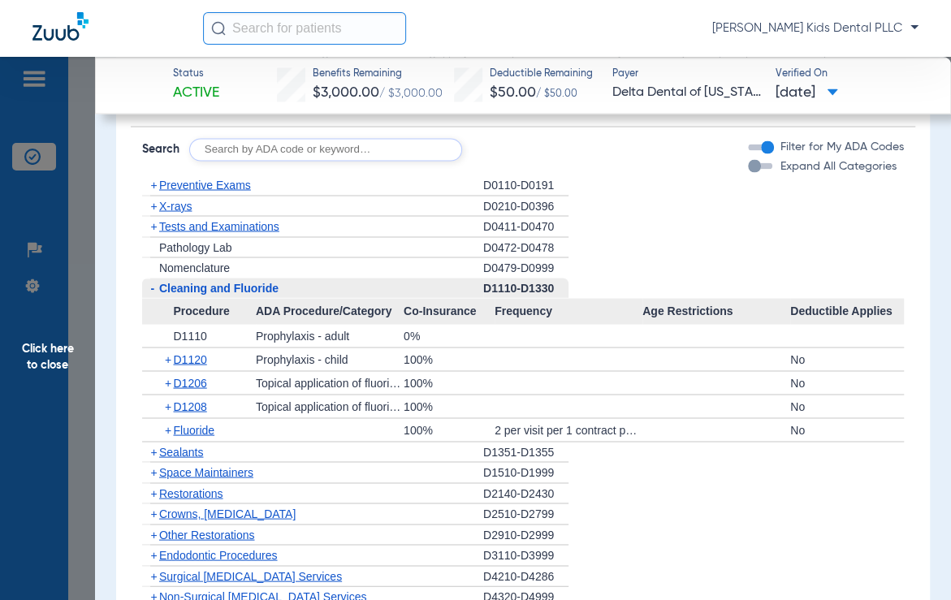
click at [170, 382] on span "+" at bounding box center [169, 382] width 9 height 23
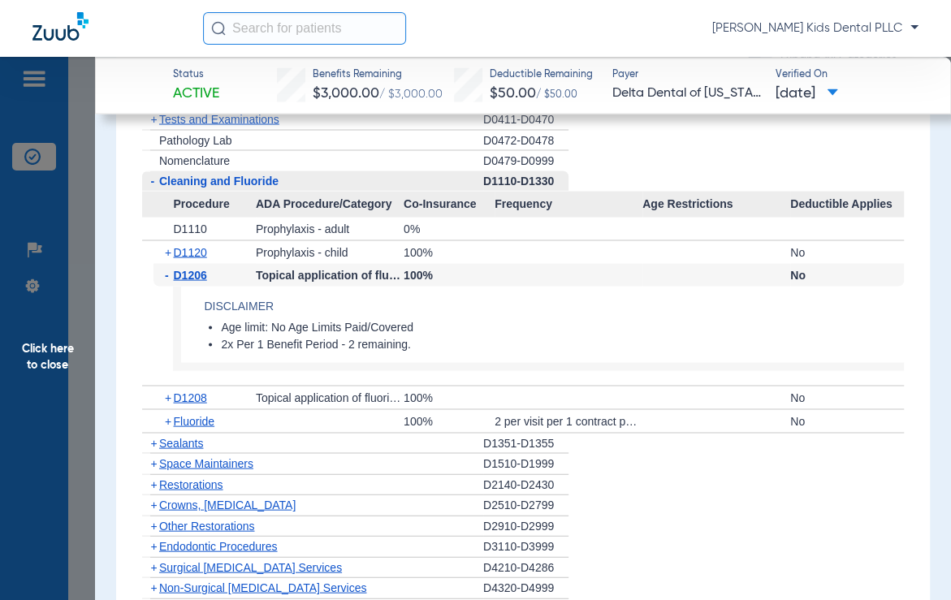
scroll to position [1726, 0]
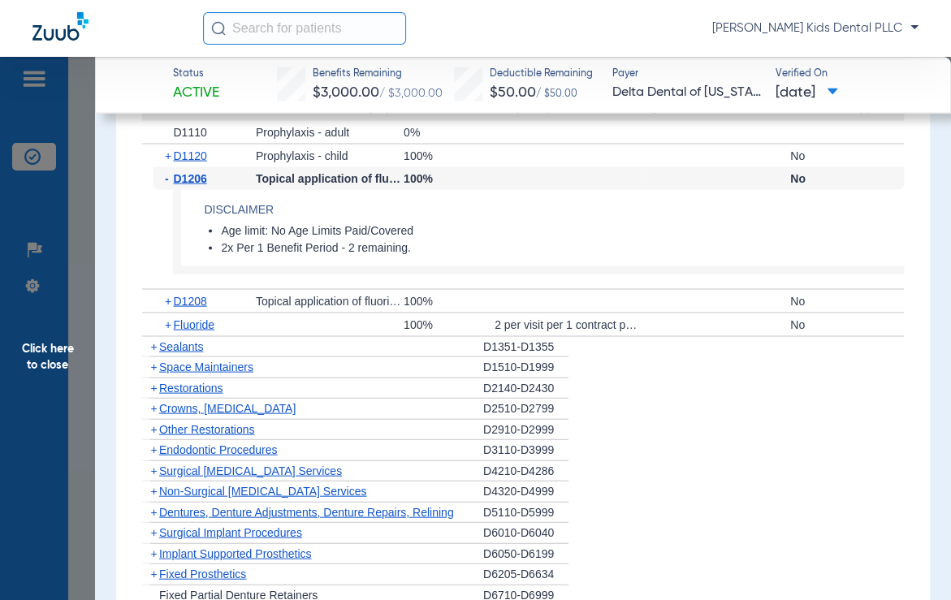
click at [151, 348] on span "+" at bounding box center [153, 346] width 6 height 13
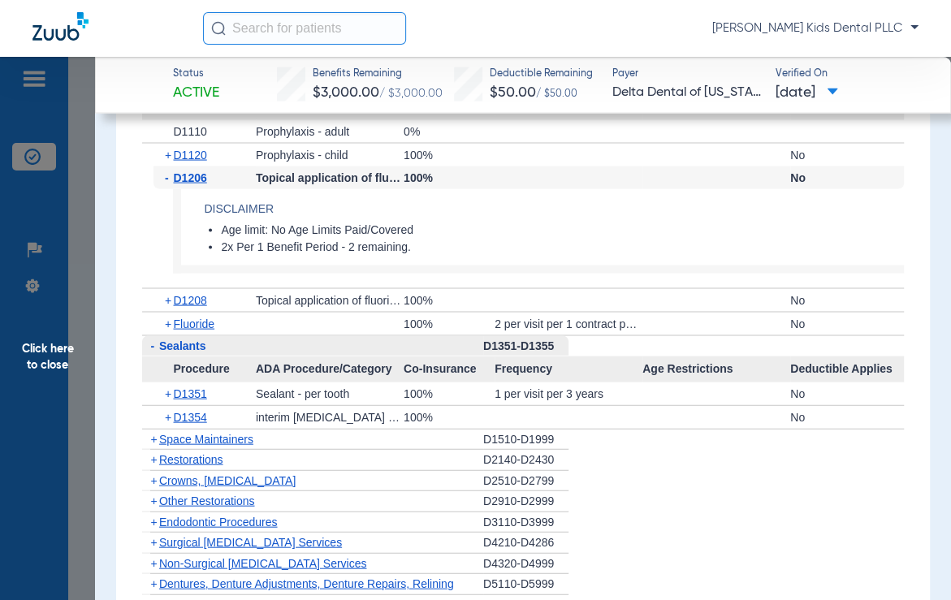
click at [171, 393] on span "+" at bounding box center [169, 394] width 9 height 23
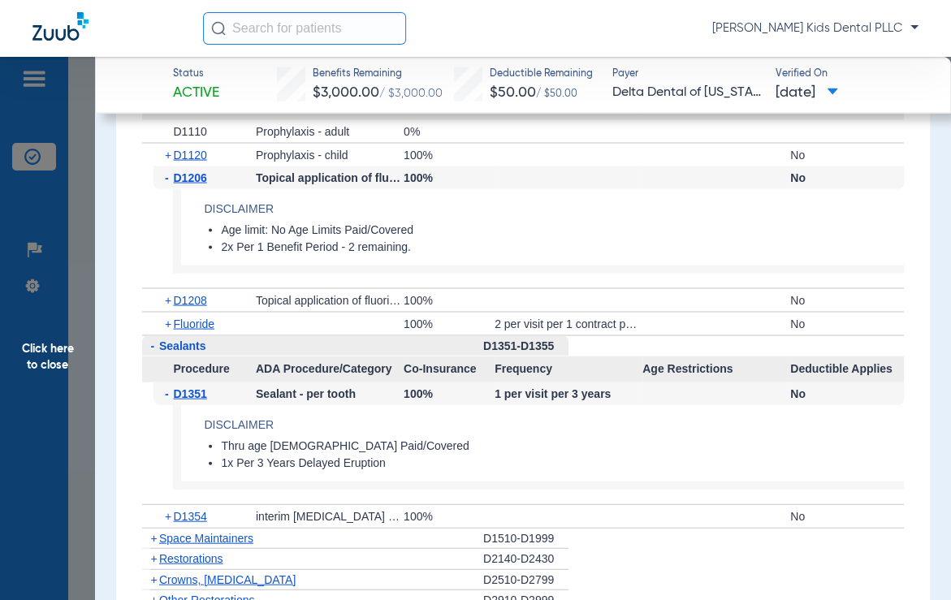
scroll to position [1523, 0]
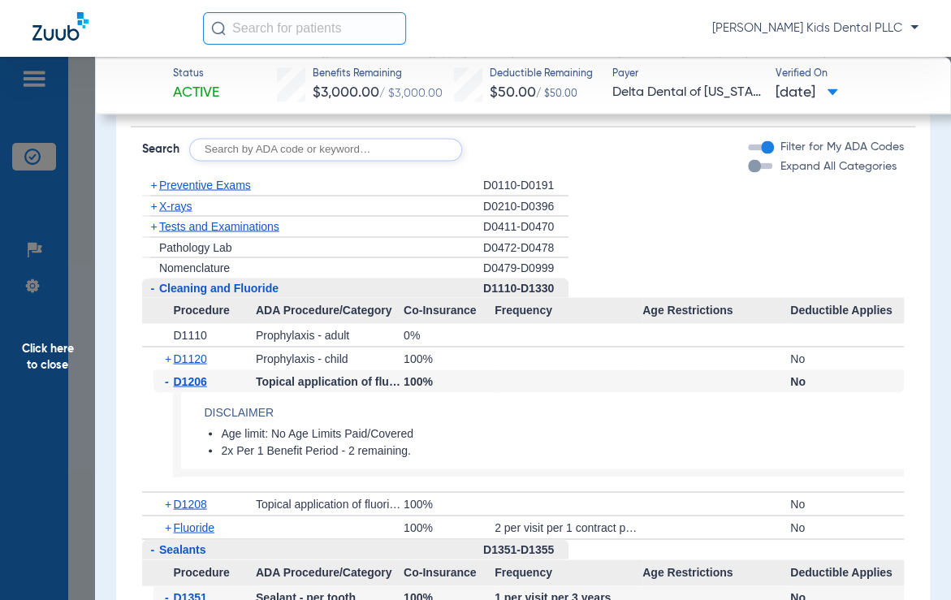
click at [152, 210] on span "+" at bounding box center [153, 205] width 6 height 13
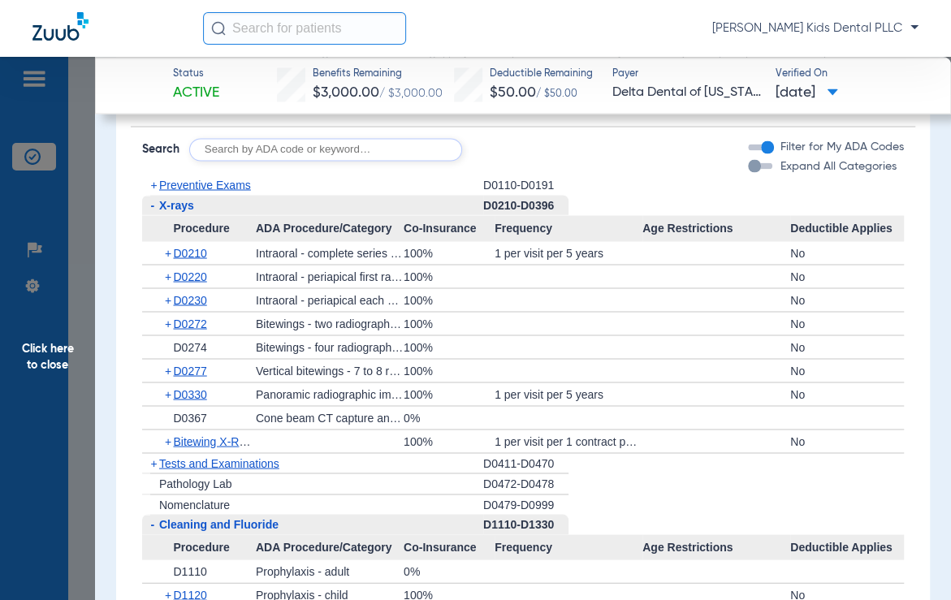
click at [61, 348] on span "Click here to close" at bounding box center [47, 357] width 95 height 600
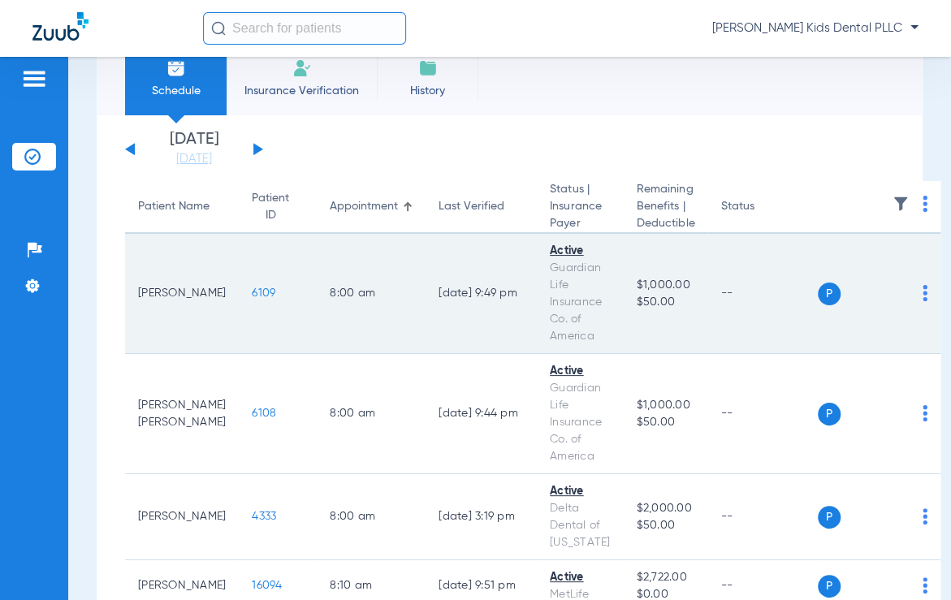
scroll to position [0, 0]
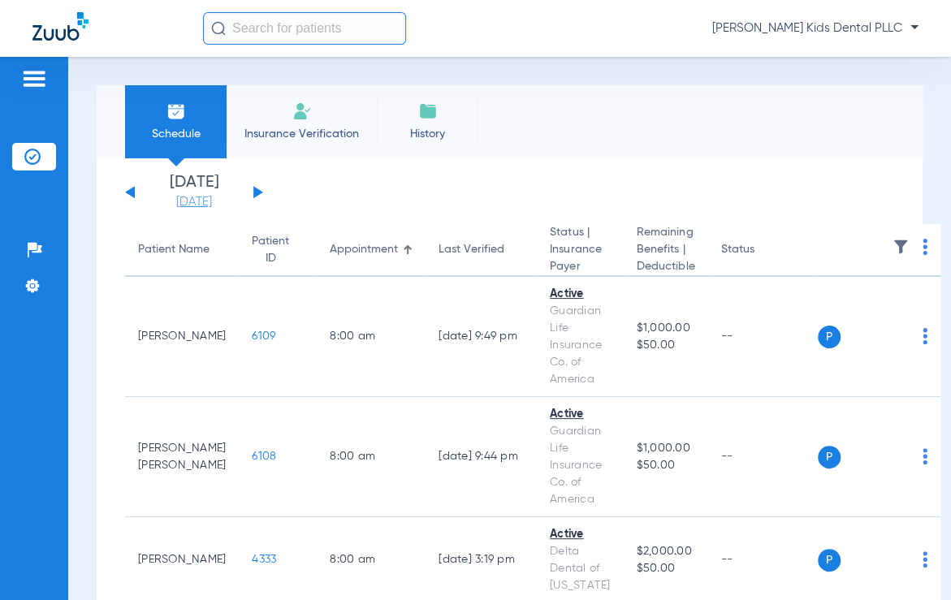
click at [197, 205] on link "[DATE]" at bounding box center [193, 202] width 97 height 16
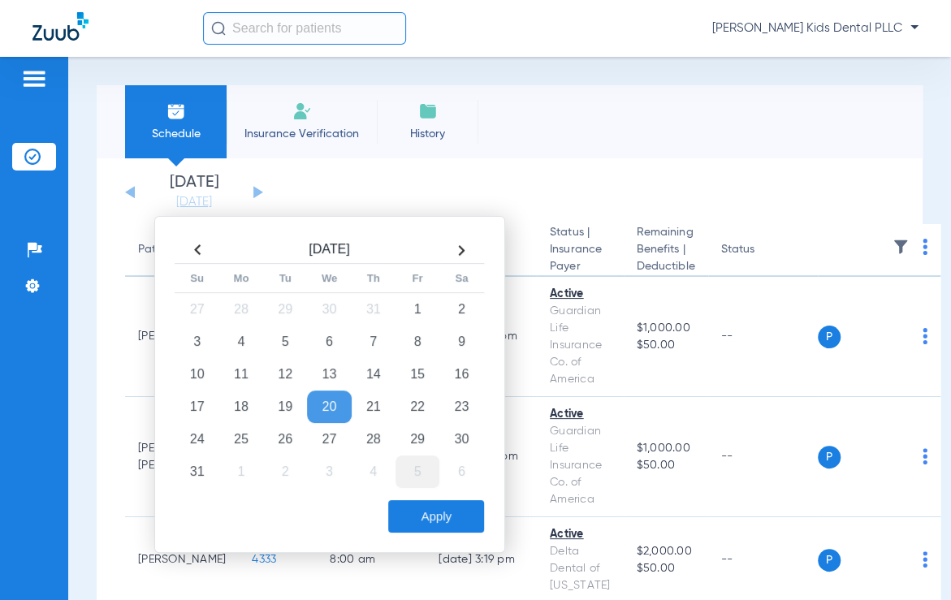
drag, startPoint x: 373, startPoint y: 409, endPoint x: 425, endPoint y: 481, distance: 89.0
click at [373, 409] on td "21" at bounding box center [374, 407] width 44 height 32
click at [457, 526] on button "Apply" at bounding box center [436, 516] width 96 height 32
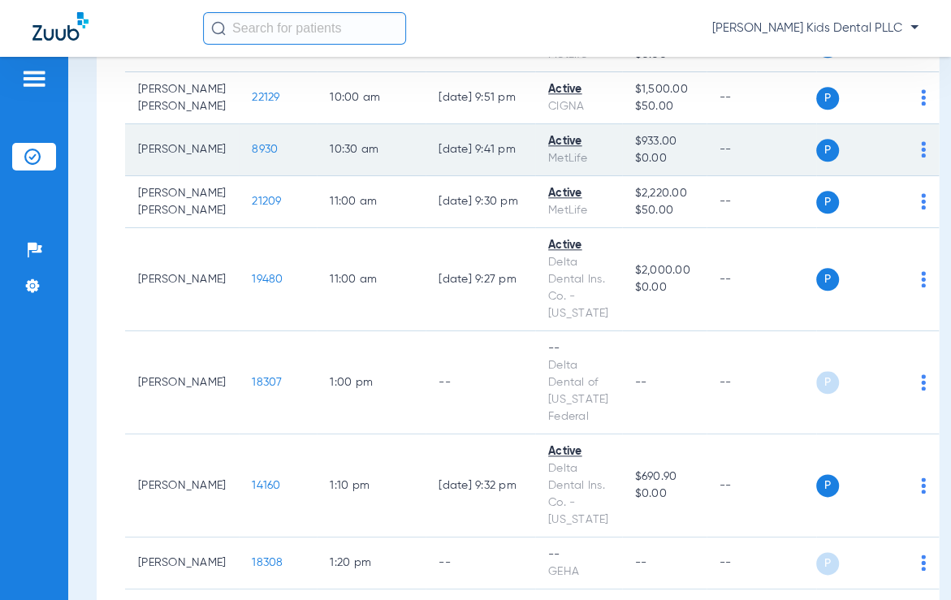
scroll to position [812, 0]
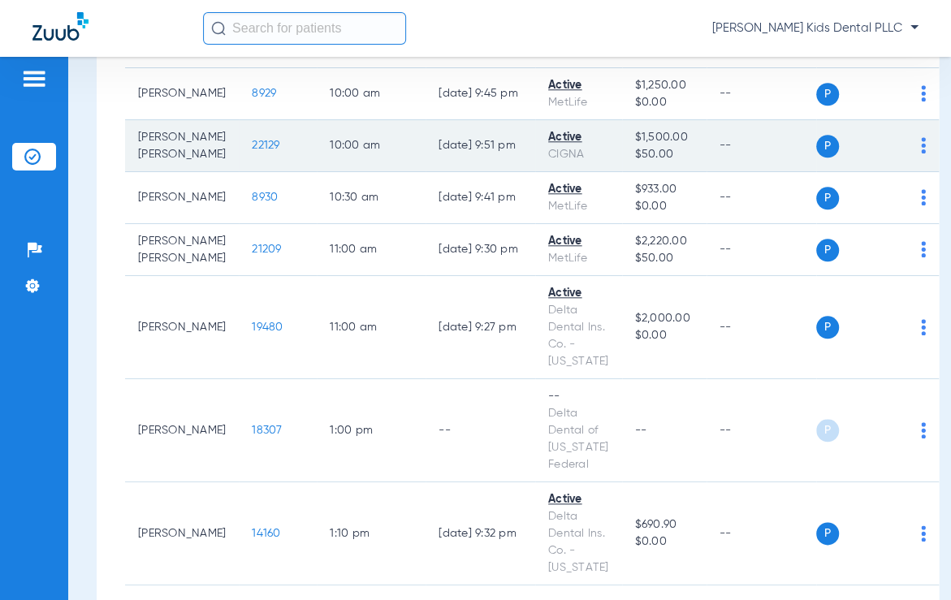
click at [252, 151] on span "22129" at bounding box center [266, 145] width 28 height 11
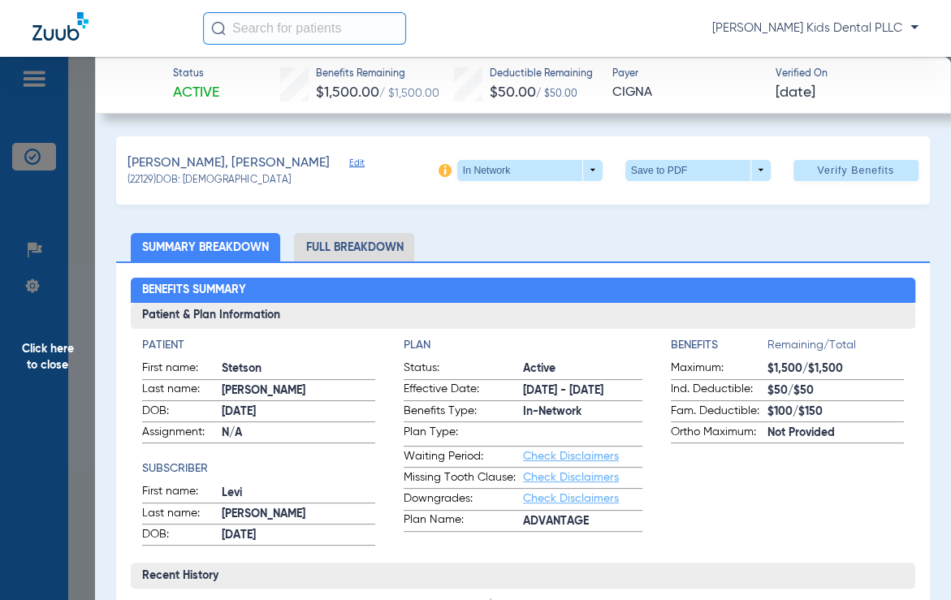
scroll to position [0, 0]
click at [332, 257] on li "Full Breakdown" at bounding box center [354, 247] width 120 height 28
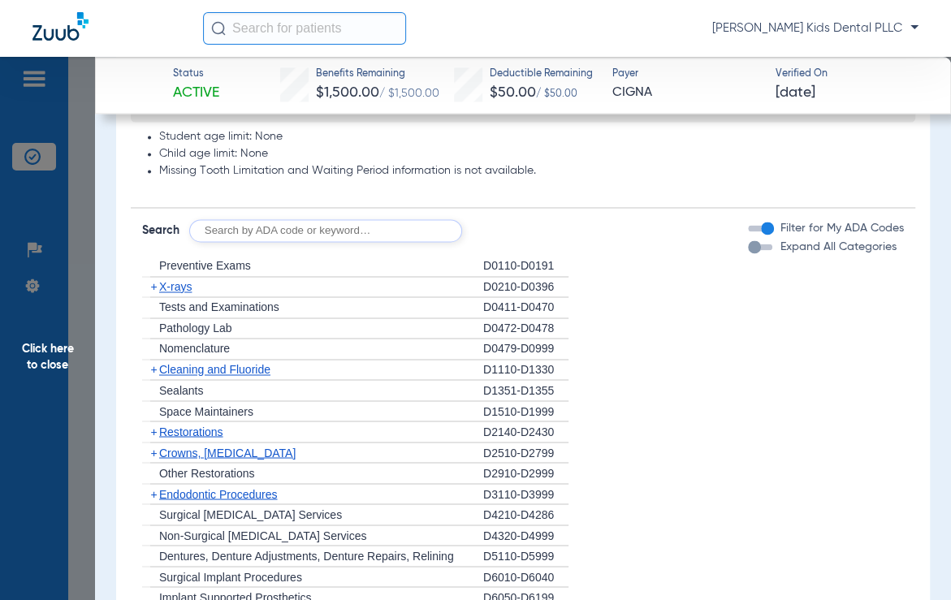
scroll to position [1320, 0]
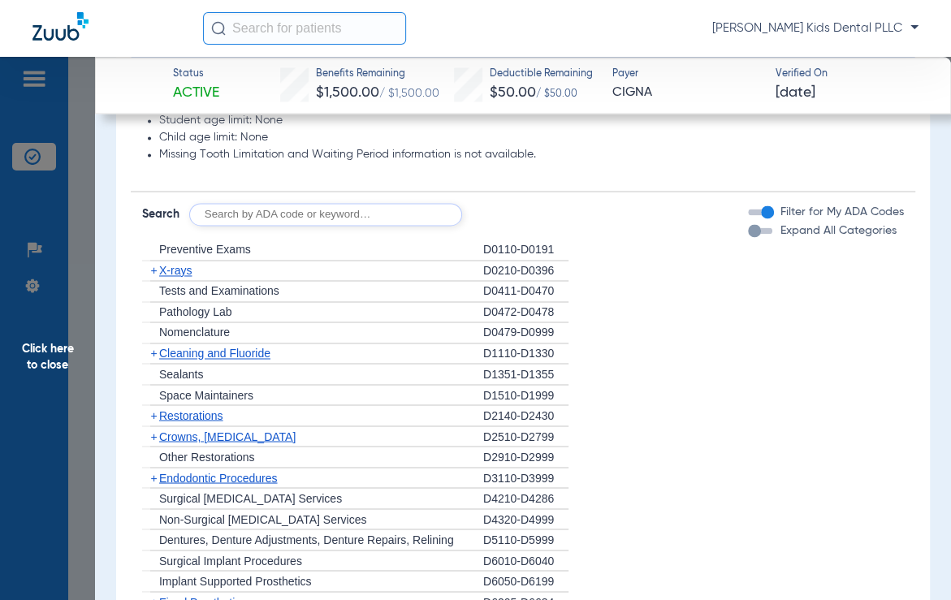
click at [287, 222] on input "text" at bounding box center [325, 214] width 273 height 23
type input "d1510"
click at [501, 223] on button "Search" at bounding box center [523, 214] width 64 height 23
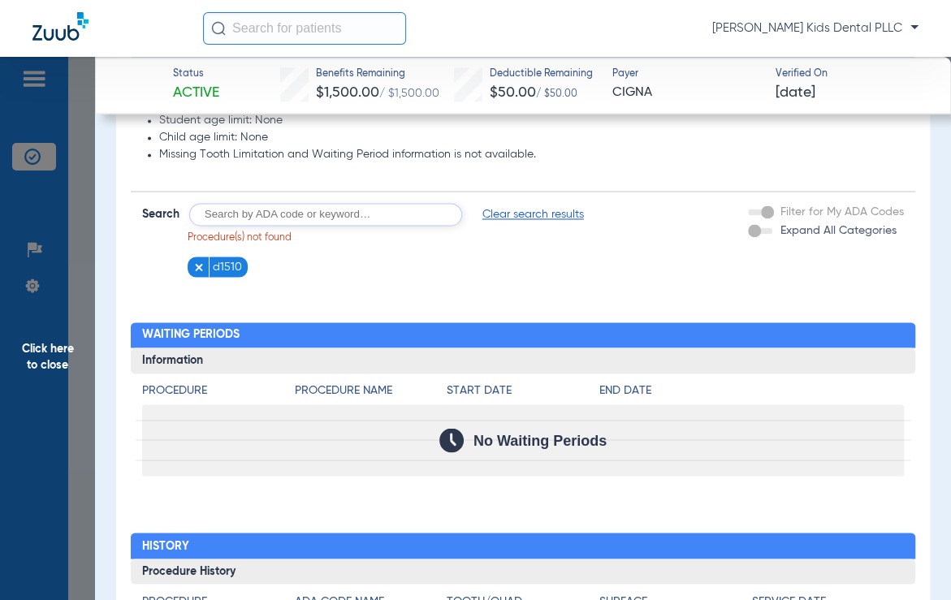
click at [196, 265] on img at bounding box center [198, 267] width 11 height 11
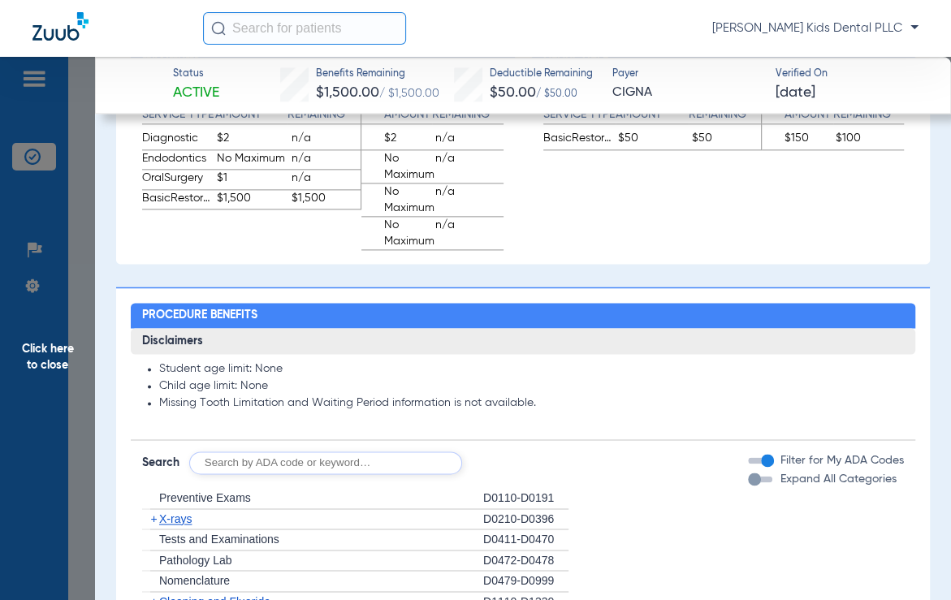
scroll to position [1003, 0]
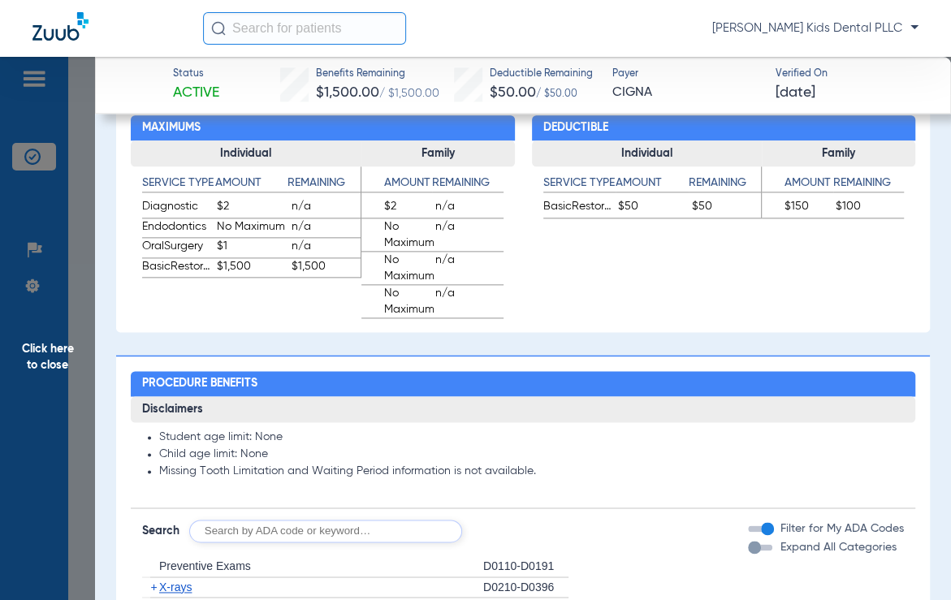
click at [25, 391] on span "Click here to close" at bounding box center [47, 357] width 95 height 600
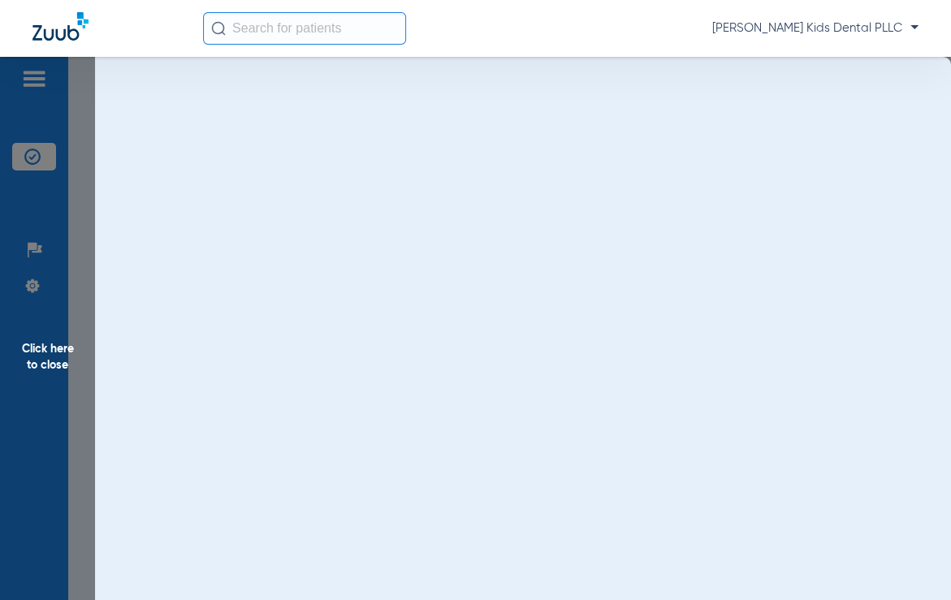
scroll to position [0, 0]
click at [63, 353] on span "Click here to close" at bounding box center [47, 357] width 95 height 600
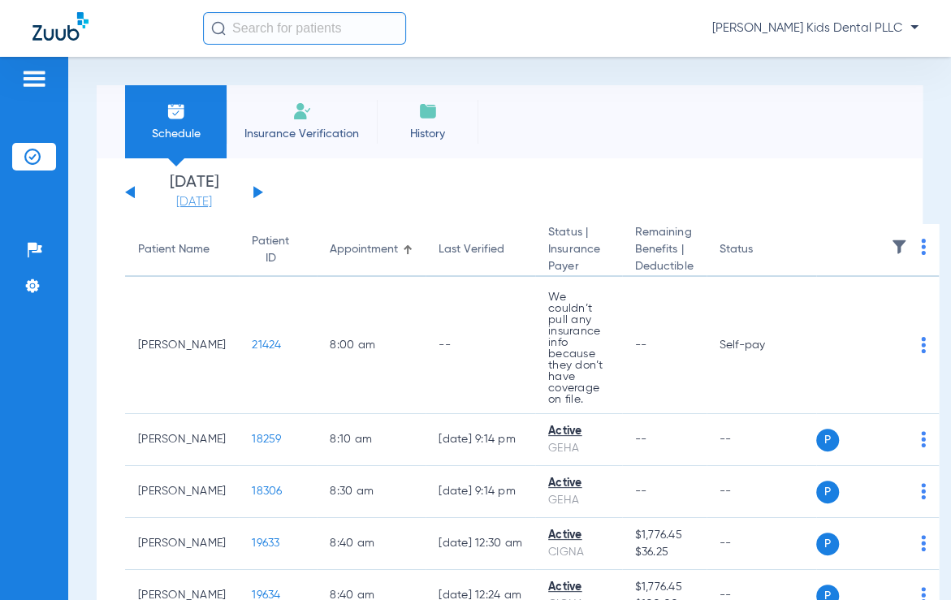
click at [192, 201] on link "[DATE]" at bounding box center [193, 202] width 97 height 16
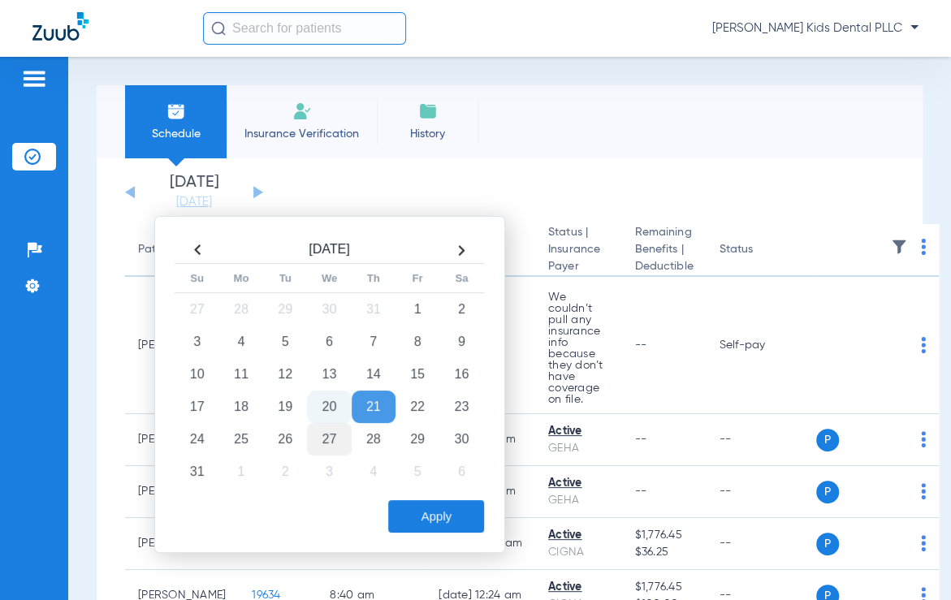
drag, startPoint x: 323, startPoint y: 413, endPoint x: 331, endPoint y: 427, distance: 16.7
click at [323, 411] on td "20" at bounding box center [329, 407] width 44 height 32
click at [417, 534] on div "[DATE] Su Mo Tu We Th Fr Sa 27 28 29 30 31 1 2 3 4 5 6 7 8 9 10 11 12 13 14 15 …" at bounding box center [329, 384] width 351 height 337
click at [413, 510] on button "Apply" at bounding box center [436, 516] width 96 height 32
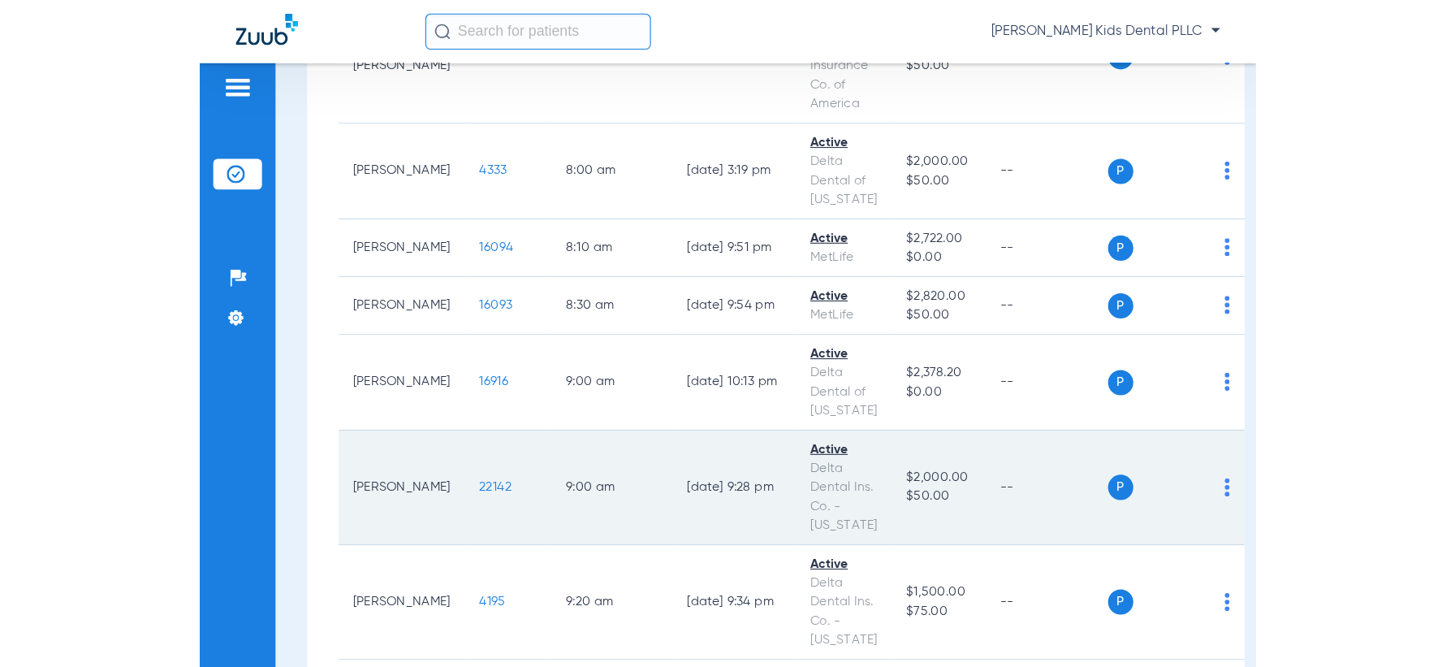
scroll to position [508, 0]
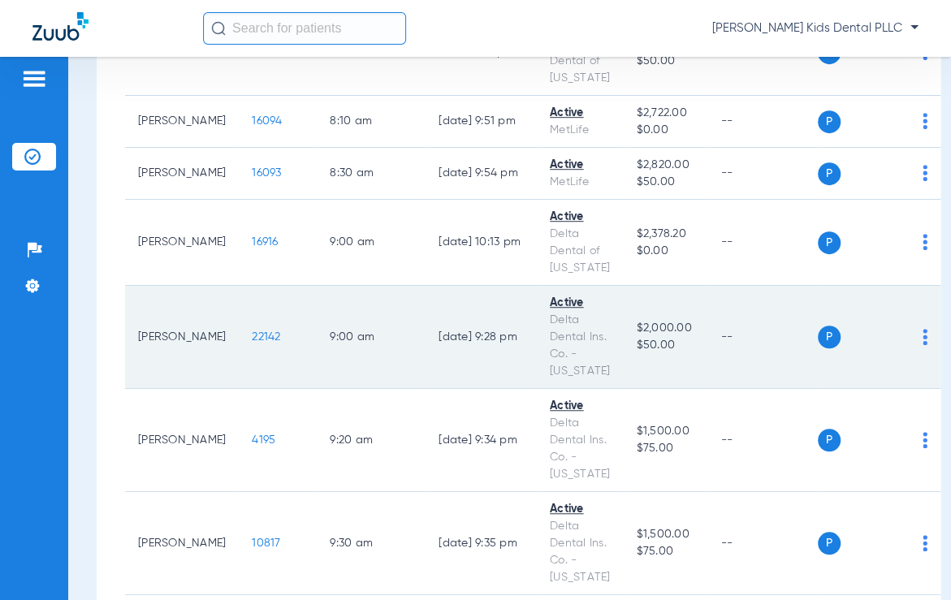
click at [252, 336] on span "22142" at bounding box center [266, 336] width 28 height 11
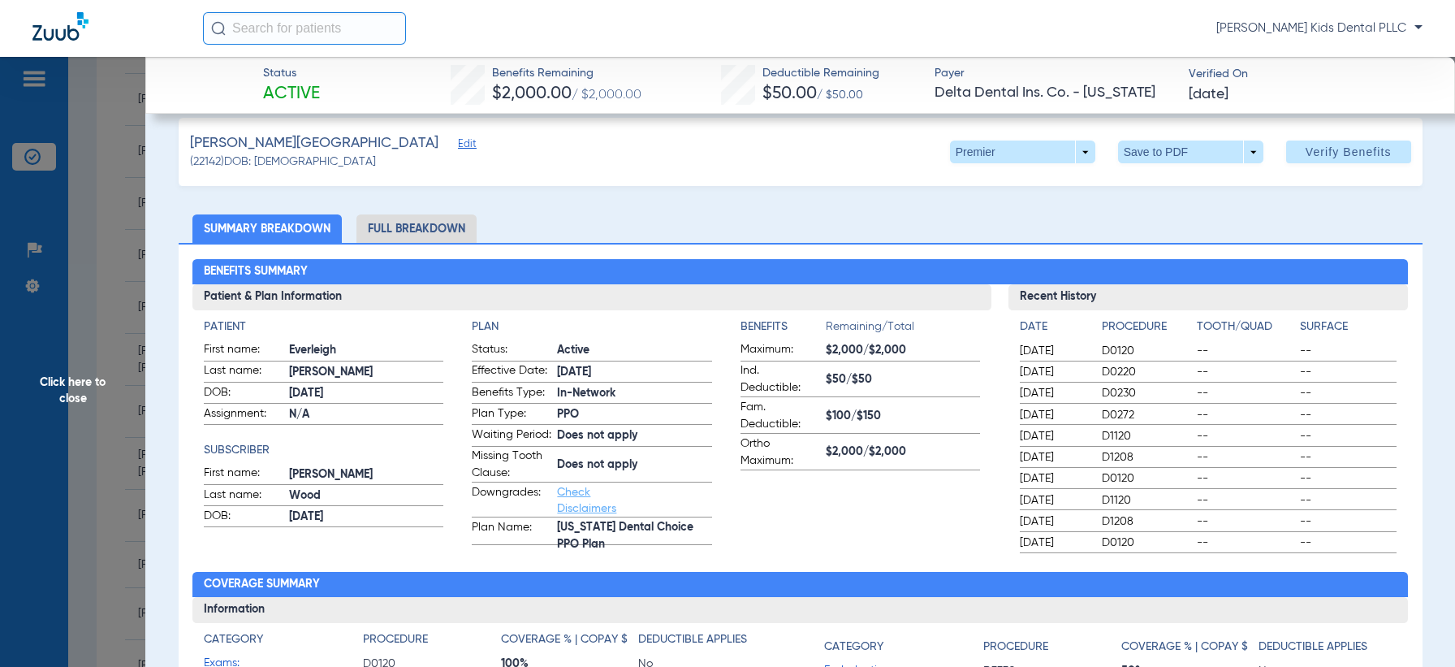
scroll to position [0, 0]
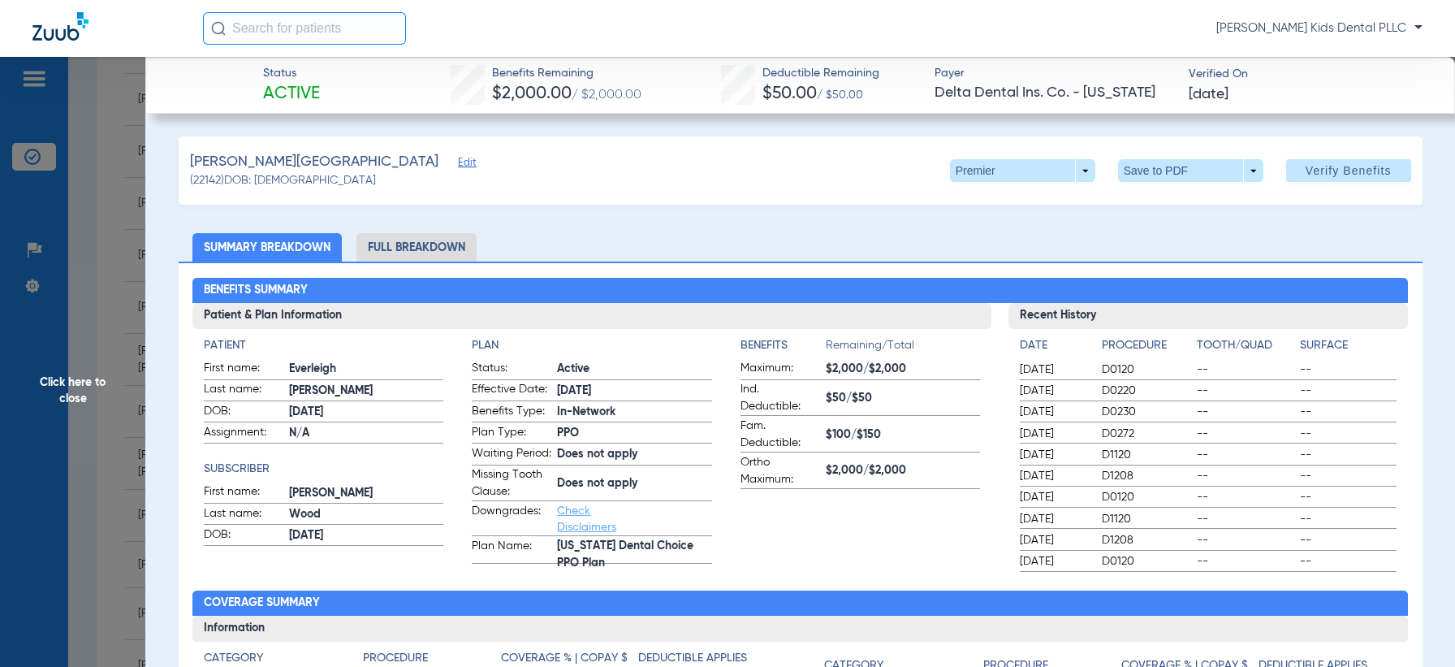
click at [434, 241] on li "Full Breakdown" at bounding box center [417, 247] width 120 height 28
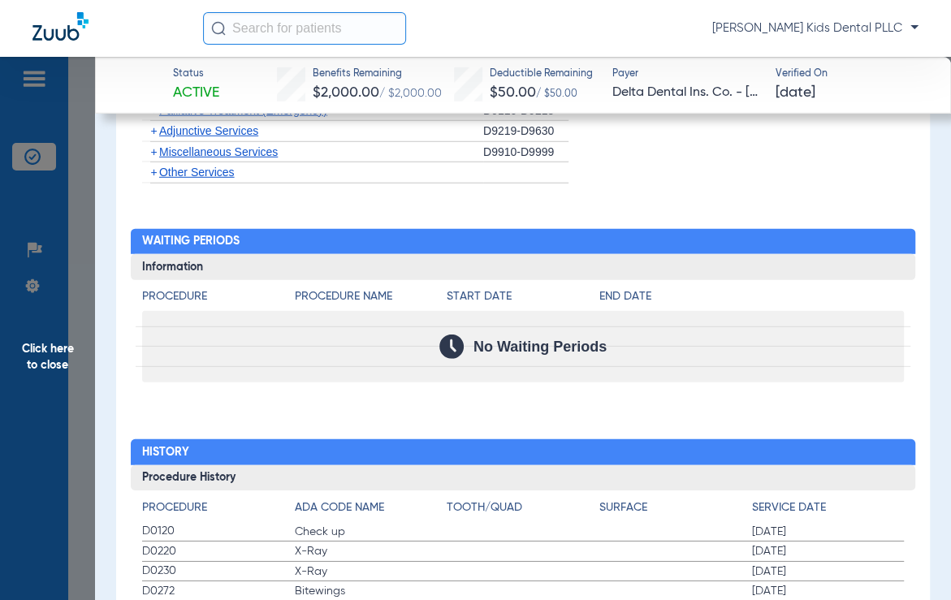
scroll to position [2041, 0]
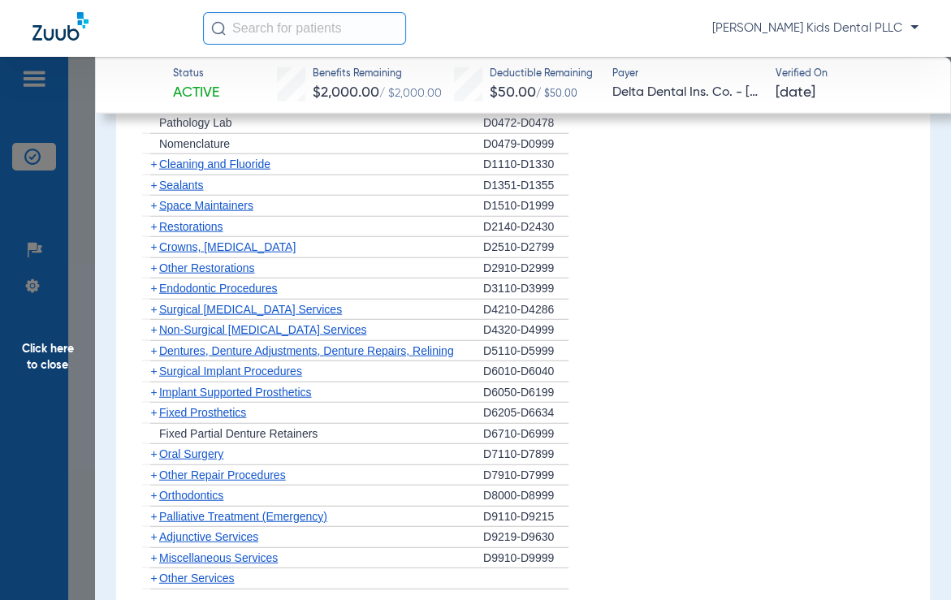
click at [28, 347] on span "Click here to close" at bounding box center [47, 357] width 95 height 600
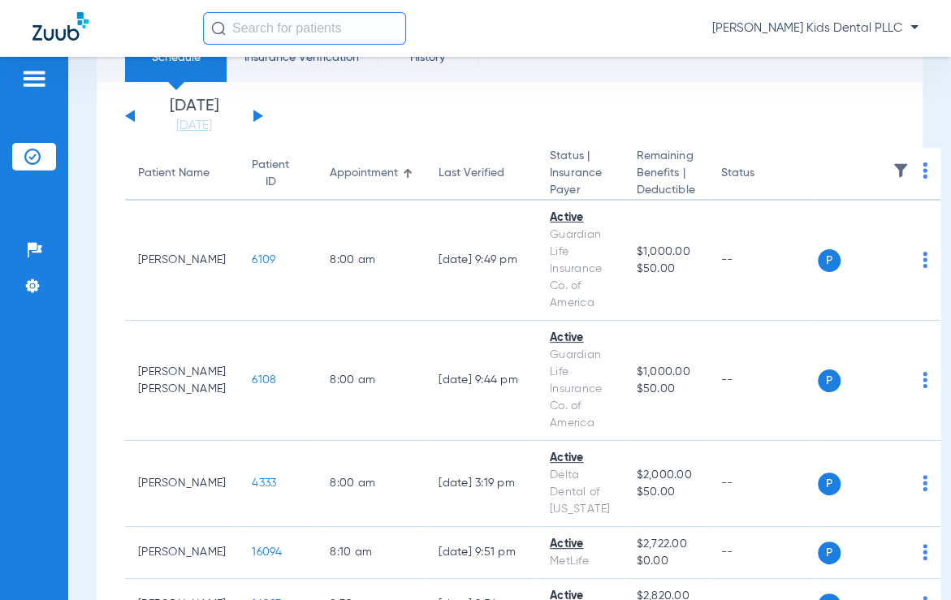
scroll to position [0, 0]
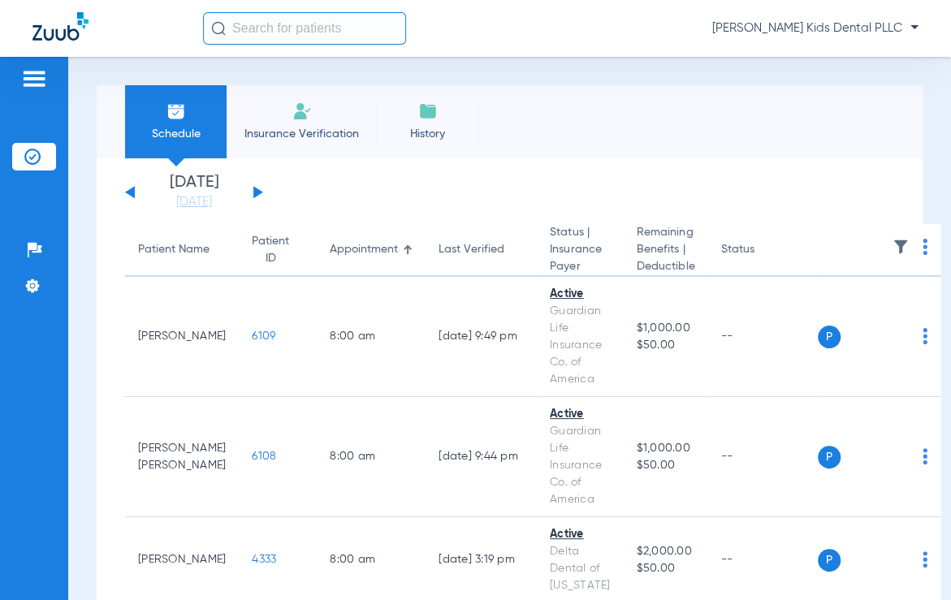
click at [256, 190] on button at bounding box center [258, 192] width 10 height 12
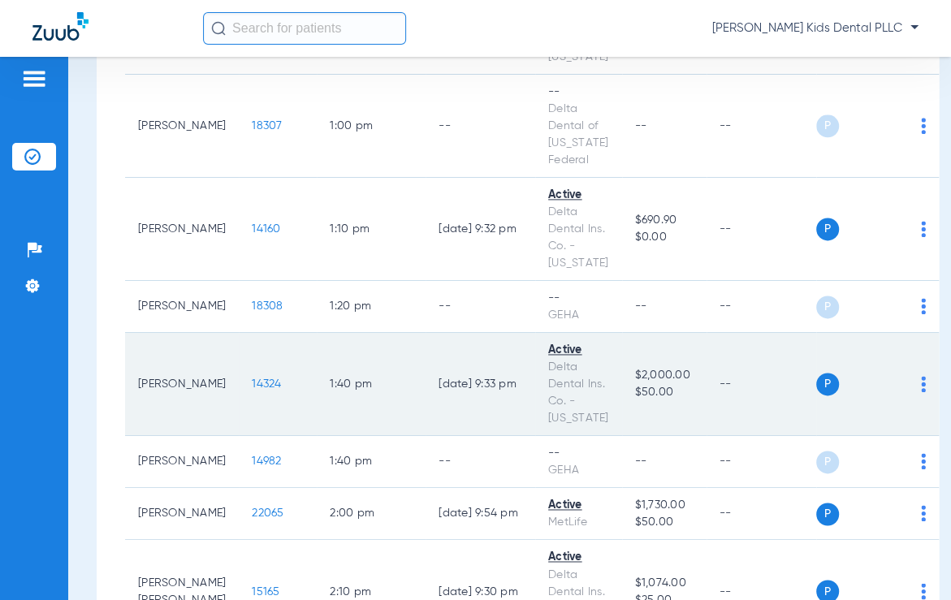
scroll to position [1320, 0]
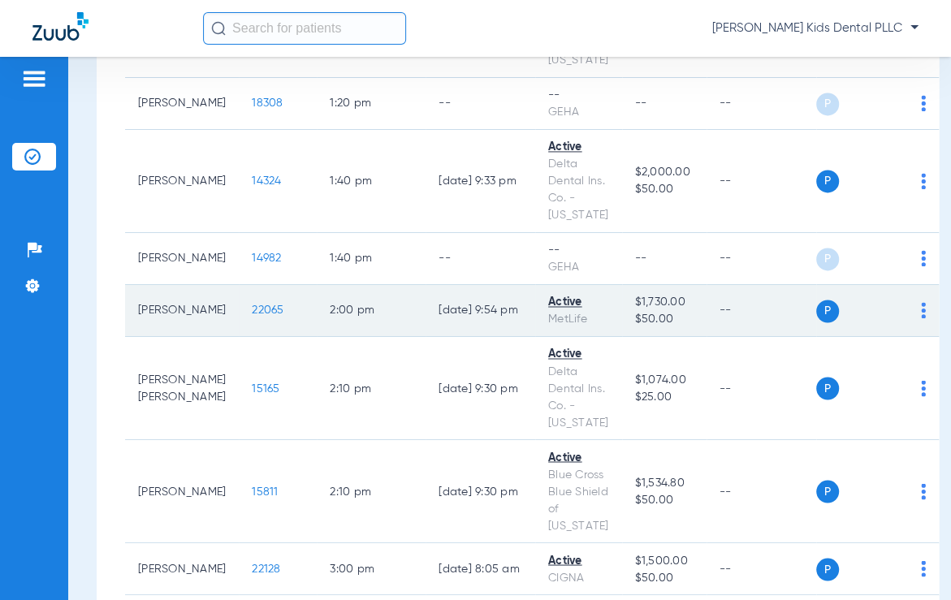
click at [255, 337] on td "22065" at bounding box center [278, 311] width 78 height 52
click at [252, 316] on span "22065" at bounding box center [268, 310] width 32 height 11
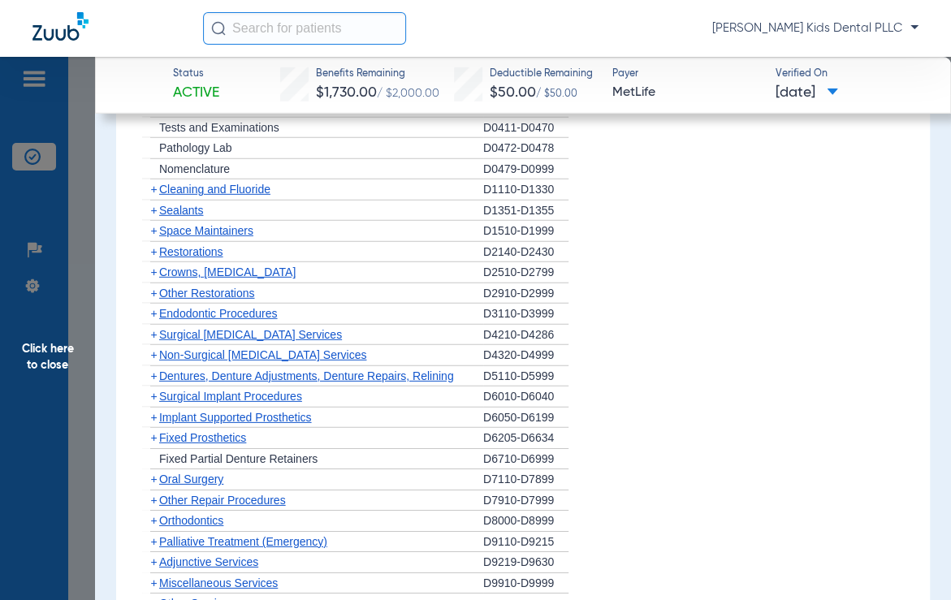
scroll to position [2436, 0]
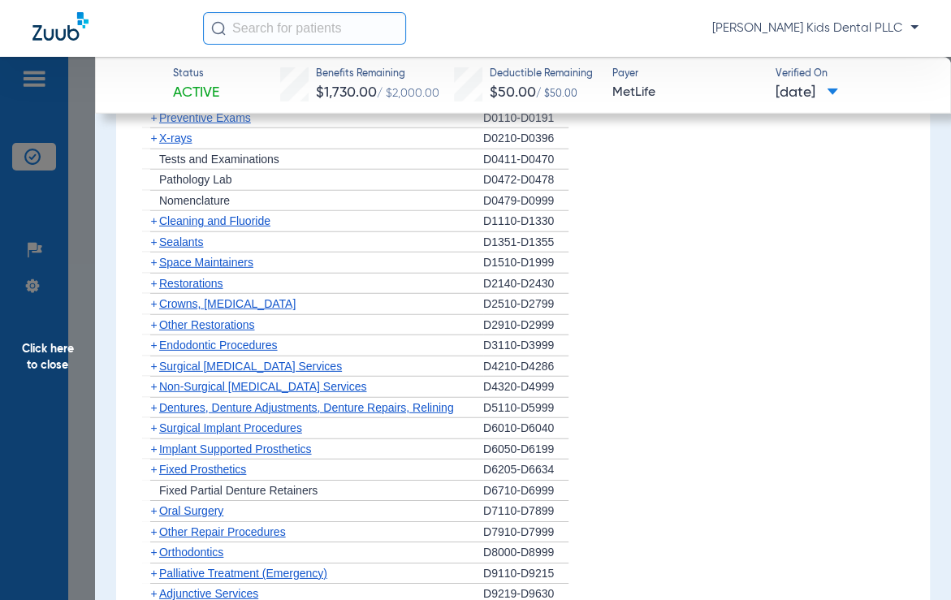
click at [154, 236] on span "+" at bounding box center [153, 242] width 6 height 13
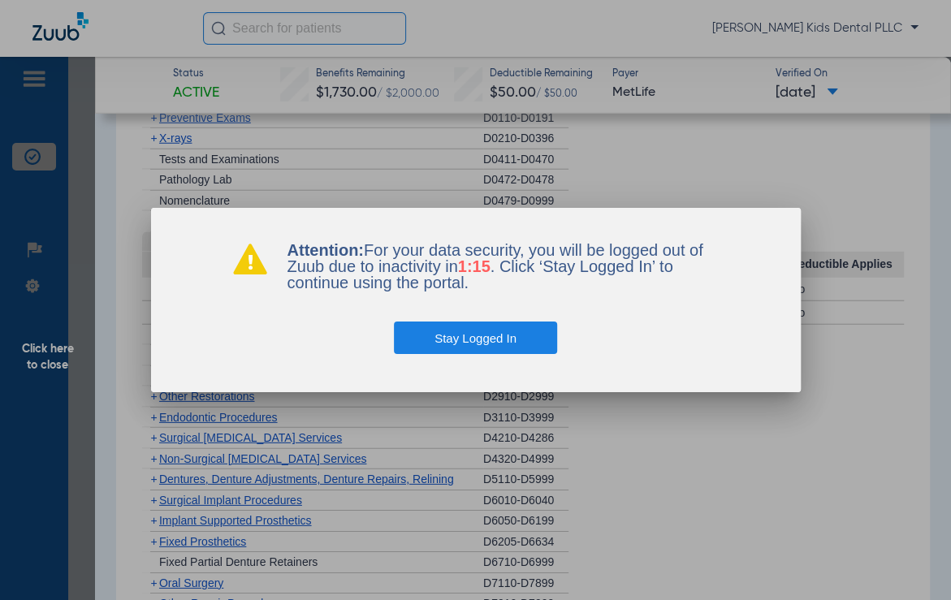
click at [493, 345] on button "Stay Logged In" at bounding box center [475, 338] width 163 height 32
